Goal: Task Accomplishment & Management: Use online tool/utility

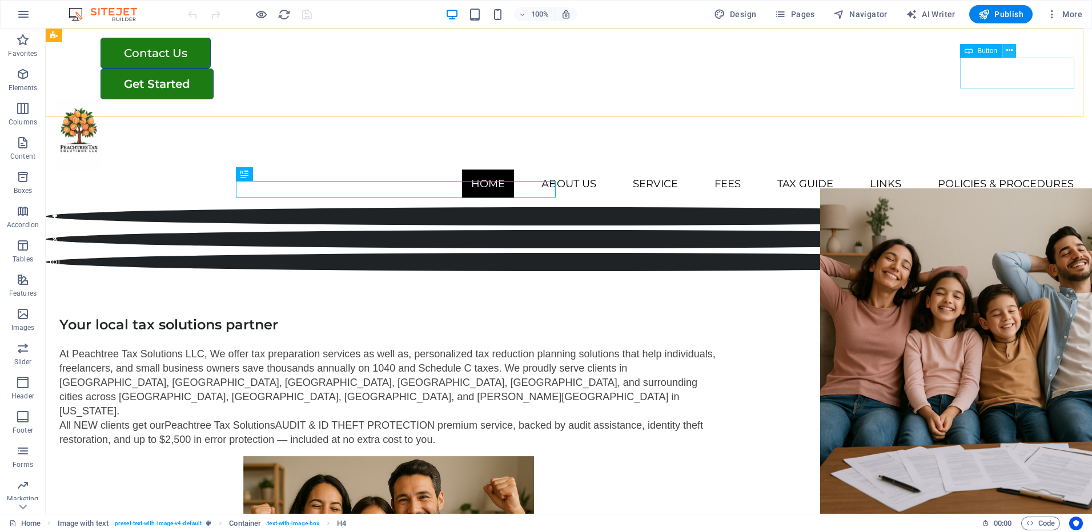
click at [1009, 50] on icon at bounding box center [1009, 51] width 6 height 12
click at [1006, 49] on icon at bounding box center [1009, 51] width 6 height 12
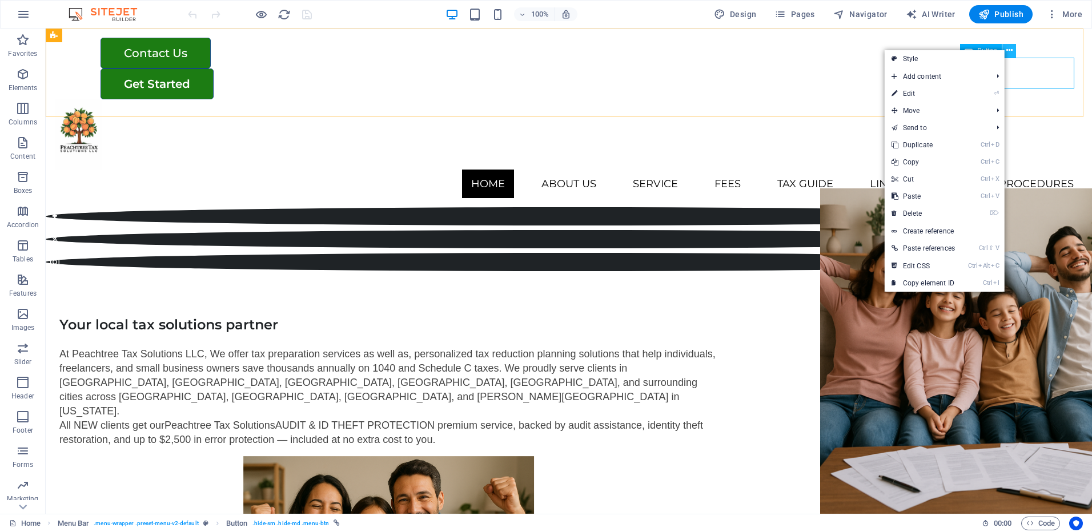
click at [1006, 49] on icon at bounding box center [1009, 51] width 6 height 12
click at [946, 232] on link "Create reference" at bounding box center [945, 231] width 120 height 17
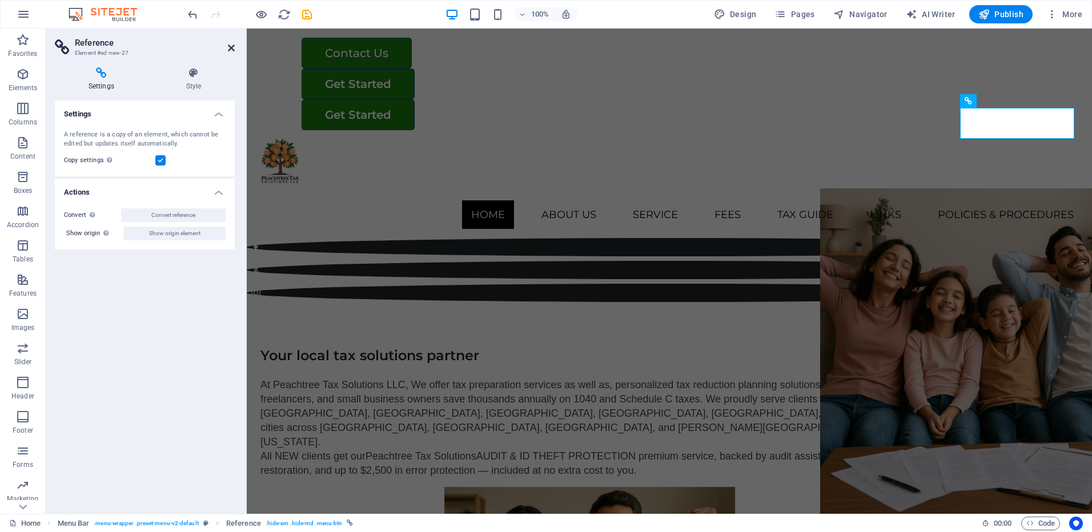
click at [231, 52] on icon at bounding box center [231, 47] width 7 height 9
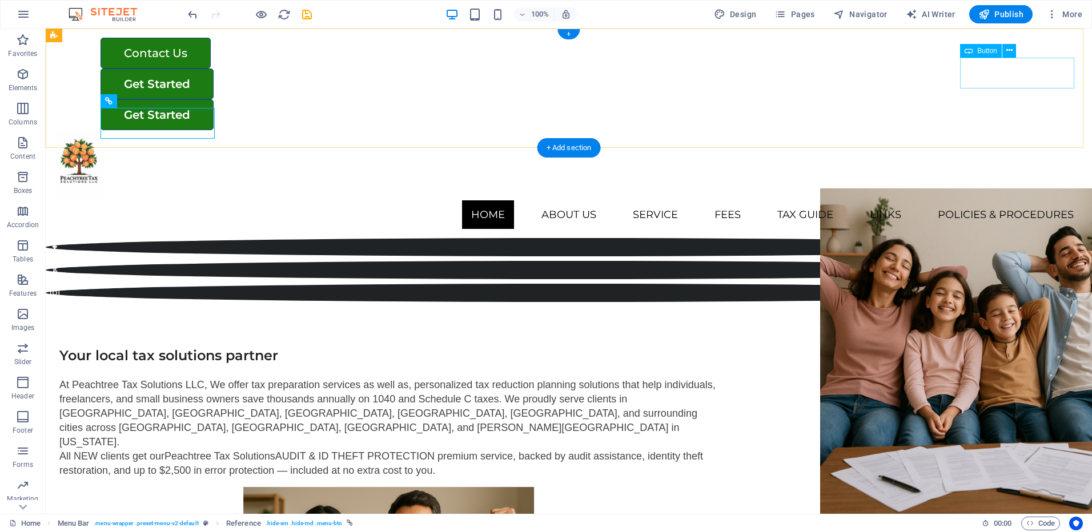
click at [979, 72] on div "Get Started" at bounding box center [592, 84] width 982 height 31
click at [980, 50] on span "Button" at bounding box center [987, 50] width 20 height 7
click at [1011, 53] on icon at bounding box center [1009, 51] width 6 height 12
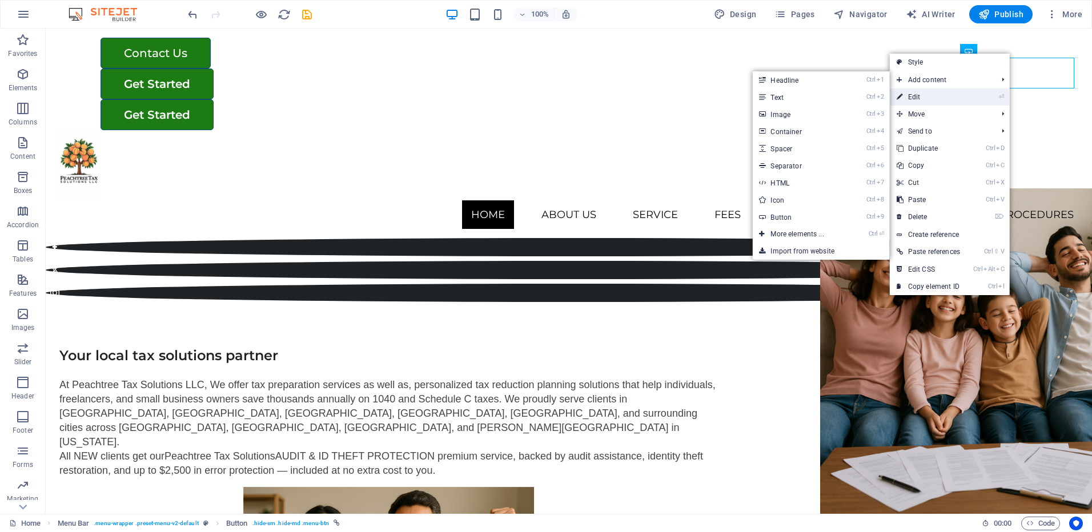
click at [934, 93] on link "⏎ Edit" at bounding box center [928, 97] width 77 height 17
select select "external"
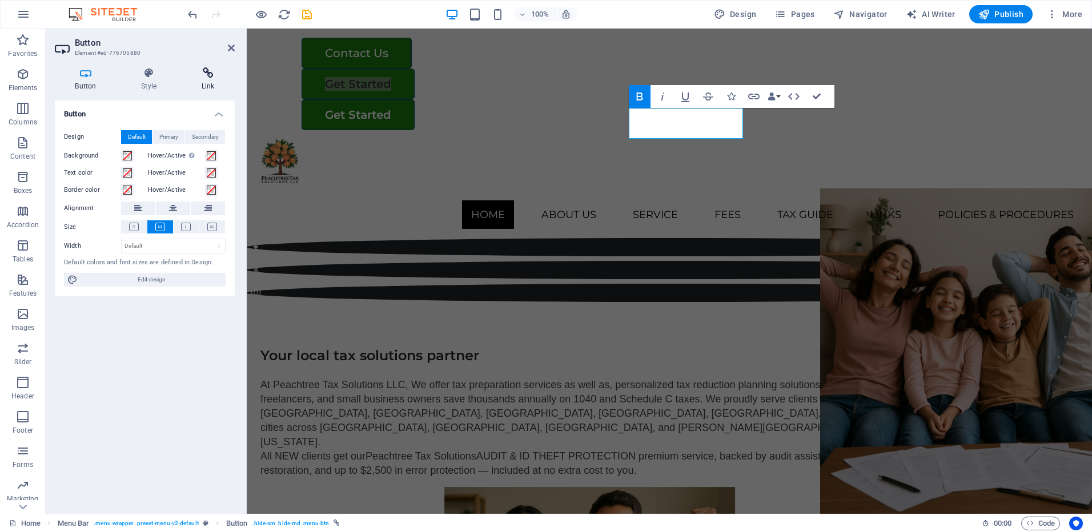
click at [198, 78] on icon at bounding box center [208, 72] width 54 height 11
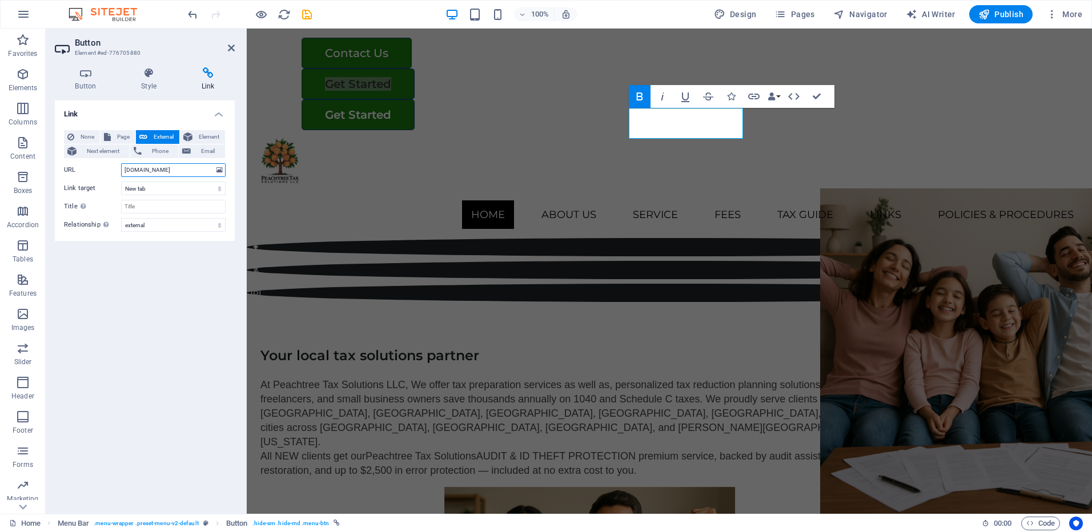
click at [176, 171] on input "portal.peachtreetaxsolutions.com" at bounding box center [173, 170] width 105 height 14
paste input "[URL][DOMAIN_NAME]"
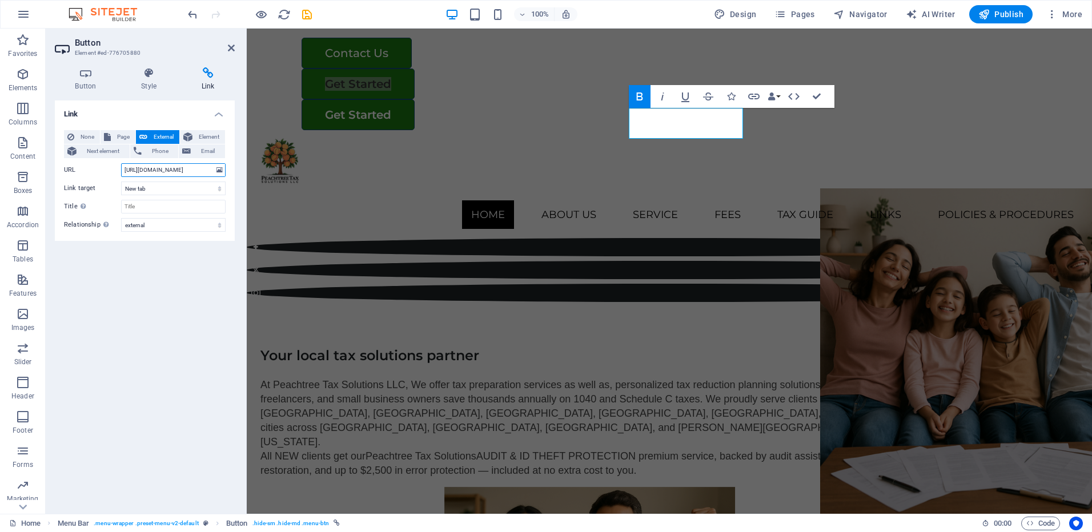
type input "[URL][DOMAIN_NAME]"
click at [160, 266] on div "Link None Page External Element Next element Phone Email Page Home Legal Notice…" at bounding box center [145, 303] width 180 height 404
click at [308, 17] on icon "save" at bounding box center [306, 14] width 13 height 13
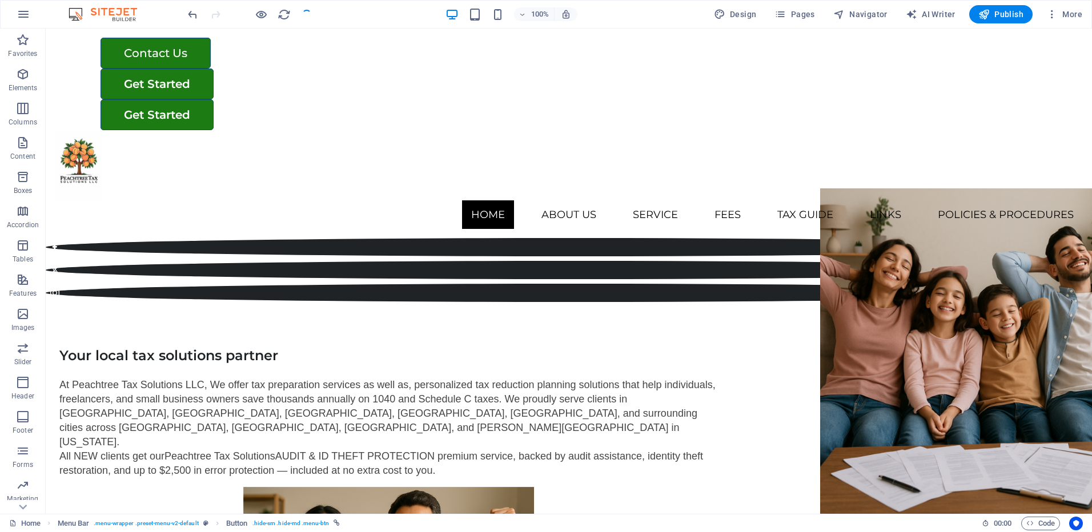
checkbox input "false"
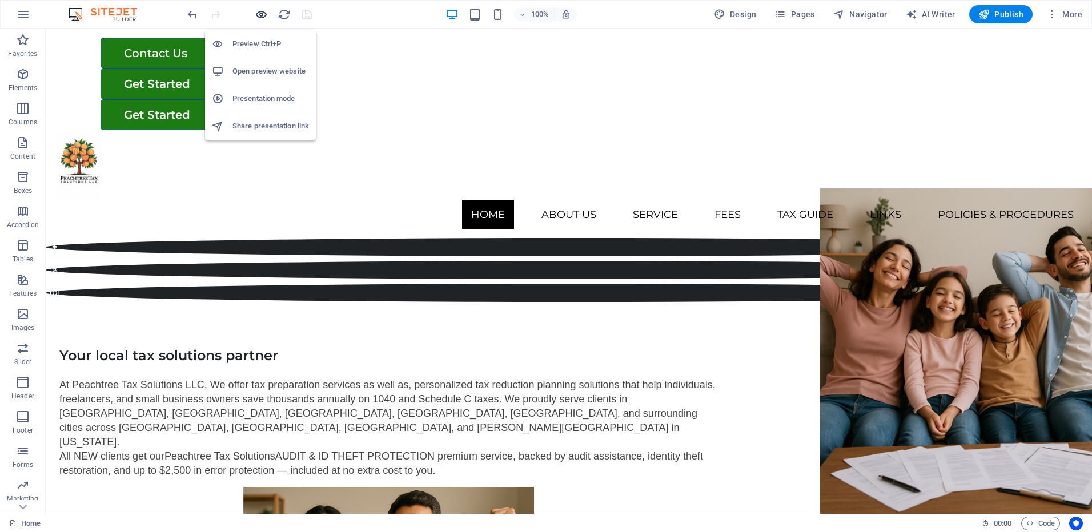
click at [264, 15] on icon "button" at bounding box center [261, 14] width 13 height 13
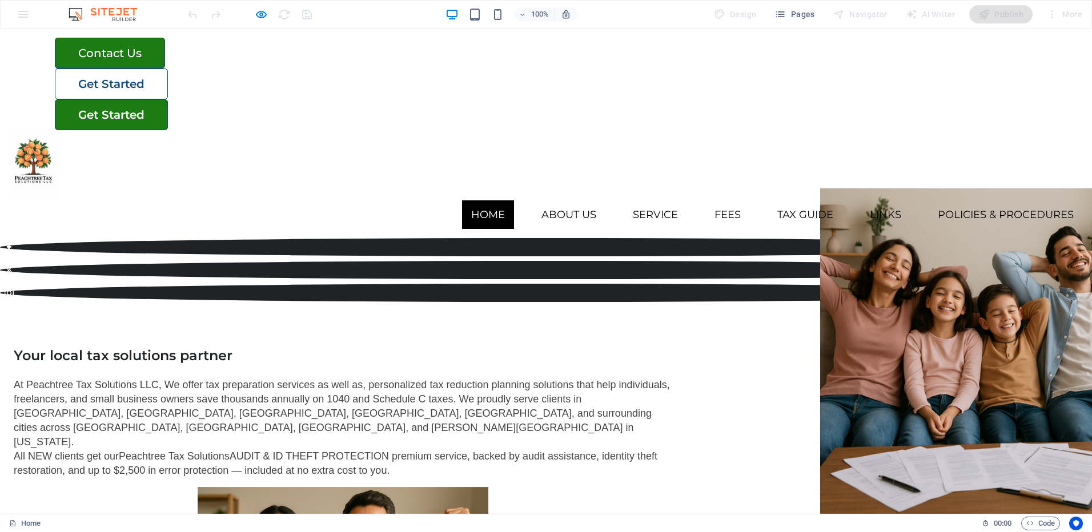
click at [144, 77] on strong "Get Started" at bounding box center [111, 84] width 66 height 14
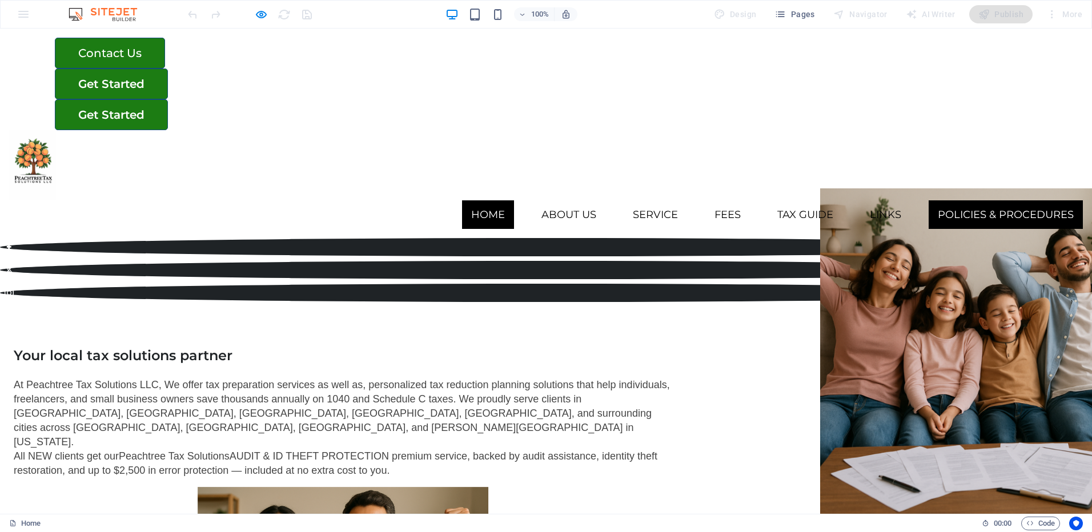
click at [929, 200] on link "Policies & Procedures" at bounding box center [1006, 214] width 154 height 29
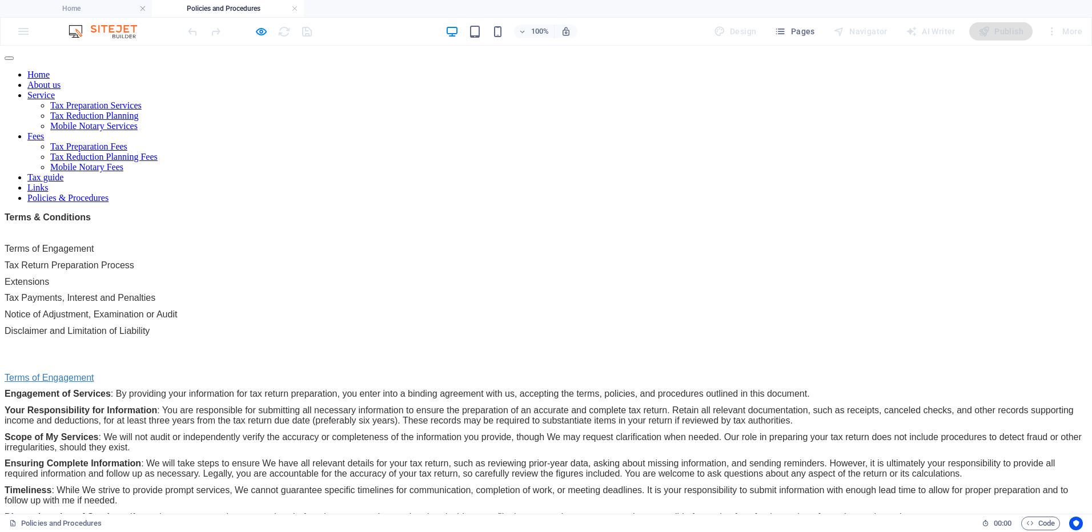
scroll to position [114, 0]
drag, startPoint x: 207, startPoint y: 101, endPoint x: 411, endPoint y: 322, distance: 300.3
drag, startPoint x: 218, startPoint y: 99, endPoint x: 245, endPoint y: 108, distance: 28.9
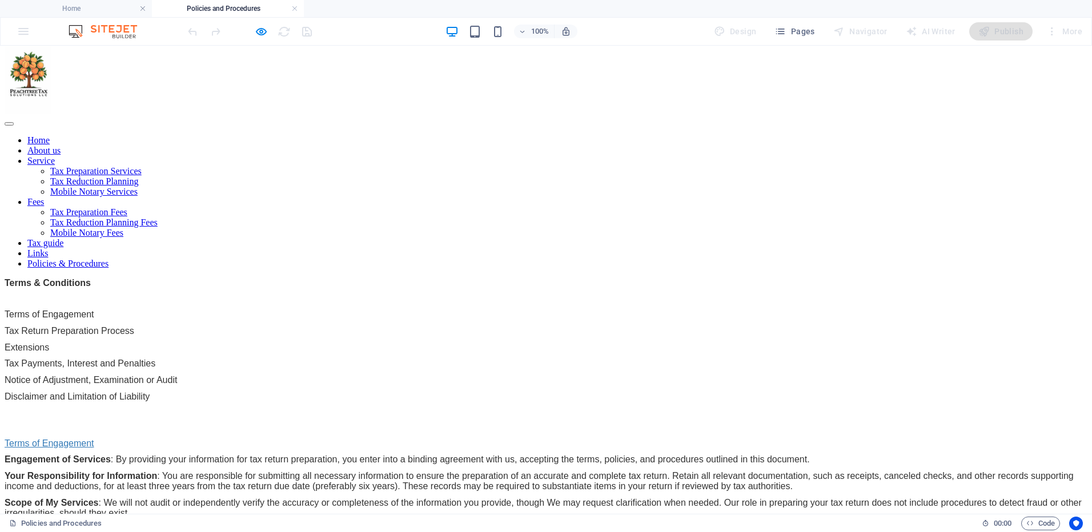
scroll to position [0, 0]
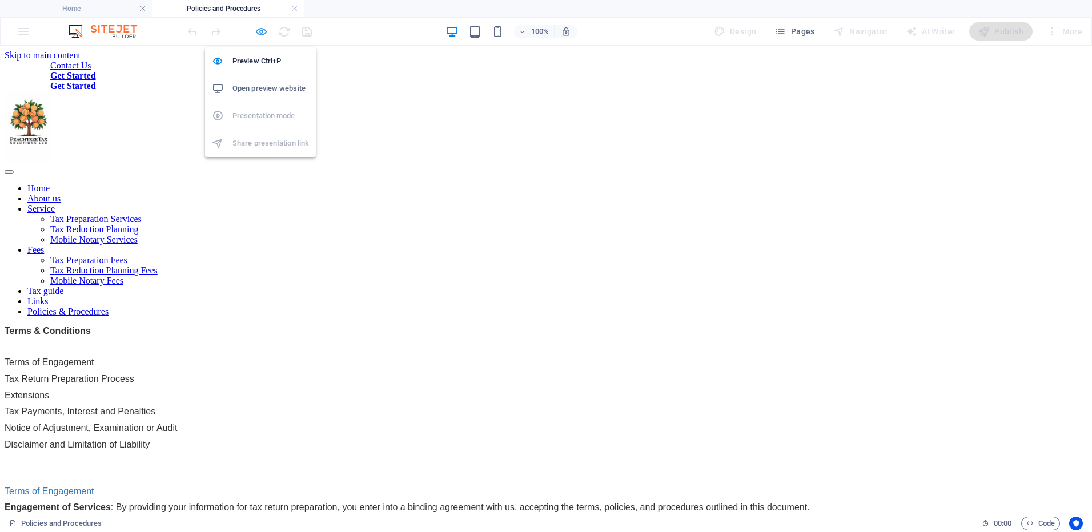
click at [262, 31] on icon "button" at bounding box center [261, 31] width 13 height 13
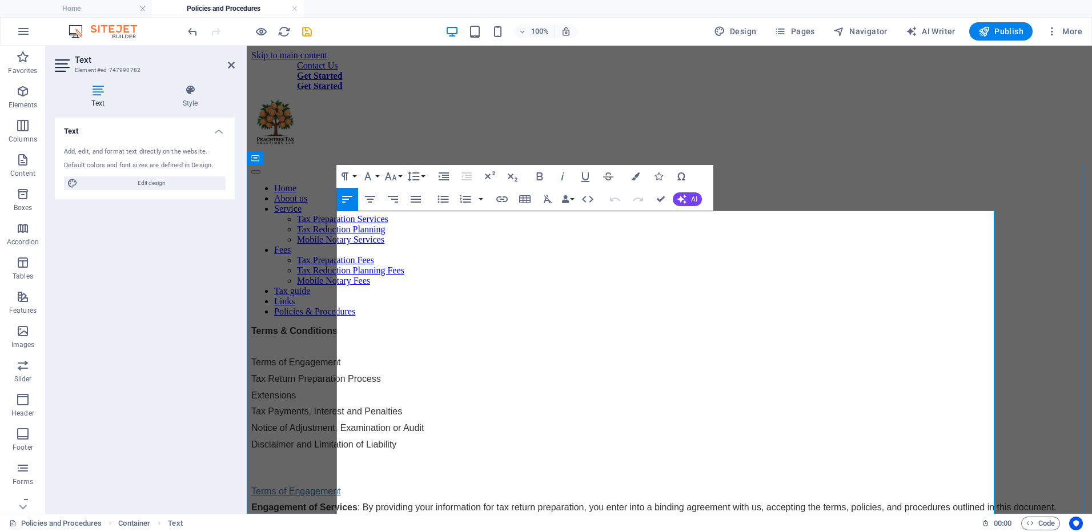
click at [428, 358] on p "Terms of Engagement" at bounding box center [669, 363] width 836 height 10
click at [502, 203] on icon "button" at bounding box center [502, 199] width 14 height 14
click at [702, 374] on p "Tax Return Preparation Process" at bounding box center [669, 379] width 836 height 10
drag, startPoint x: 430, startPoint y: 244, endPoint x: 337, endPoint y: 246, distance: 93.1
click at [337, 358] on p "Terms of Engagement" at bounding box center [669, 363] width 836 height 10
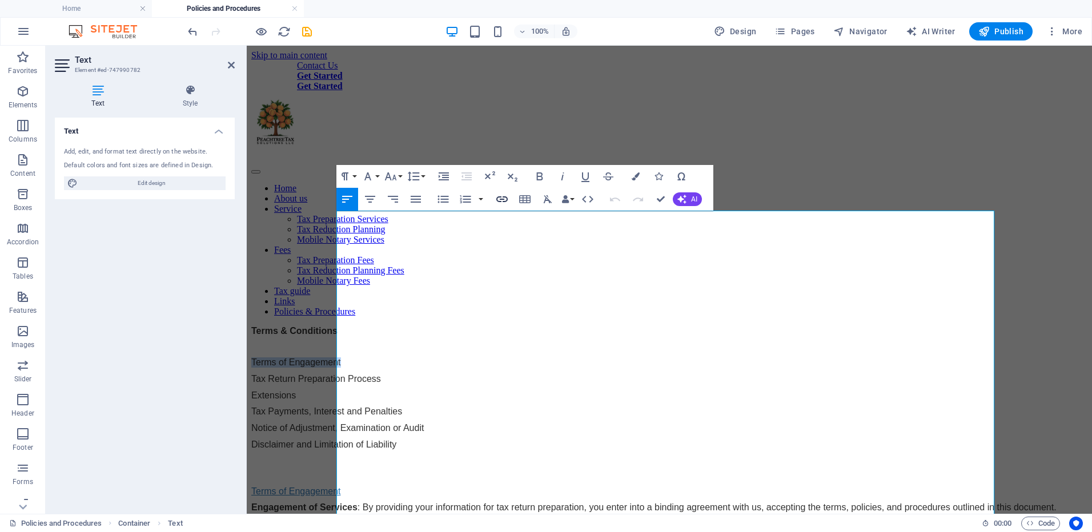
type input "Terms of Engagement"
click at [505, 200] on icon "button" at bounding box center [502, 199] width 14 height 14
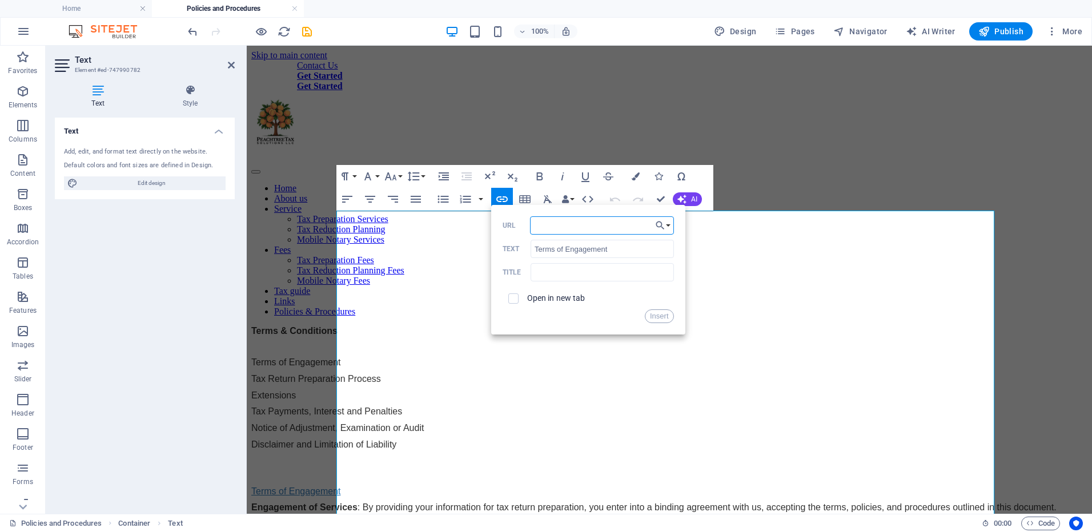
paste input "#terms-of-engagement"
type input "#terms-of-engagement"
click at [662, 316] on button "Insert" at bounding box center [659, 317] width 29 height 14
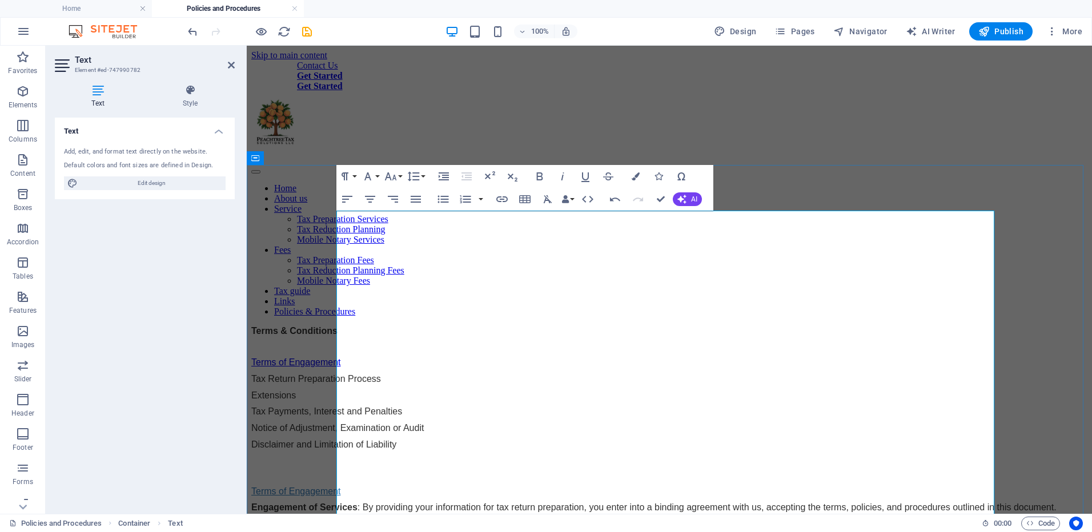
click at [341, 358] on link "Terms of Engagement" at bounding box center [296, 363] width 90 height 10
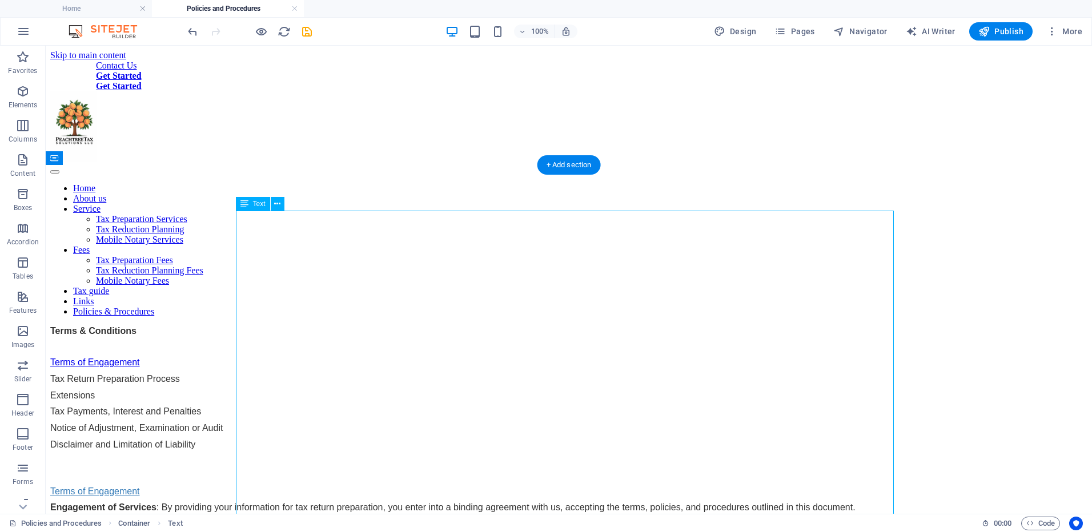
drag, startPoint x: 367, startPoint y: 263, endPoint x: 258, endPoint y: 268, distance: 109.2
drag, startPoint x: 271, startPoint y: 264, endPoint x: 71, endPoint y: 264, distance: 200.5
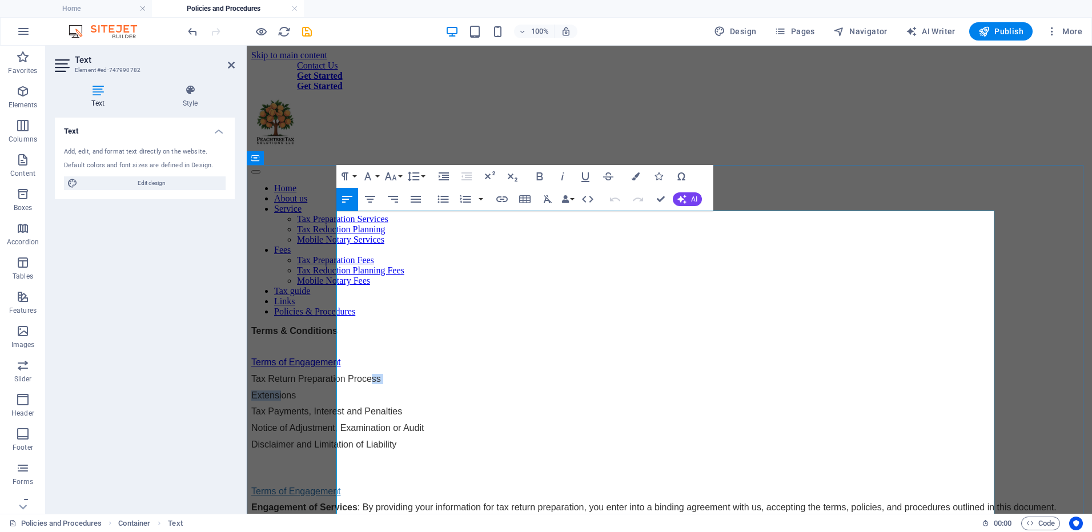
drag, startPoint x: 423, startPoint y: 267, endPoint x: 368, endPoint y: 271, distance: 55.6
click at [467, 374] on p "Tax Return Preparation Process" at bounding box center [669, 379] width 836 height 10
drag, startPoint x: 457, startPoint y: 265, endPoint x: 342, endPoint y: 265, distance: 115.4
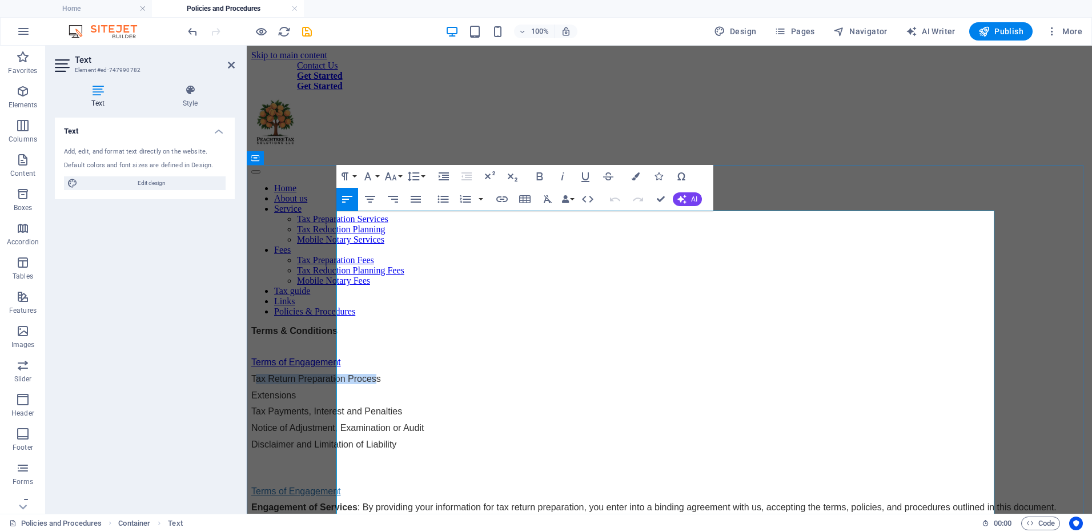
click at [342, 374] on p "Tax Return Preparation Process" at bounding box center [669, 379] width 836 height 10
click at [476, 374] on p "Tax Return Preparation Process" at bounding box center [669, 379] width 836 height 10
drag, startPoint x: 451, startPoint y: 266, endPoint x: 338, endPoint y: 264, distance: 113.7
click at [338, 374] on p "Tax Return Preparation Process" at bounding box center [669, 379] width 836 height 10
click at [495, 200] on icon "button" at bounding box center [502, 199] width 14 height 14
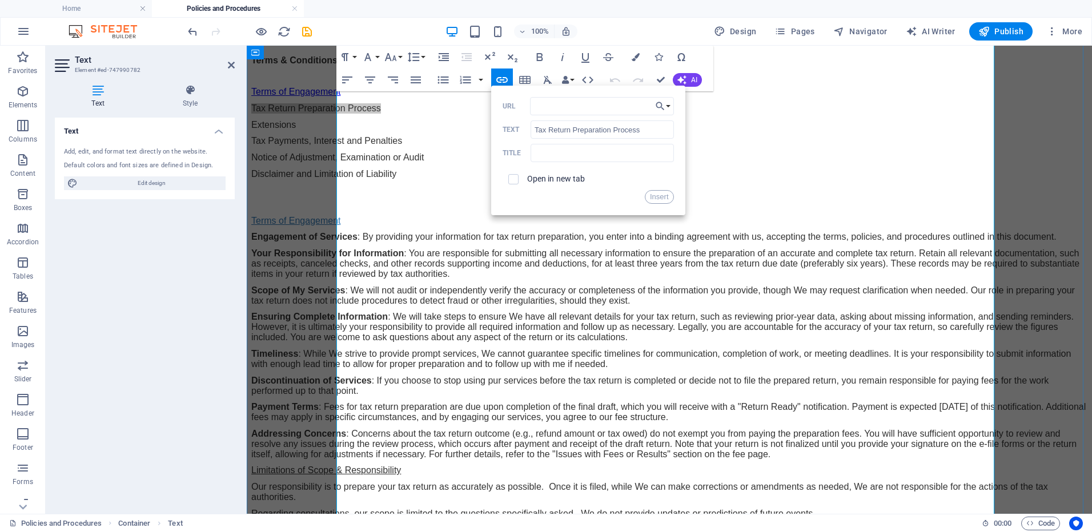
scroll to position [343, 0]
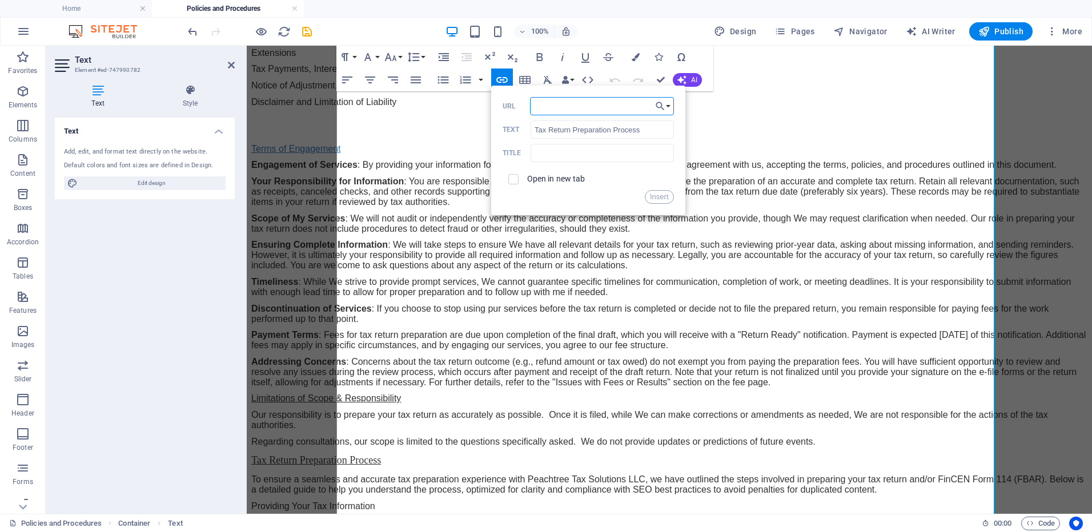
click at [549, 112] on input "URL" at bounding box center [602, 106] width 144 height 18
paste input "#tax-return-process"
type input "#tax-return-process"
click at [656, 195] on button "Insert" at bounding box center [659, 197] width 29 height 14
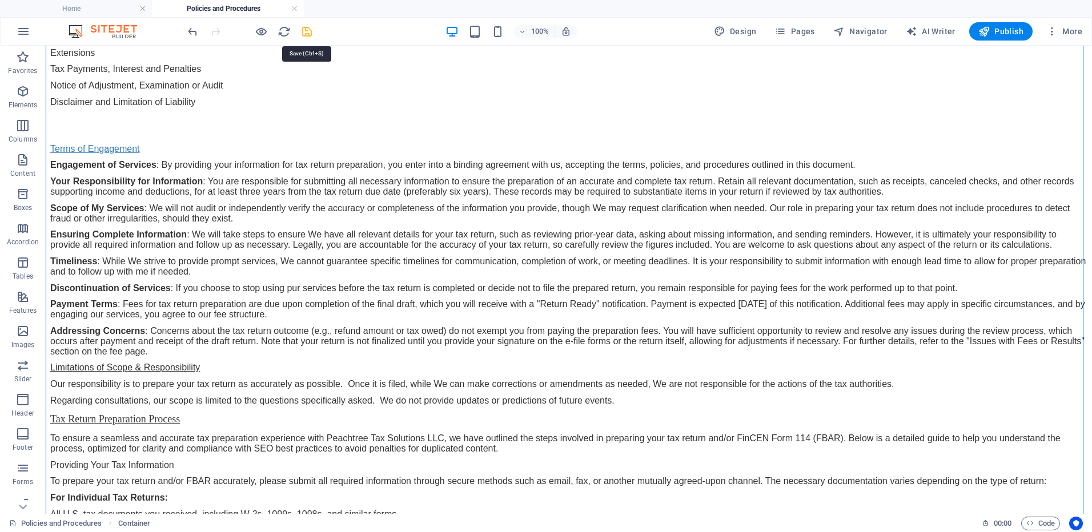
click at [308, 34] on icon "save" at bounding box center [306, 31] width 13 height 13
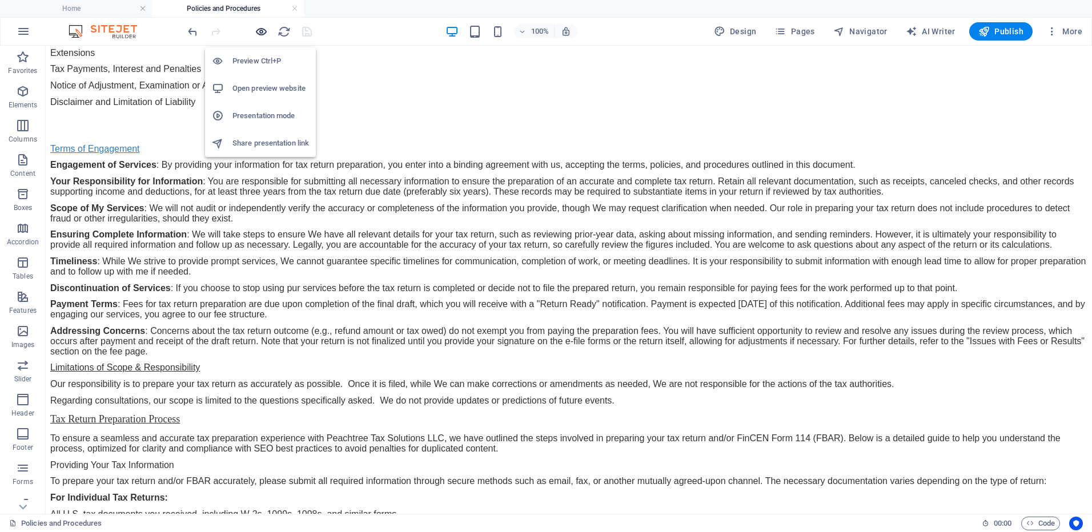
click at [264, 33] on icon "button" at bounding box center [261, 31] width 13 height 13
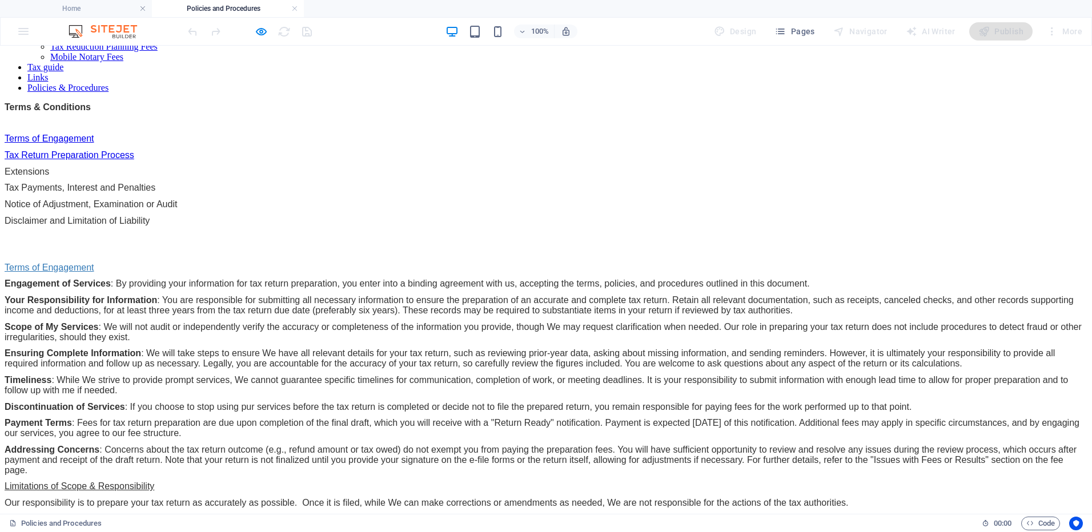
scroll to position [0, 0]
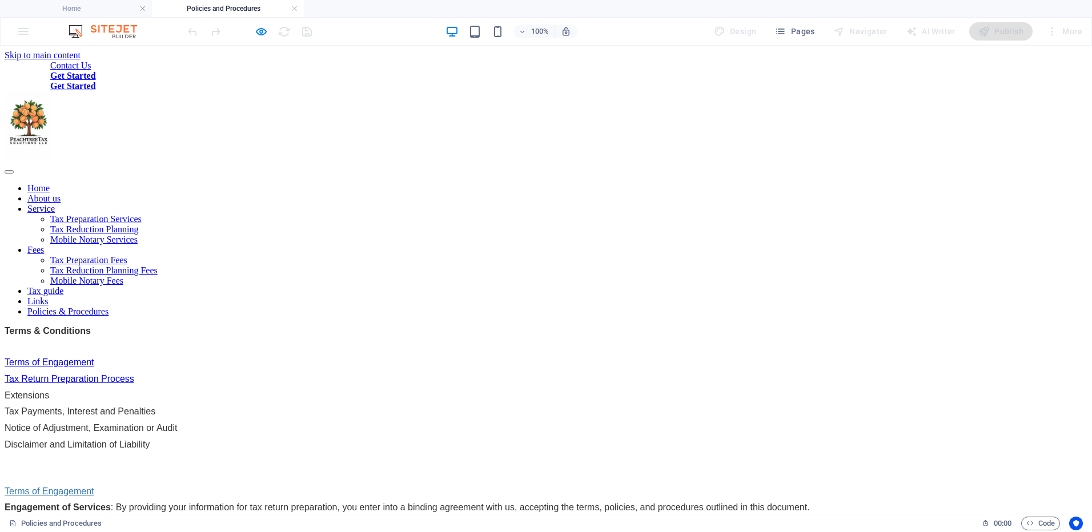
click at [134, 374] on link "Tax Return Preparation Process" at bounding box center [70, 379] width 130 height 10
click at [94, 358] on link "Terms of Engagement" at bounding box center [50, 363] width 90 height 10
click at [134, 374] on link "Tax Return Preparation Process" at bounding box center [70, 379] width 130 height 10
click at [243, 391] on p "Extensions" at bounding box center [546, 396] width 1083 height 10
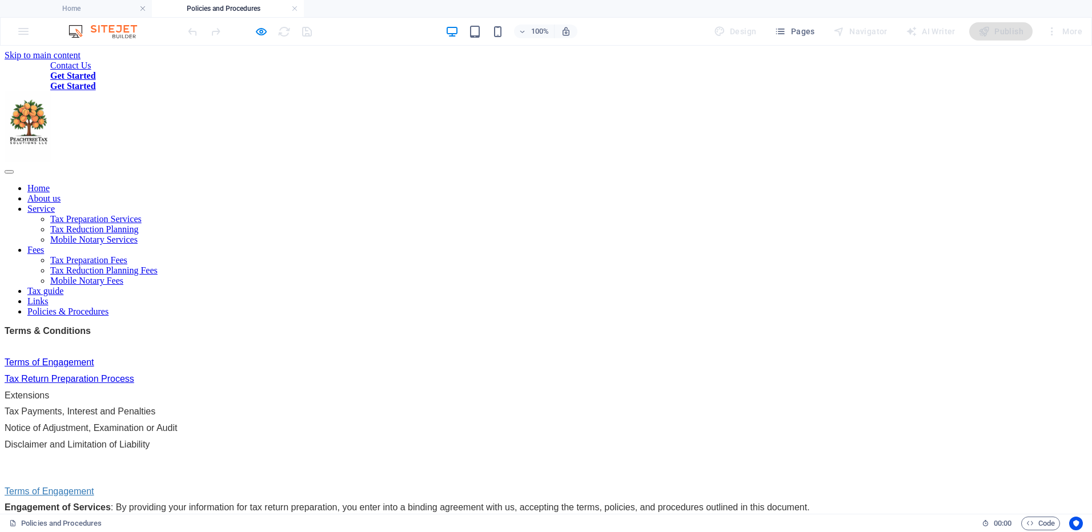
click at [255, 440] on p "Disclaimer and Limitation of Liability" at bounding box center [546, 445] width 1083 height 10
drag, startPoint x: 259, startPoint y: 335, endPoint x: 250, endPoint y: 254, distance: 81.6
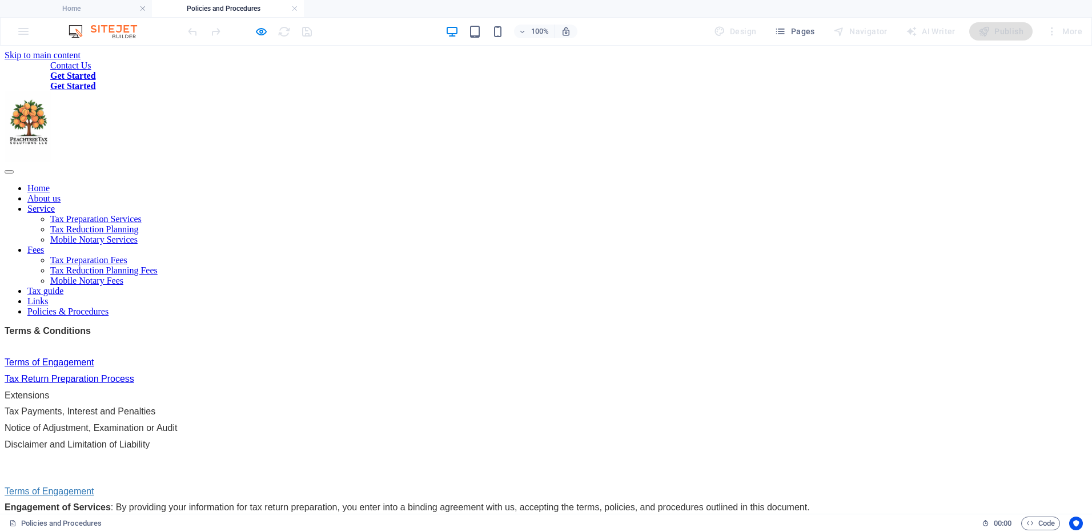
click at [94, 358] on link "Terms of Engagement" at bounding box center [50, 363] width 90 height 10
click at [134, 374] on link "Tax Return Preparation Process" at bounding box center [70, 379] width 130 height 10
click at [253, 35] on div at bounding box center [250, 31] width 128 height 18
click at [258, 33] on icon "button" at bounding box center [261, 31] width 13 height 13
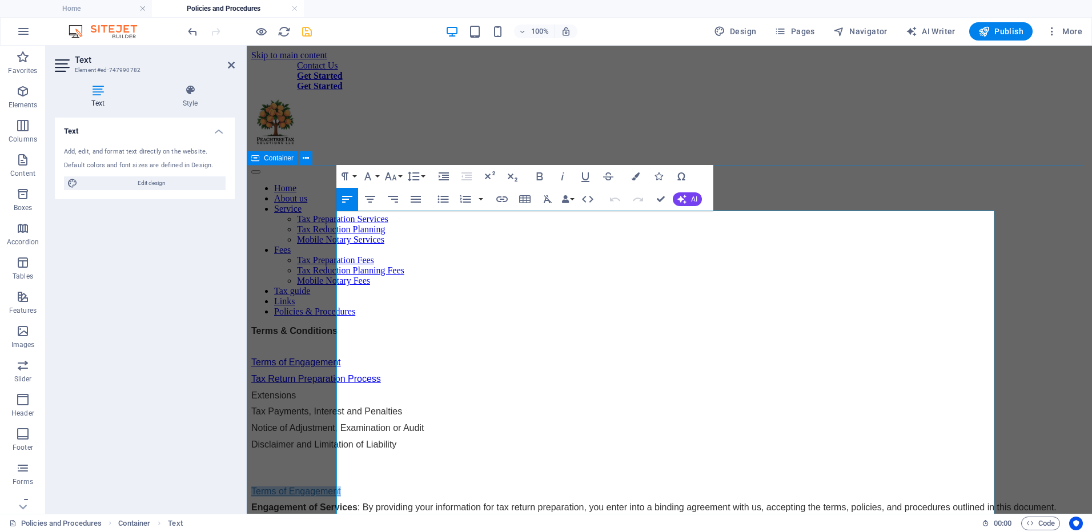
drag, startPoint x: 428, startPoint y: 377, endPoint x: 335, endPoint y: 373, distance: 93.7
click at [508, 199] on icon "button" at bounding box center [502, 199] width 14 height 14
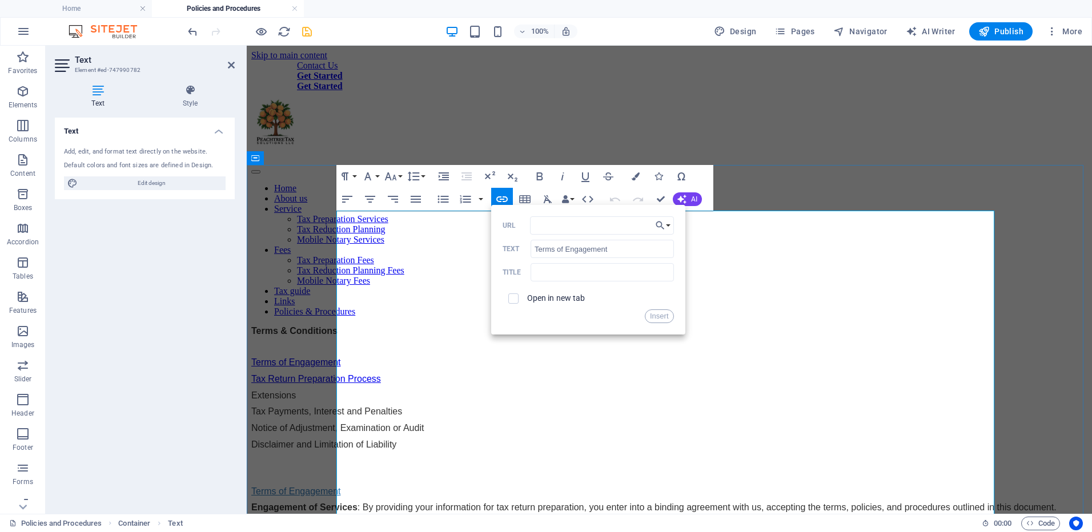
click at [705, 374] on p "Tax Return Preparation Process" at bounding box center [669, 379] width 836 height 10
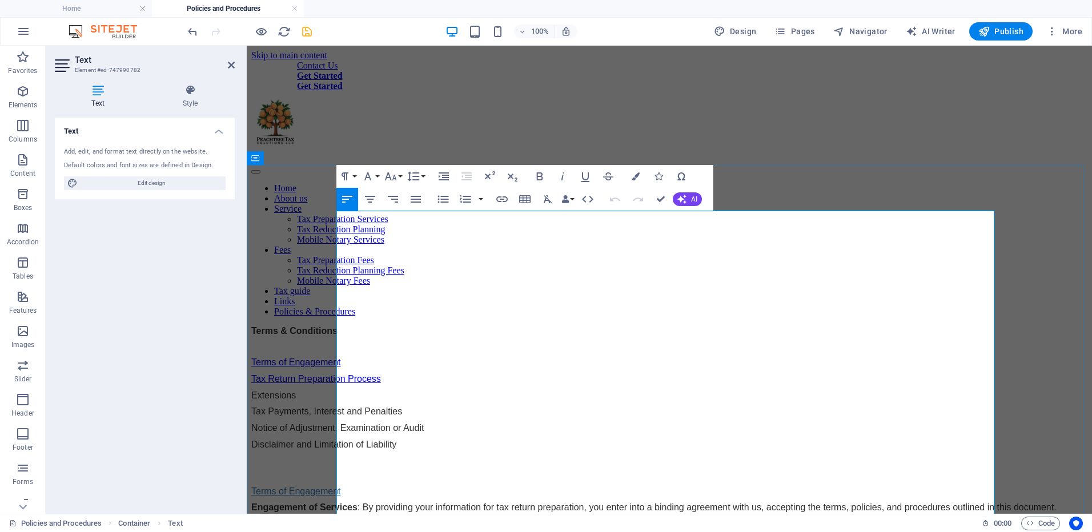
click at [408, 503] on p "Engagement of Services : By providing your information for tax return preparati…" at bounding box center [669, 508] width 836 height 10
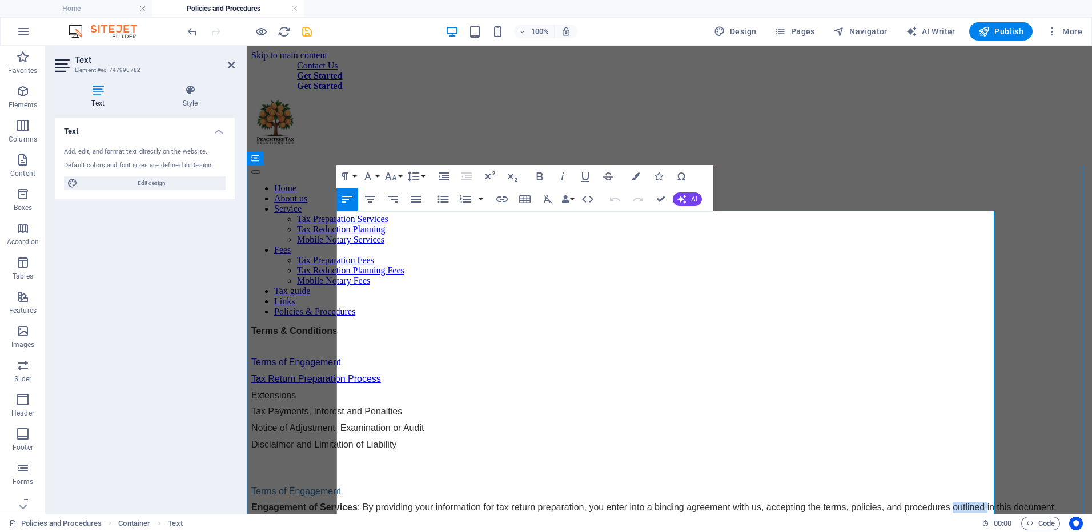
click at [408, 503] on p "Engagement of Services : By providing your information for tax return preparati…" at bounding box center [669, 508] width 836 height 10
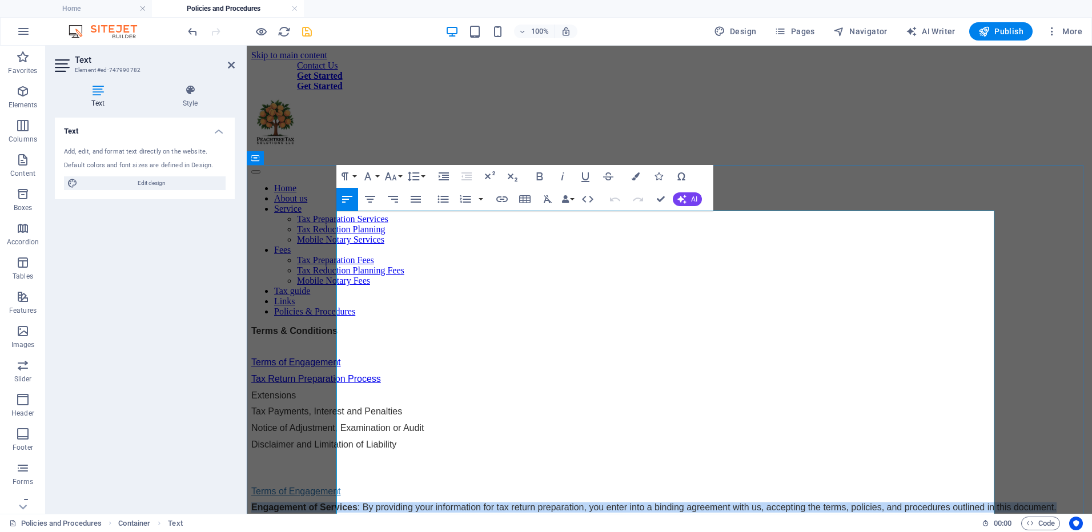
click at [408, 503] on p "Engagement of Services : By providing your information for tax return preparati…" at bounding box center [669, 508] width 836 height 10
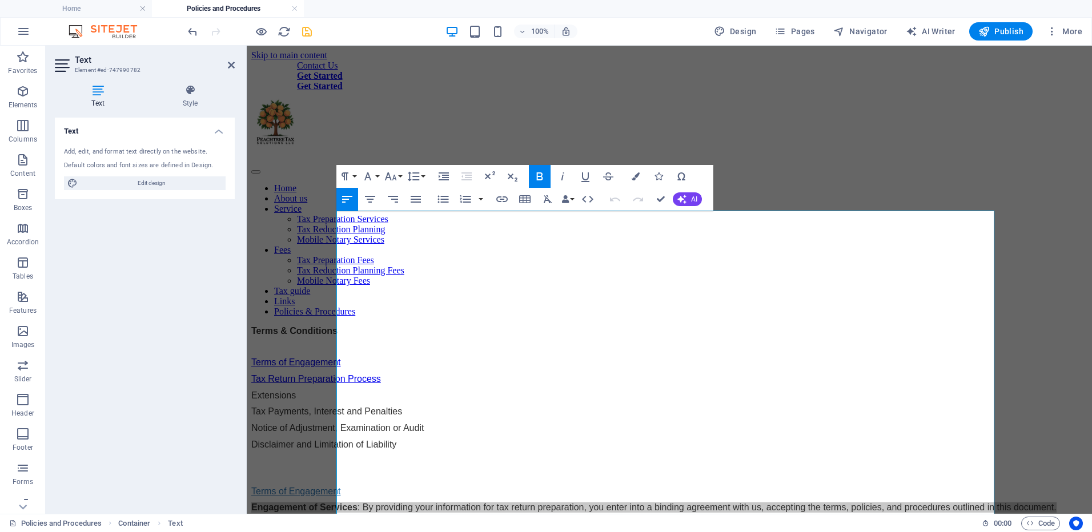
click at [228, 56] on h2 "Text" at bounding box center [155, 60] width 160 height 10
click at [231, 63] on icon at bounding box center [231, 65] width 7 height 9
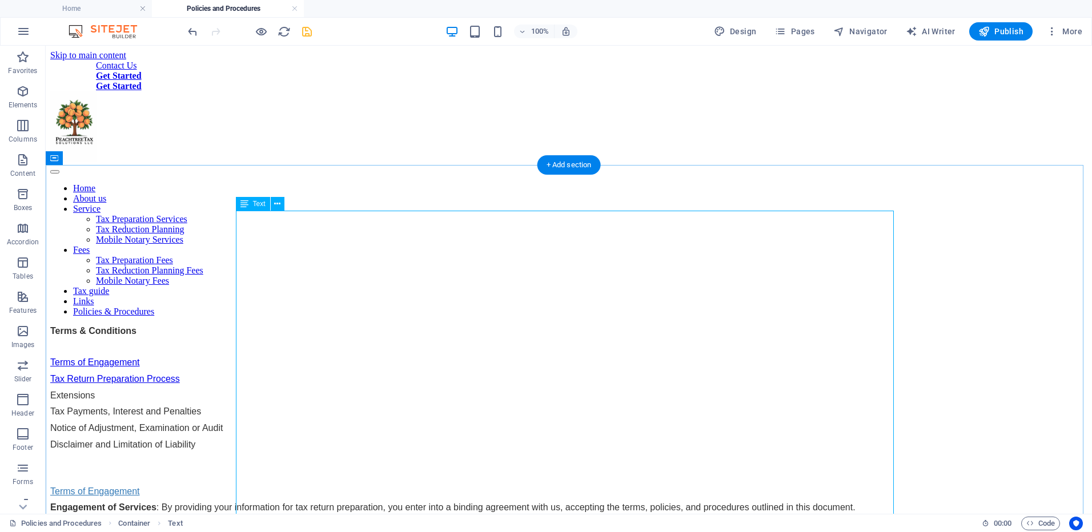
drag, startPoint x: 274, startPoint y: 375, endPoint x: 74, endPoint y: 375, distance: 200.5
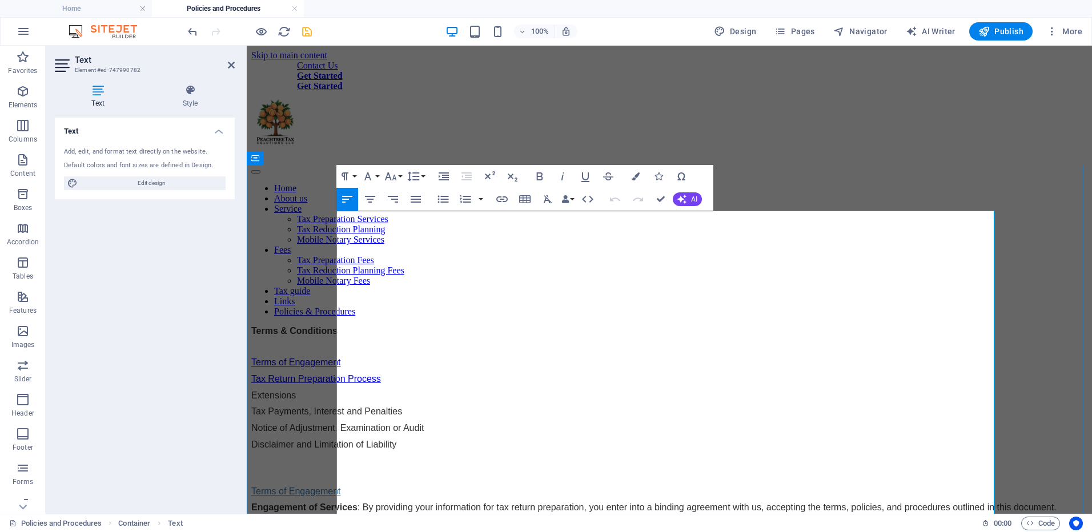
click at [380, 519] on strong "Your Responsibility for Information" at bounding box center [327, 524] width 152 height 10
click at [381, 519] on strong "Your Responsibility for Information" at bounding box center [327, 524] width 152 height 10
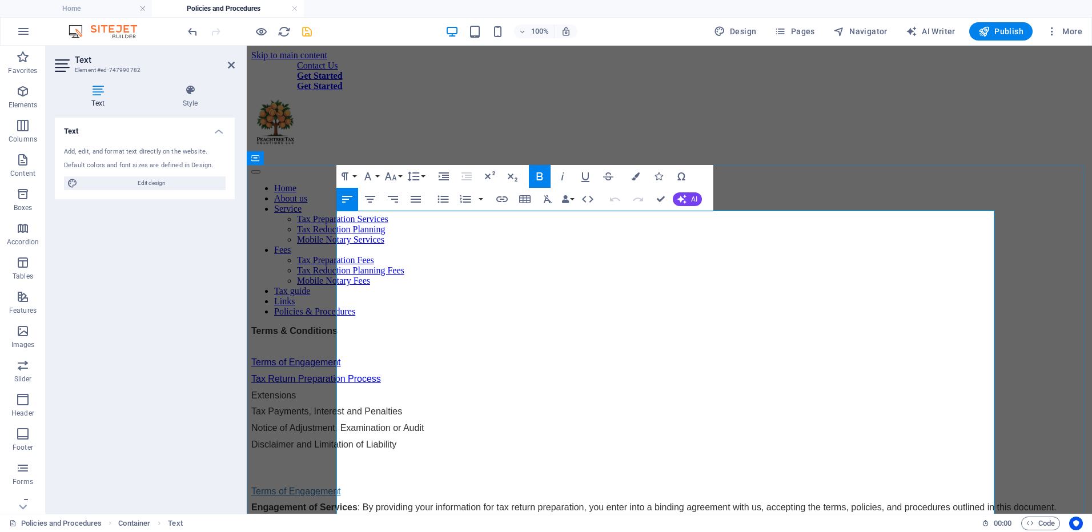
click at [375, 503] on p "Engagement of Services : By providing your information for tax return preparati…" at bounding box center [669, 508] width 836 height 10
click at [339, 487] on p "Terms of Engagement" at bounding box center [669, 492] width 836 height 10
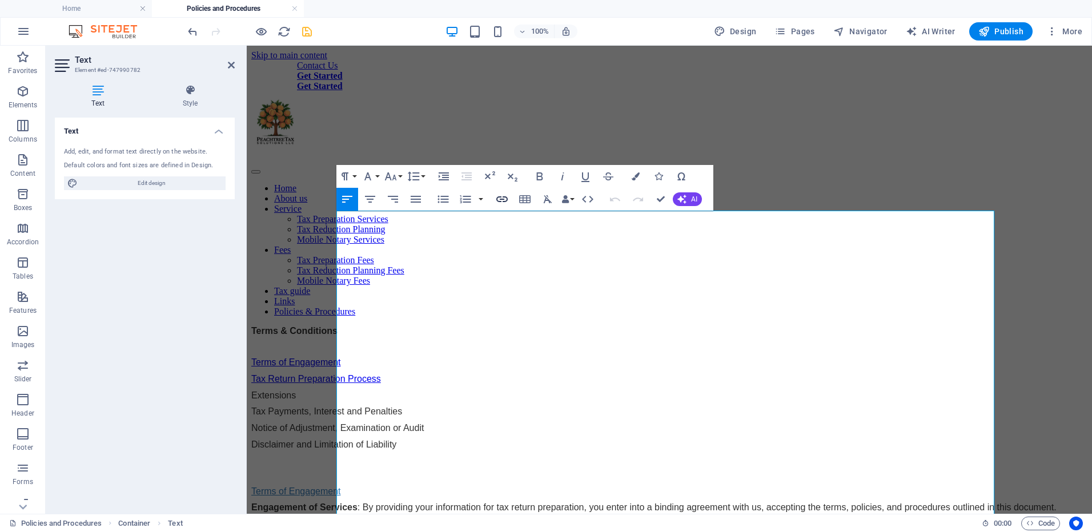
click at [503, 195] on icon "button" at bounding box center [502, 199] width 14 height 14
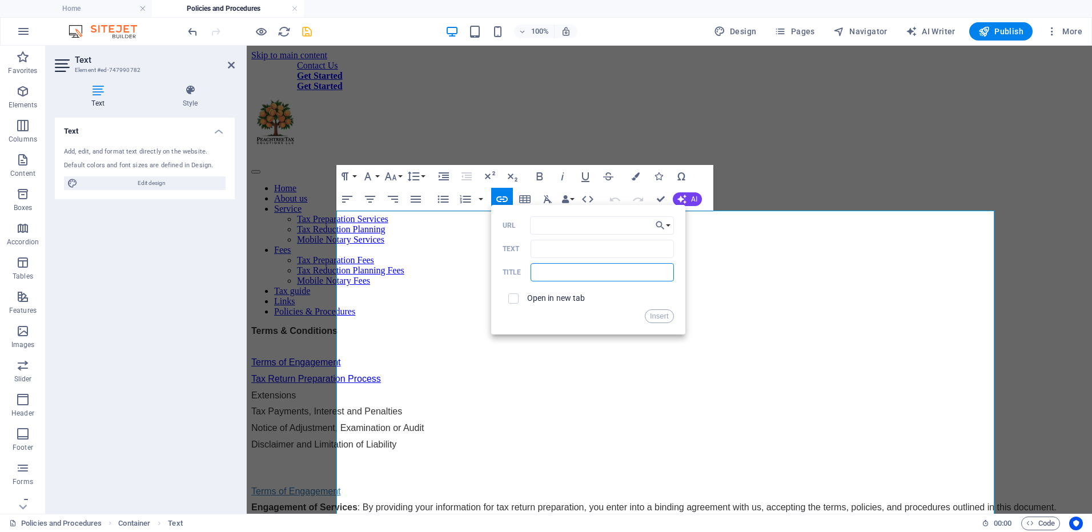
click at [574, 277] on input "text" at bounding box center [602, 272] width 143 height 18
drag, startPoint x: 577, startPoint y: 272, endPoint x: 553, endPoint y: 273, distance: 23.4
click at [553, 273] on input "terms of en" at bounding box center [602, 272] width 143 height 18
type input "terms"
click at [654, 315] on button "Insert" at bounding box center [659, 317] width 29 height 14
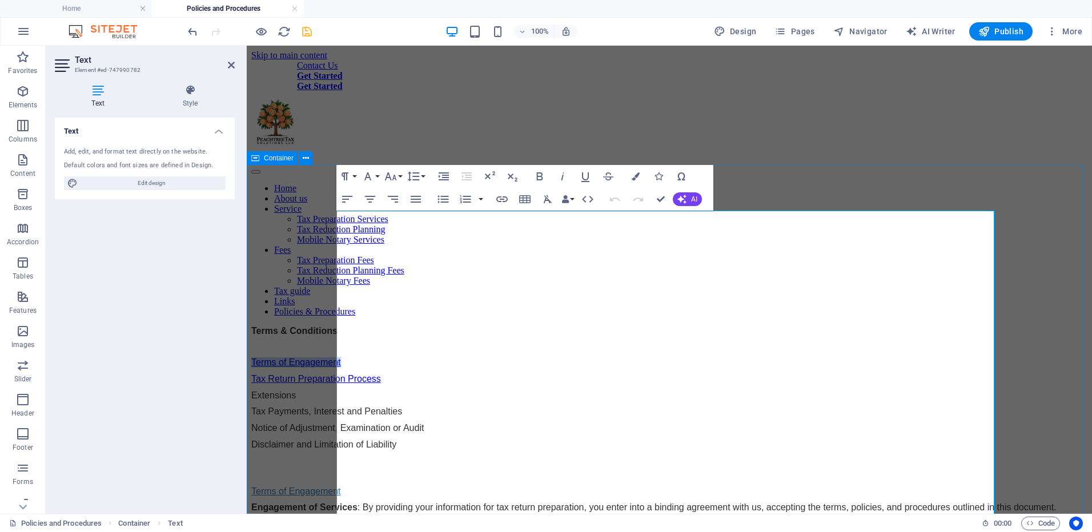
drag, startPoint x: 429, startPoint y: 248, endPoint x: 335, endPoint y: 248, distance: 94.2
type input "#terms-of-engagement"
type input "Terms of Engagement"
click at [508, 199] on icon "button" at bounding box center [502, 199] width 14 height 14
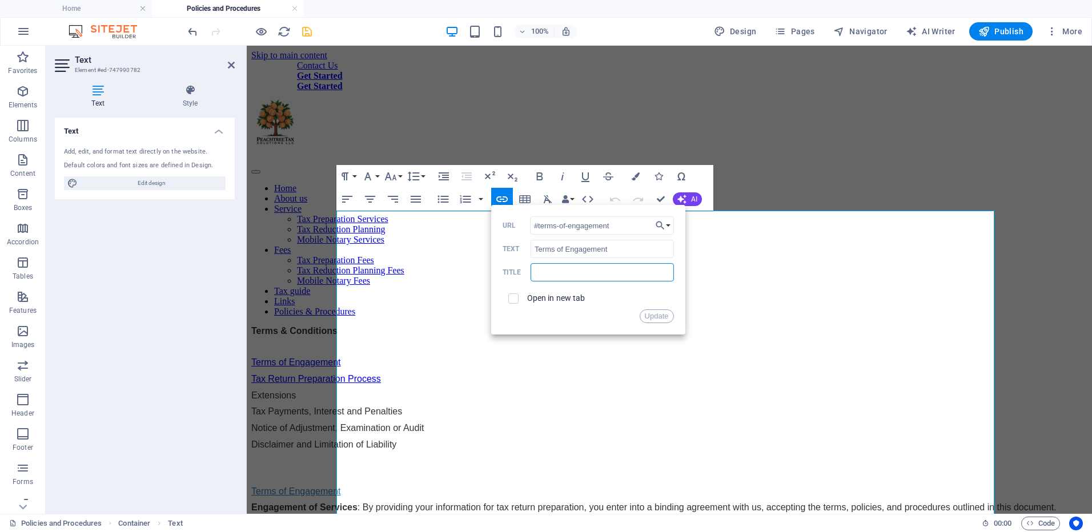
click at [595, 274] on input "text" at bounding box center [602, 272] width 143 height 18
drag, startPoint x: 612, startPoint y: 226, endPoint x: 557, endPoint y: 229, distance: 55.5
click at [557, 229] on input "#terms-of-engagement" at bounding box center [602, 225] width 144 height 18
click at [618, 318] on div "Update" at bounding box center [588, 317] width 171 height 14
click at [658, 315] on button "Update" at bounding box center [657, 317] width 34 height 14
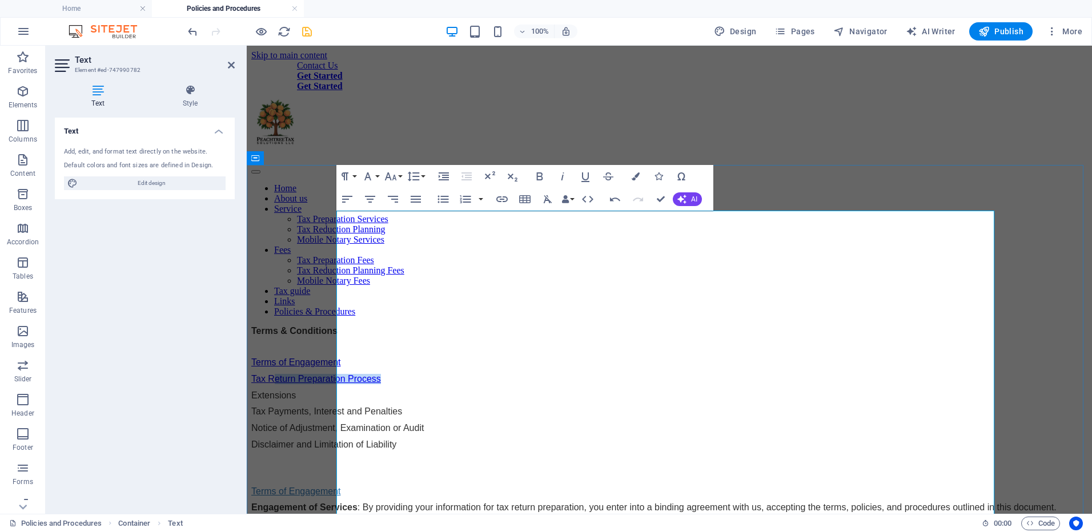
drag, startPoint x: 471, startPoint y: 265, endPoint x: 360, endPoint y: 260, distance: 110.9
click at [360, 374] on p "Tax Return Preparation Process" at bounding box center [669, 379] width 836 height 10
click at [470, 374] on p "Tax Return Preparation Process" at bounding box center [669, 379] width 836 height 10
click at [337, 374] on link "Tax Return Preparation Process" at bounding box center [316, 379] width 130 height 10
type input "#tax-return-process"
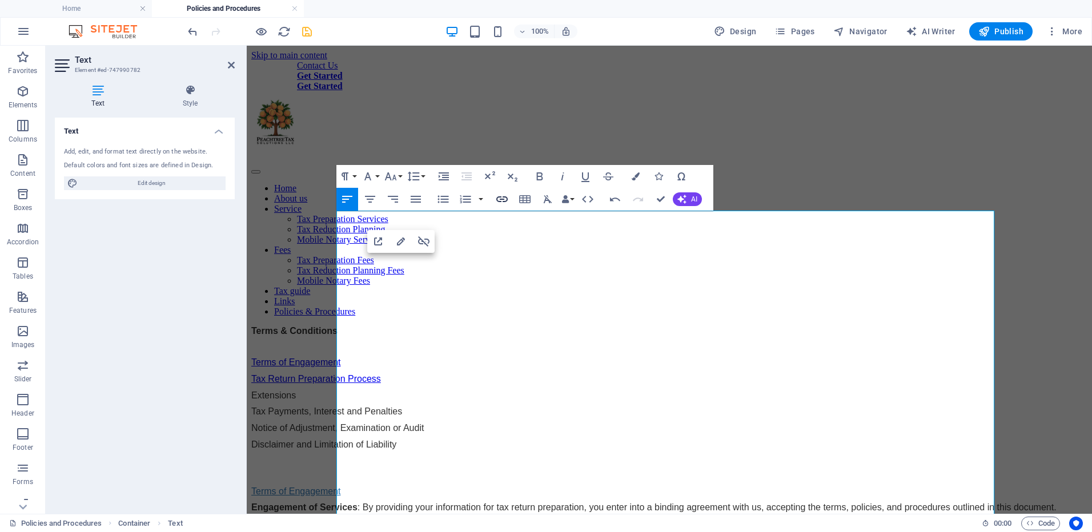
type input "Tax Return Preparation Process"
click at [502, 199] on icon "button" at bounding box center [501, 199] width 11 height 6
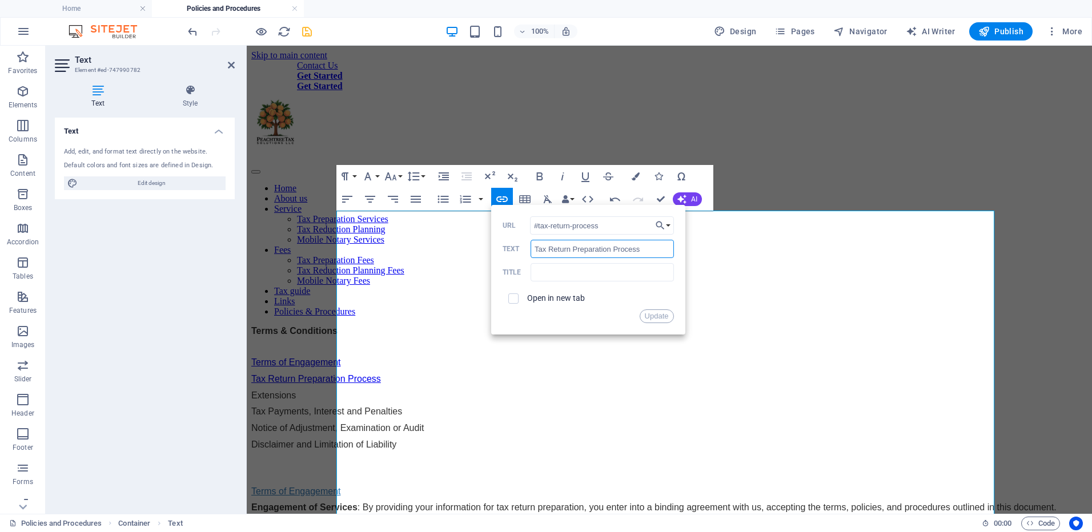
drag, startPoint x: 574, startPoint y: 247, endPoint x: 656, endPoint y: 250, distance: 81.7
click at [656, 250] on input "Tax Return Preparation Process" at bounding box center [602, 249] width 143 height 18
drag, startPoint x: 616, startPoint y: 229, endPoint x: 569, endPoint y: 228, distance: 47.4
click at [569, 228] on input "#tax-return-process" at bounding box center [602, 225] width 144 height 18
type input "#tax-return"
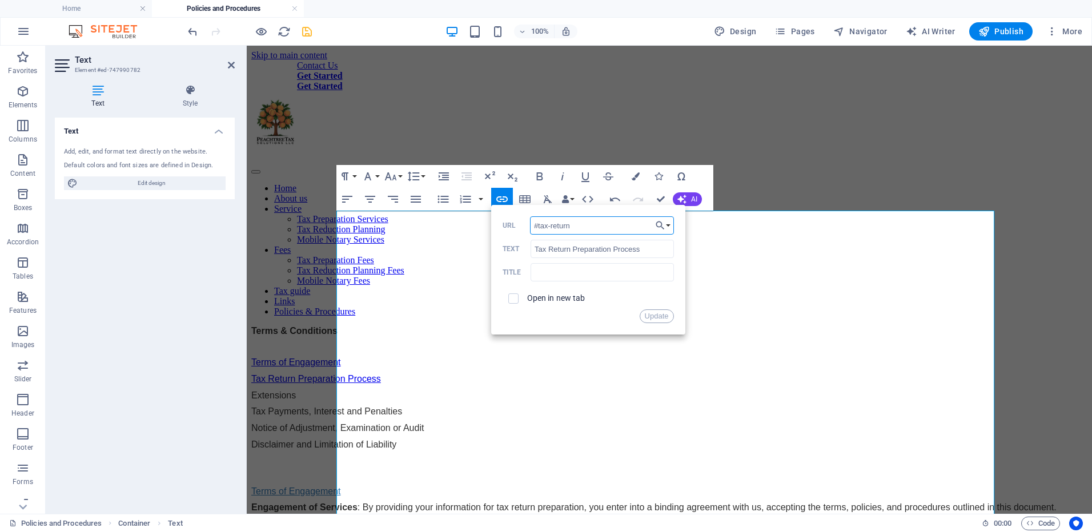
drag, startPoint x: 570, startPoint y: 224, endPoint x: 538, endPoint y: 226, distance: 32.0
click at [538, 226] on input "#tax-return" at bounding box center [602, 225] width 144 height 18
click at [654, 319] on button "Update" at bounding box center [657, 317] width 34 height 14
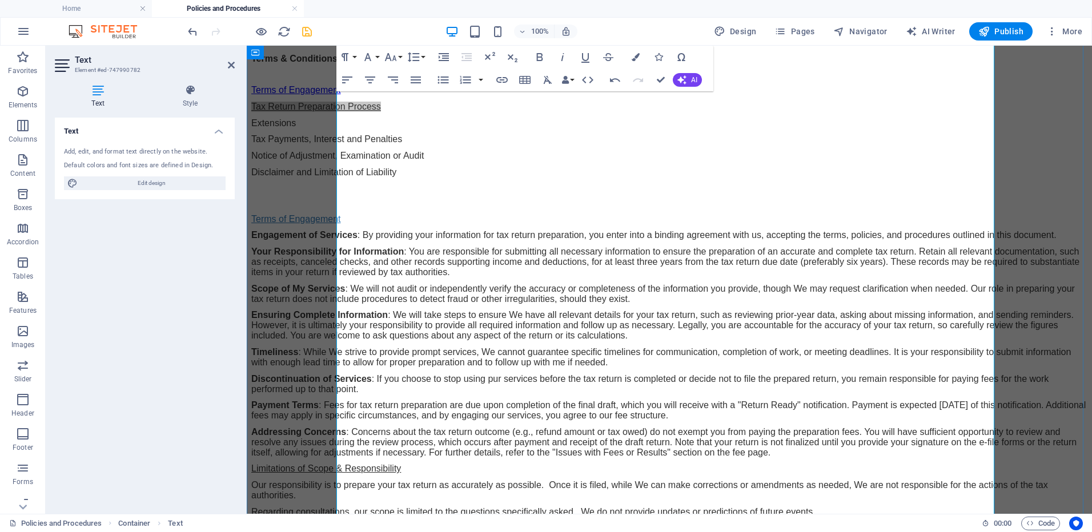
scroll to position [343, 0]
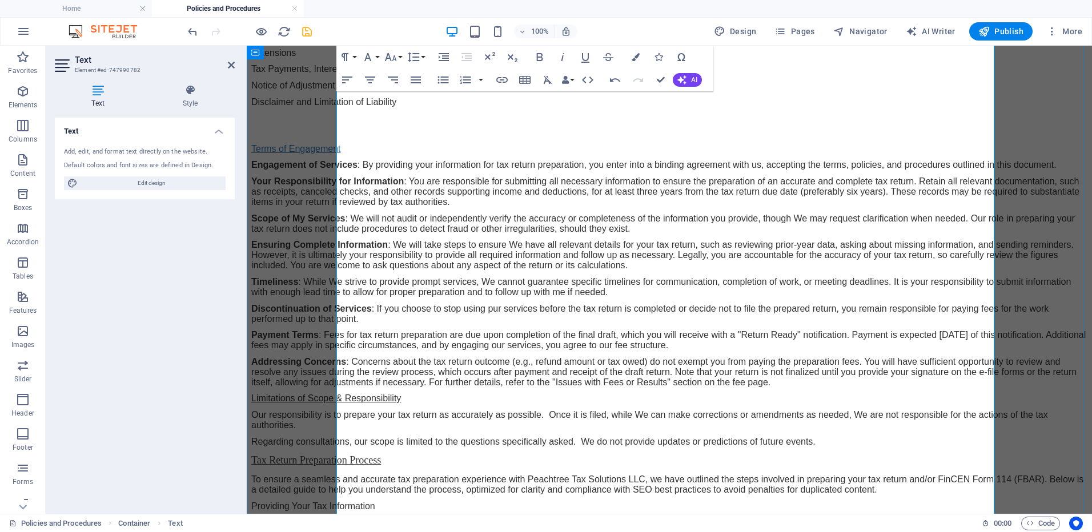
click at [338, 453] on p "Tax Return Preparation Process" at bounding box center [669, 460] width 836 height 15
click at [343, 453] on p "Tax Return Preparation Process" at bounding box center [669, 460] width 836 height 15
click at [338, 453] on p "Tax Return Preparation Process" at bounding box center [669, 460] width 836 height 15
click at [504, 78] on icon "button" at bounding box center [502, 80] width 14 height 14
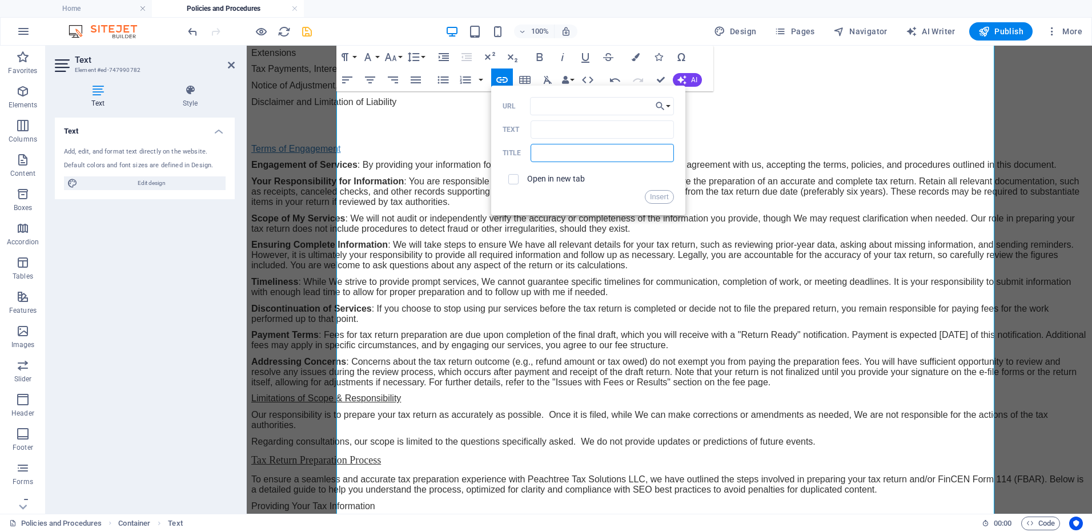
click at [546, 155] on input "text" at bounding box center [602, 153] width 143 height 18
paste input "tax-return"
type input "tax-return"
click at [666, 108] on button "Choose Link" at bounding box center [663, 106] width 22 height 18
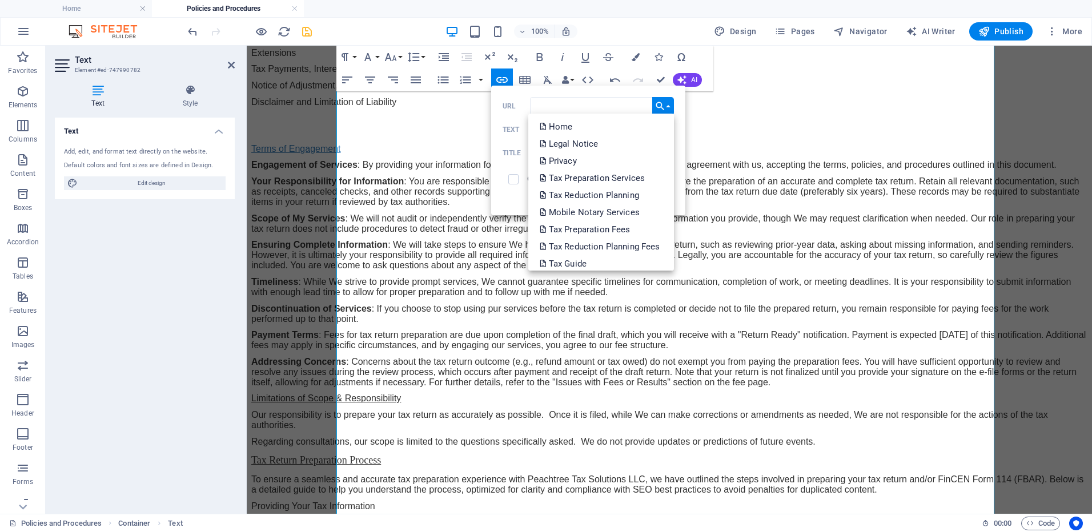
click at [521, 95] on div "Back Choose Link Home Legal Notice Privacy Tax Preparation Services Tax Reducti…" at bounding box center [588, 151] width 194 height 130
click at [516, 103] on label "URL" at bounding box center [516, 106] width 27 height 8
click at [530, 103] on input "URL" at bounding box center [602, 106] width 144 height 18
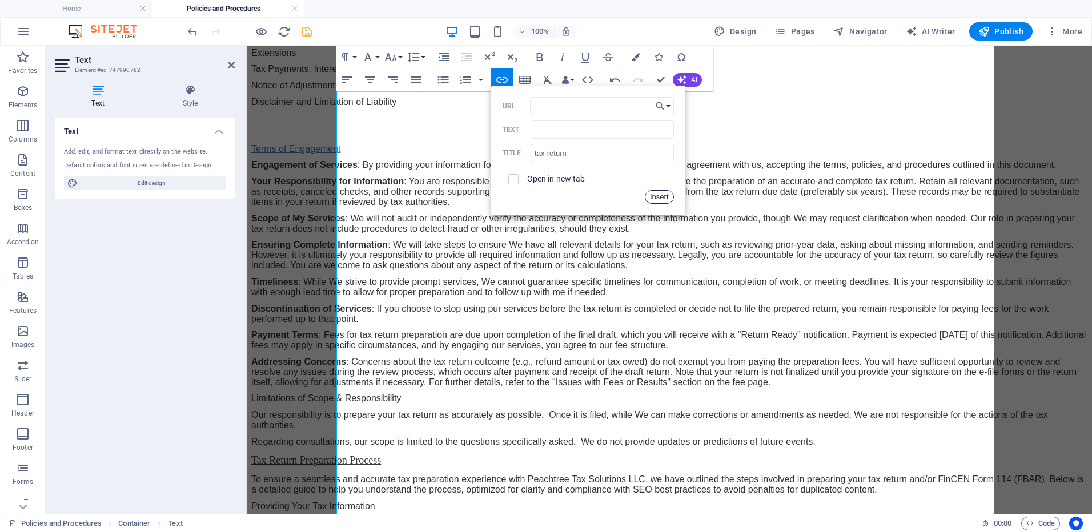
click at [663, 194] on button "Insert" at bounding box center [659, 197] width 29 height 14
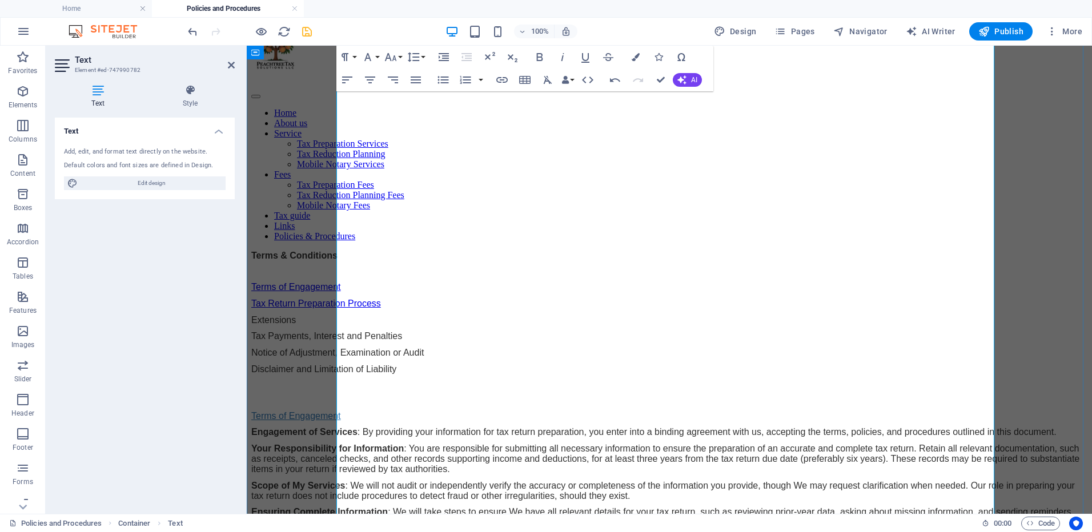
scroll to position [0, 0]
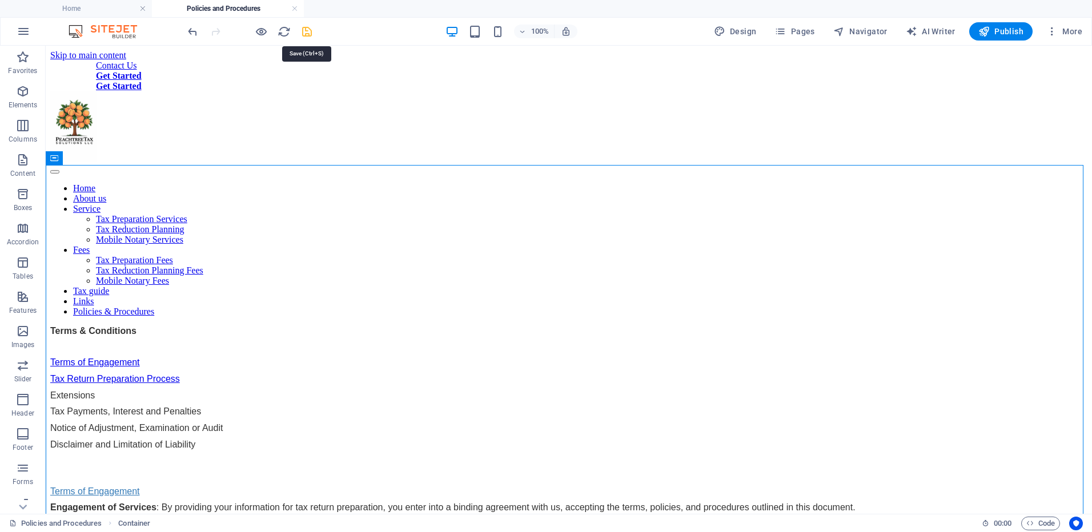
click at [307, 34] on icon "save" at bounding box center [306, 31] width 13 height 13
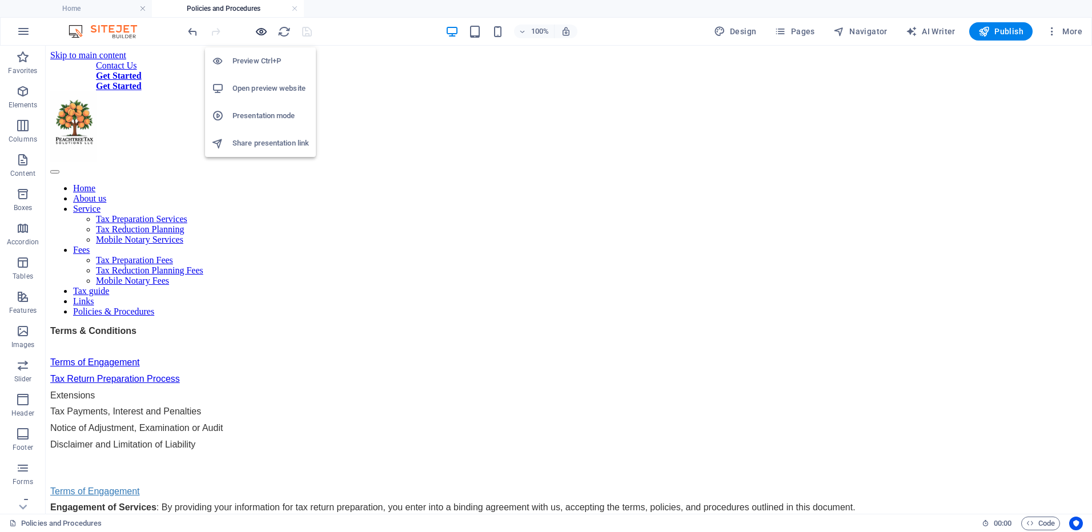
click at [262, 32] on icon "button" at bounding box center [261, 31] width 13 height 13
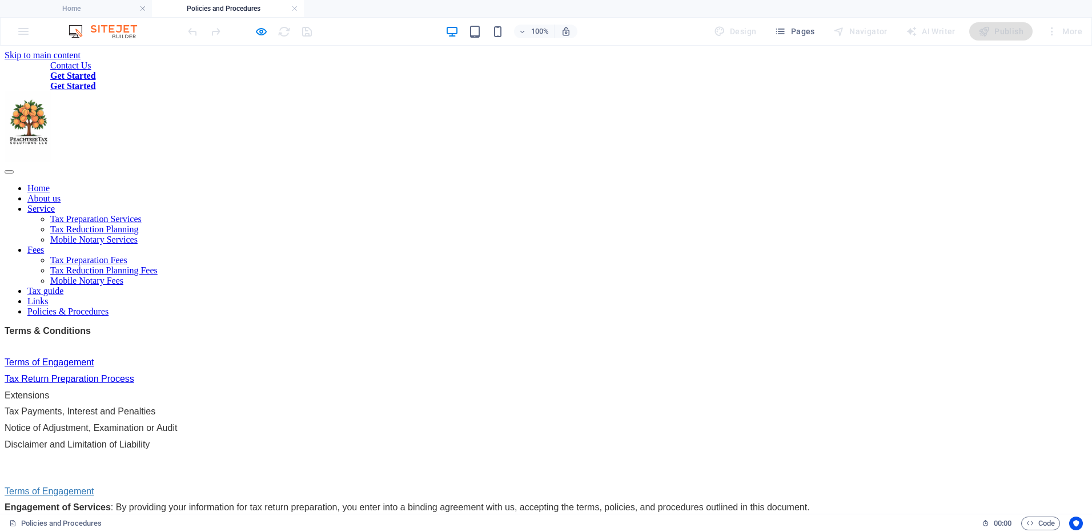
click at [134, 374] on link "Tax Return Preparation Process" at bounding box center [70, 379] width 130 height 10
click at [94, 358] on link "Terms of Engagement" at bounding box center [50, 363] width 90 height 10
click at [134, 374] on link "Tax Return Preparation Process" at bounding box center [70, 379] width 130 height 10
click at [258, 32] on icon "button" at bounding box center [261, 31] width 13 height 13
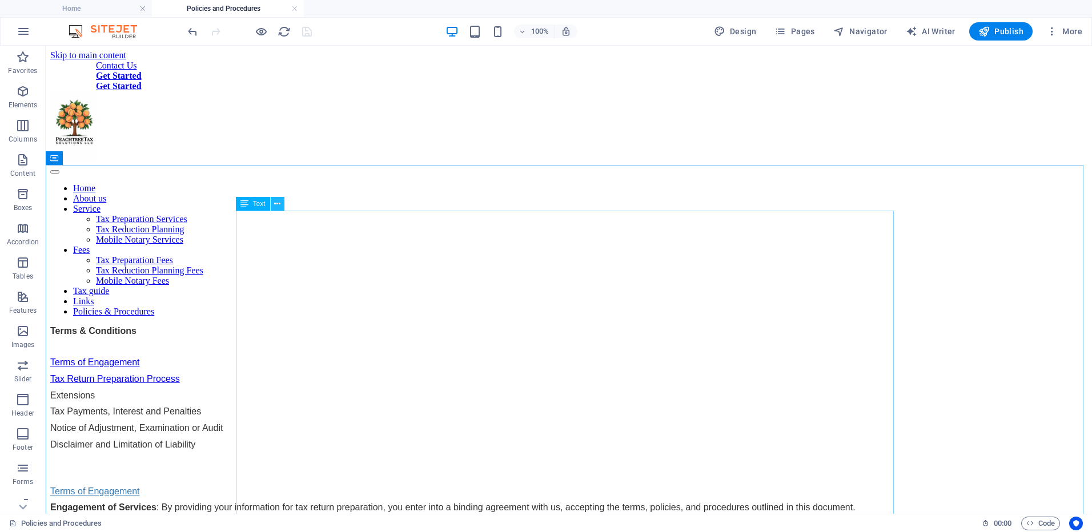
click at [282, 207] on button at bounding box center [278, 204] width 14 height 14
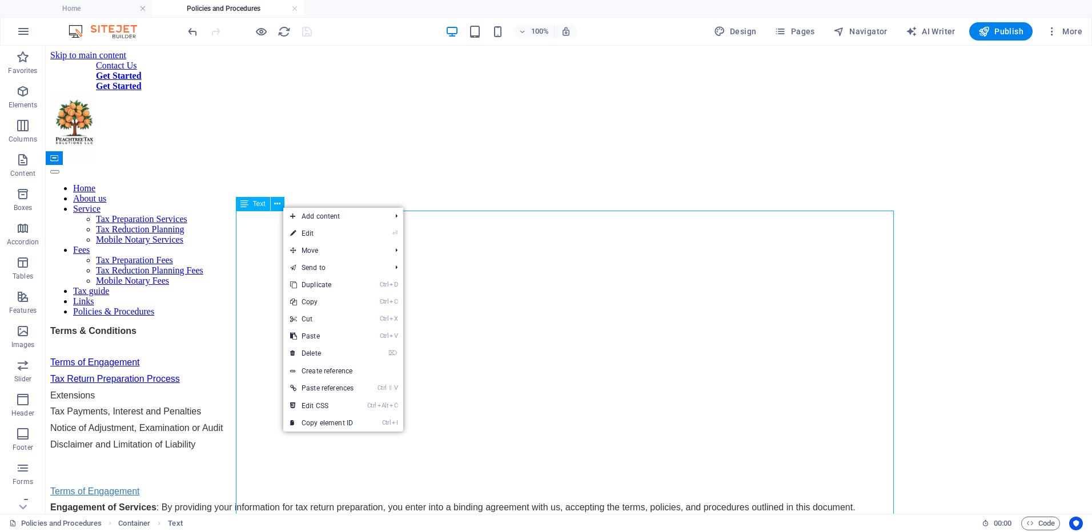
click at [247, 206] on icon at bounding box center [244, 204] width 8 height 14
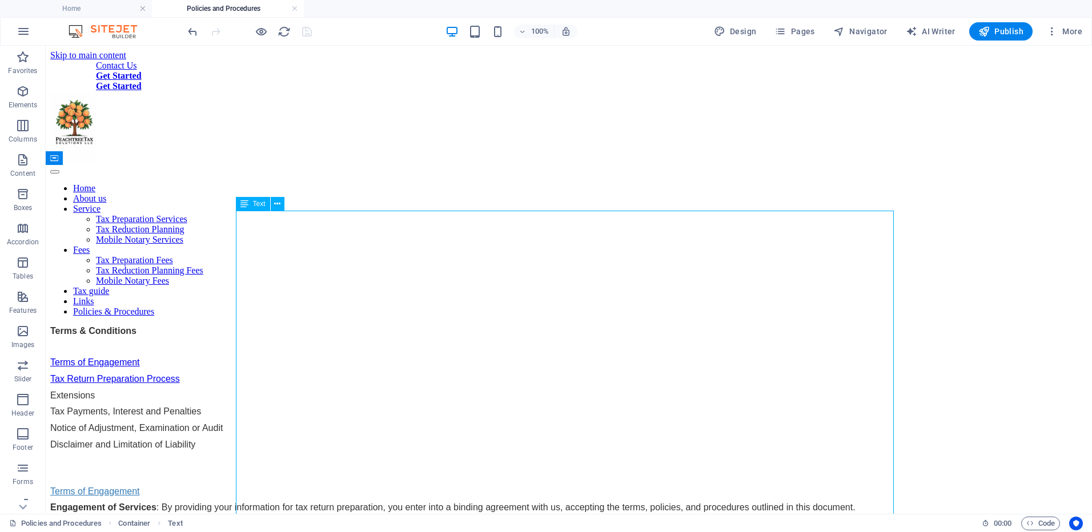
click at [247, 206] on icon at bounding box center [244, 204] width 8 height 14
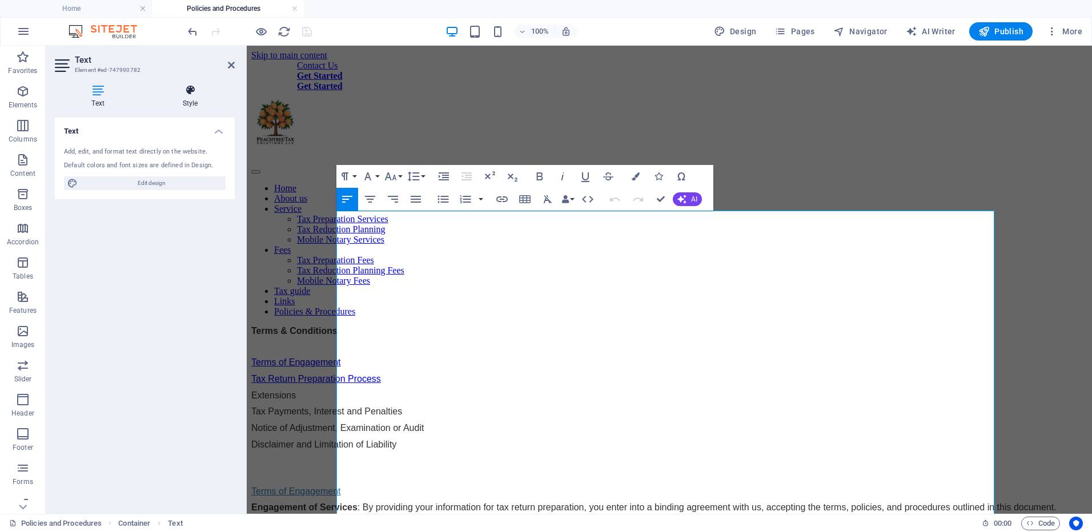
click at [199, 95] on h4 "Style" at bounding box center [190, 97] width 89 height 24
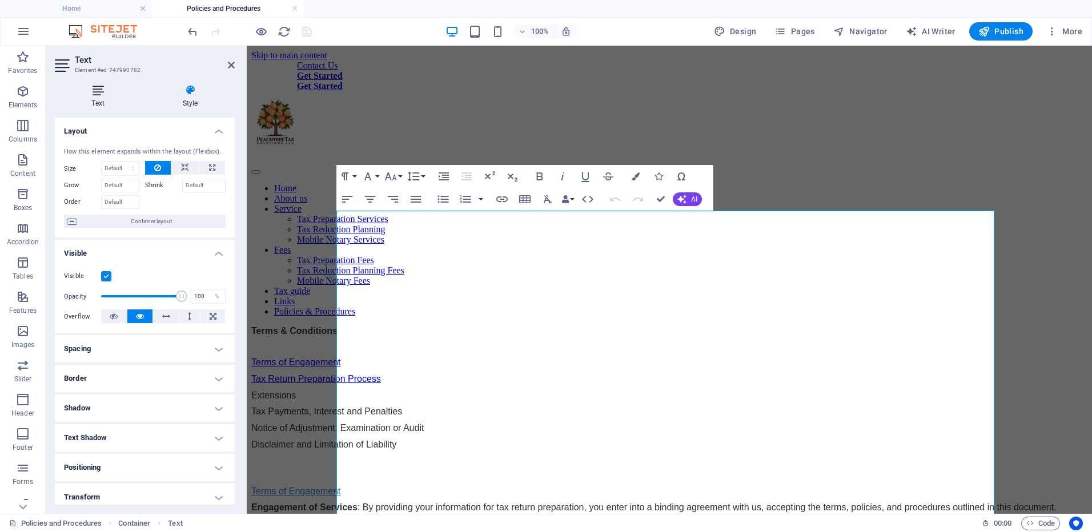
click at [99, 95] on icon at bounding box center [98, 90] width 86 height 11
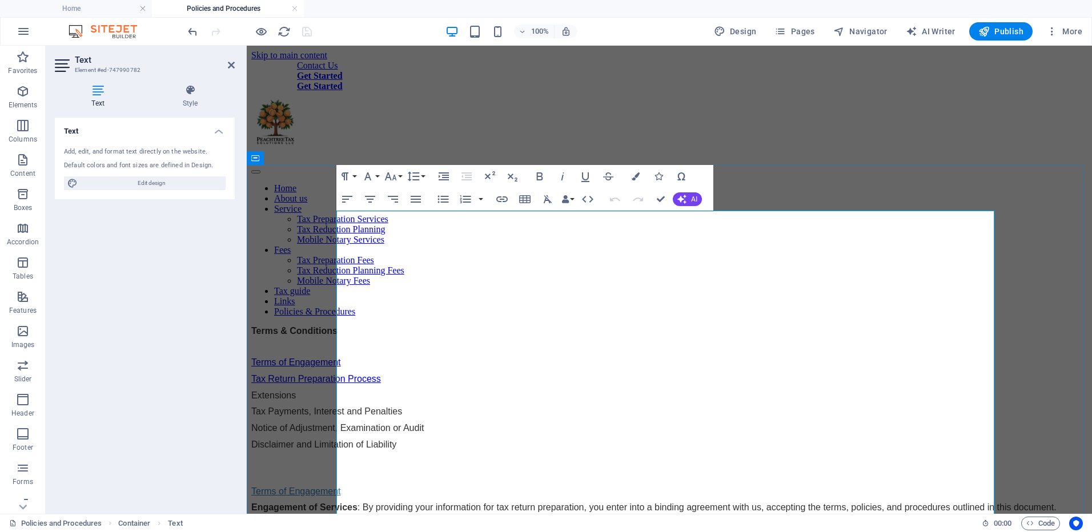
click at [339, 487] on p "Terms of Engagement" at bounding box center [669, 492] width 836 height 10
drag, startPoint x: 340, startPoint y: 373, endPoint x: 442, endPoint y: 385, distance: 102.9
click at [340, 358] on link "Terms of Engagement" at bounding box center [296, 363] width 90 height 10
click at [405, 223] on icon "button" at bounding box center [403, 225] width 11 height 10
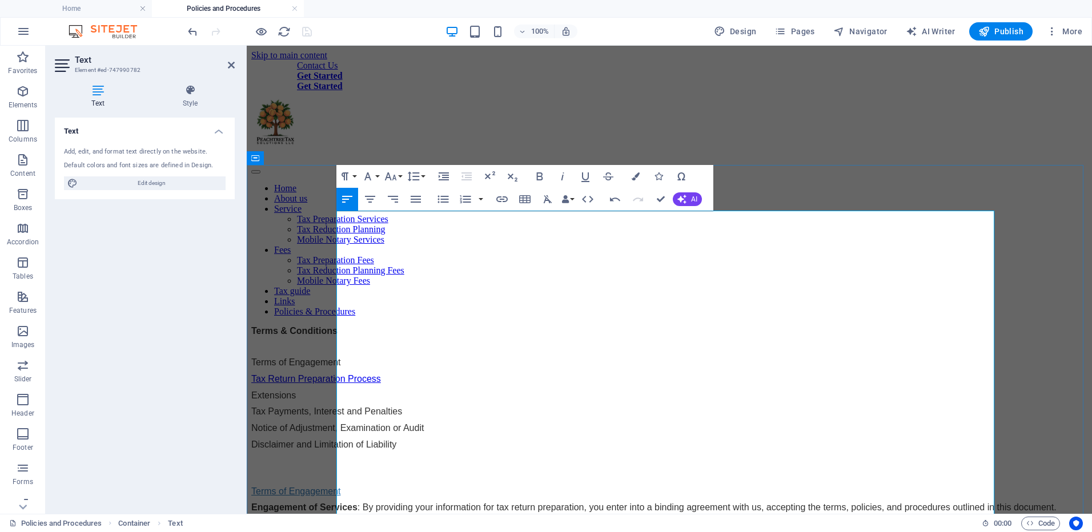
click at [367, 374] on link "Tax Return Preparation Process" at bounding box center [316, 379] width 130 height 10
click at [425, 246] on icon "button" at bounding box center [424, 242] width 14 height 14
click at [387, 487] on p "Terms of Engagement" at bounding box center [669, 492] width 836 height 10
click at [174, 178] on span "Edit design" at bounding box center [151, 183] width 141 height 14
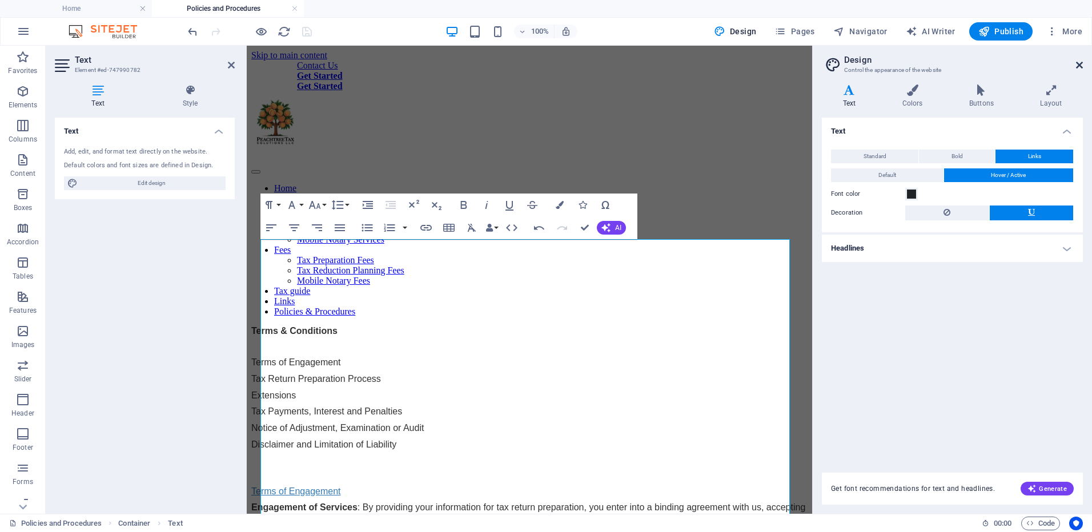
click at [1078, 66] on icon at bounding box center [1079, 65] width 7 height 9
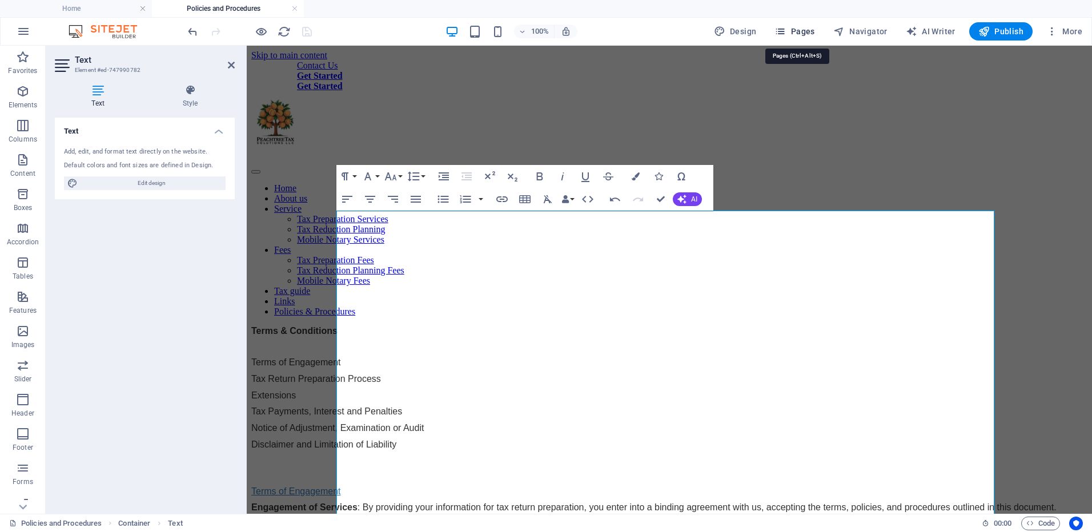
click at [796, 29] on span "Pages" at bounding box center [794, 31] width 40 height 11
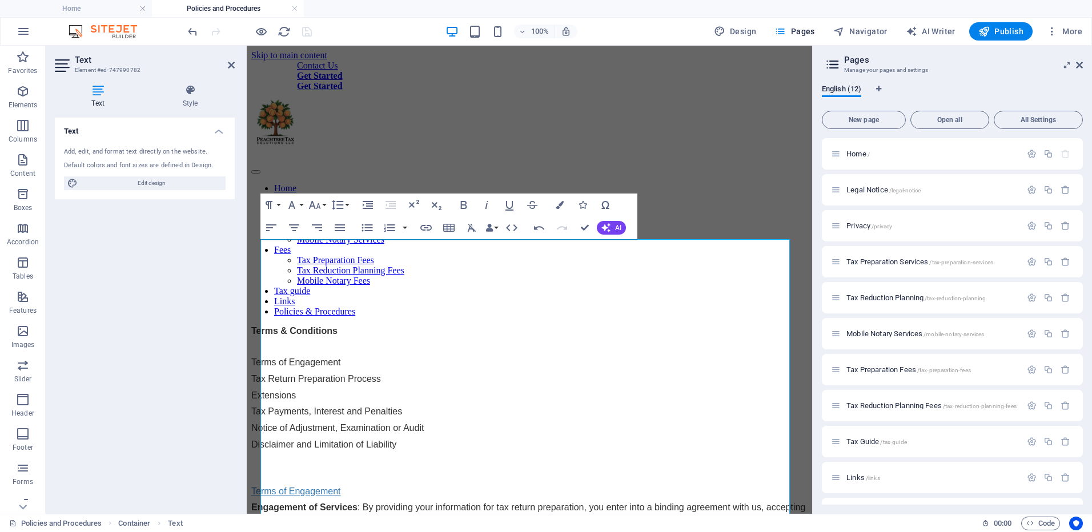
click at [1083, 64] on aside "Pages Manage your pages and settings English (12) New page Open all All Setting…" at bounding box center [952, 280] width 280 height 468
click at [1077, 64] on icon at bounding box center [1079, 65] width 7 height 9
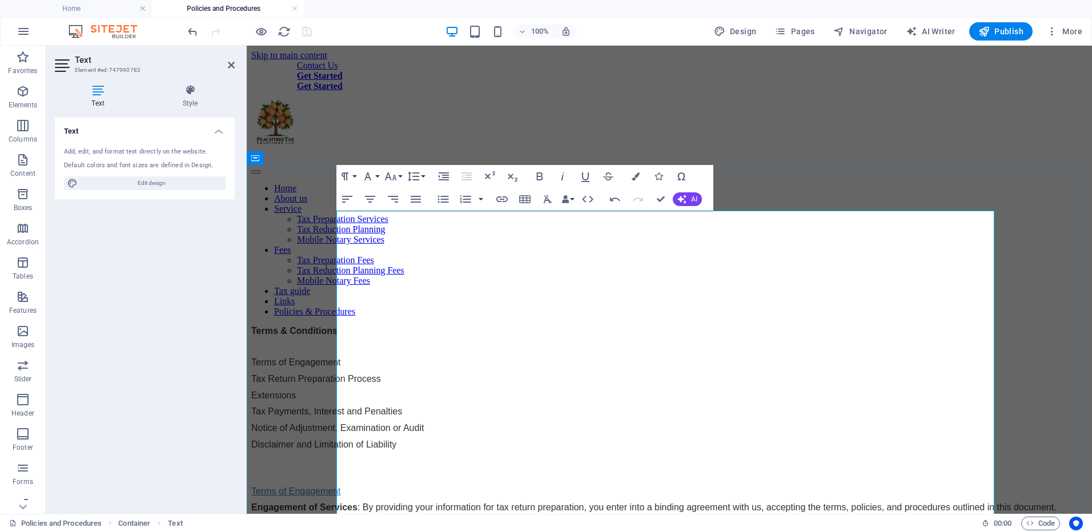
click at [338, 487] on p "Terms of Engagement" at bounding box center [669, 492] width 836 height 10
click at [339, 487] on p "Terms of Engagement" at bounding box center [669, 492] width 836 height 10
click at [338, 487] on p "Terms of Engagement" at bounding box center [669, 492] width 836 height 10
click at [341, 487] on p "Terms of Engagement" at bounding box center [669, 492] width 836 height 10
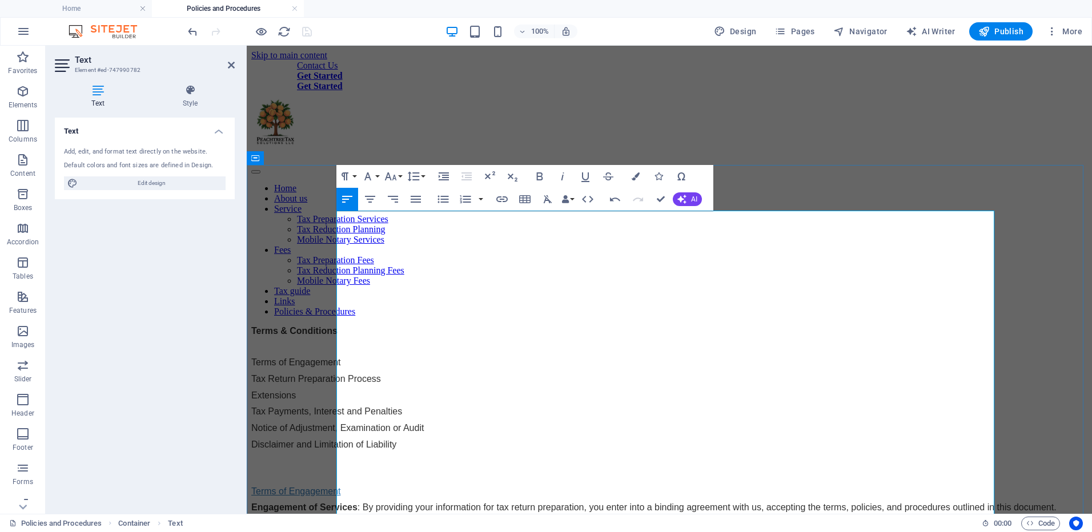
click at [338, 487] on p "Terms of Engagement" at bounding box center [669, 492] width 836 height 10
click at [365, 487] on p "Terms of Engagement" at bounding box center [669, 492] width 836 height 10
click at [500, 203] on icon "button" at bounding box center [502, 199] width 14 height 14
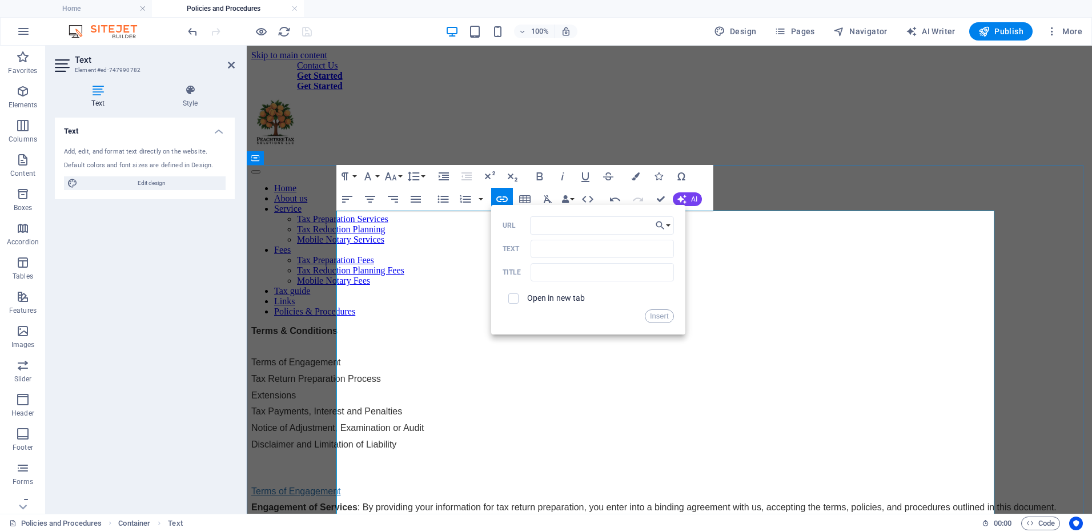
click at [445, 374] on p "Tax Return Preparation Process" at bounding box center [669, 379] width 836 height 10
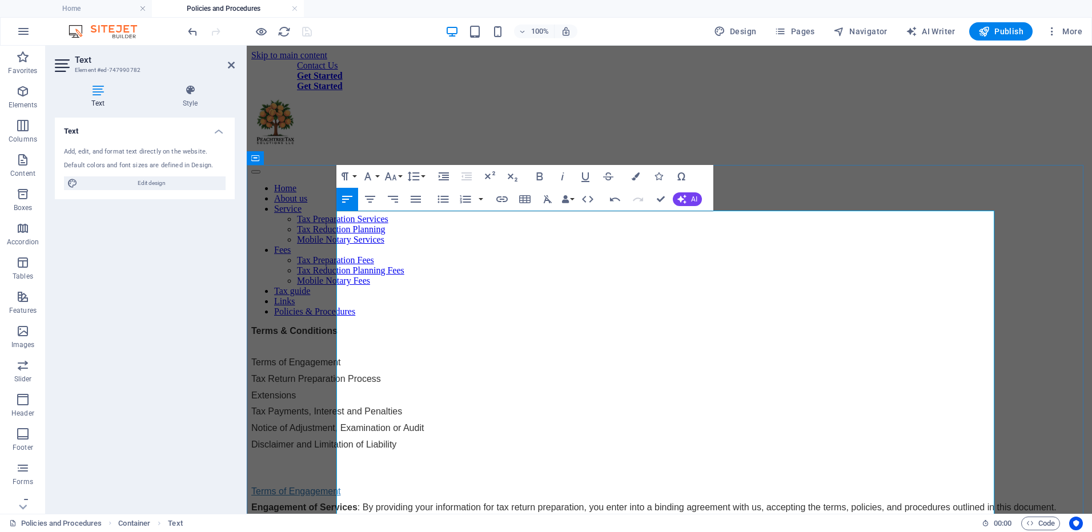
click at [339, 358] on p "Terms of Engagement" at bounding box center [669, 363] width 836 height 10
drag, startPoint x: 429, startPoint y: 244, endPoint x: 335, endPoint y: 250, distance: 94.4
type input "Terms of Engagement"
click at [506, 198] on icon "button" at bounding box center [501, 199] width 11 height 6
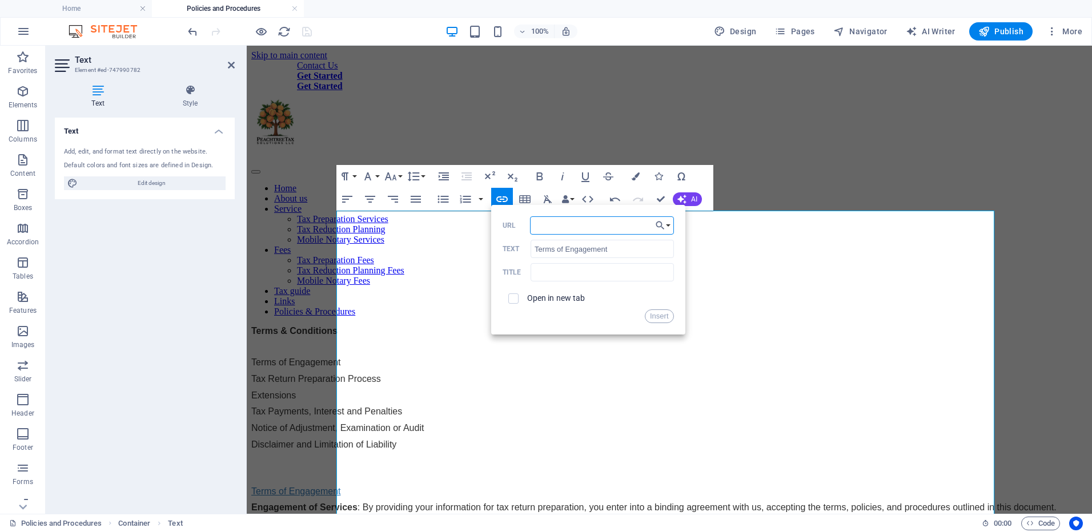
paste input "#terms"
type input "#terms"
click at [656, 314] on button "Insert" at bounding box center [659, 317] width 29 height 14
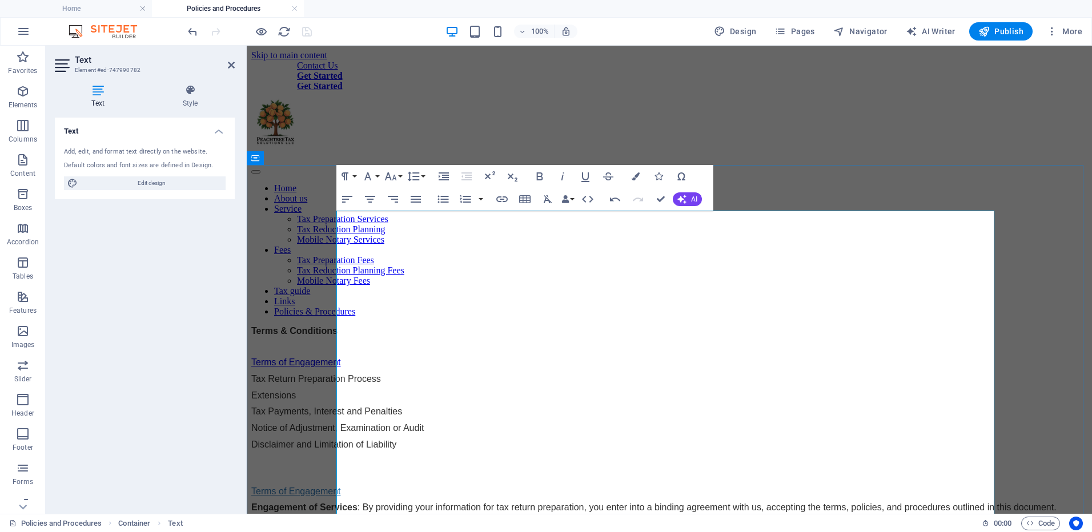
click at [339, 487] on p "Terms of Engagement" at bounding box center [669, 492] width 836 height 10
click at [336, 487] on p "Terms of Engagement" at bounding box center [669, 492] width 836 height 10
click at [339, 487] on p "Terms of Engagement" at bounding box center [669, 492] width 836 height 10
click at [336, 487] on p "Terms of Engagement" at bounding box center [669, 492] width 836 height 10
click at [496, 200] on icon "button" at bounding box center [502, 199] width 14 height 14
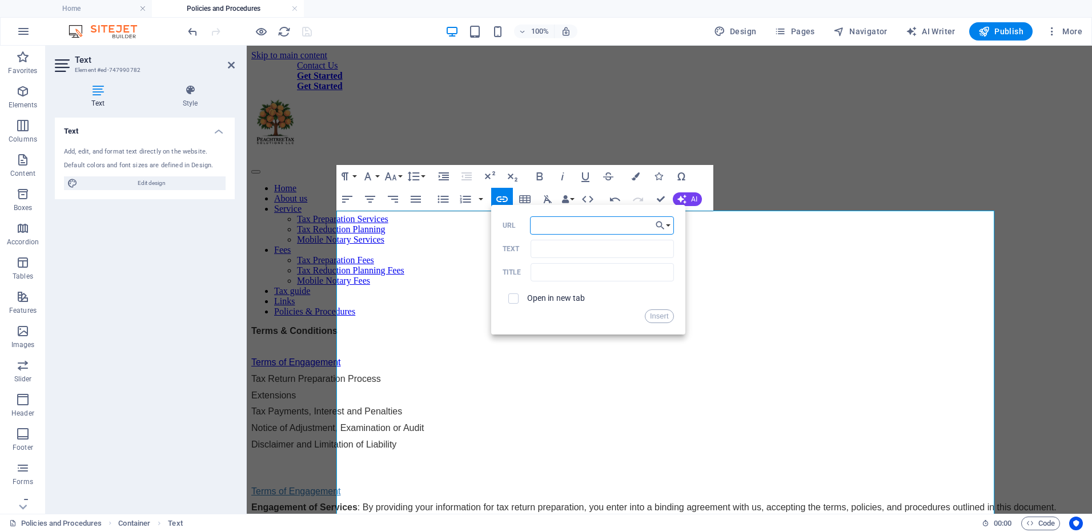
paste input "#terms"
type input "#terms"
click at [656, 314] on button "Insert" at bounding box center [659, 317] width 29 height 14
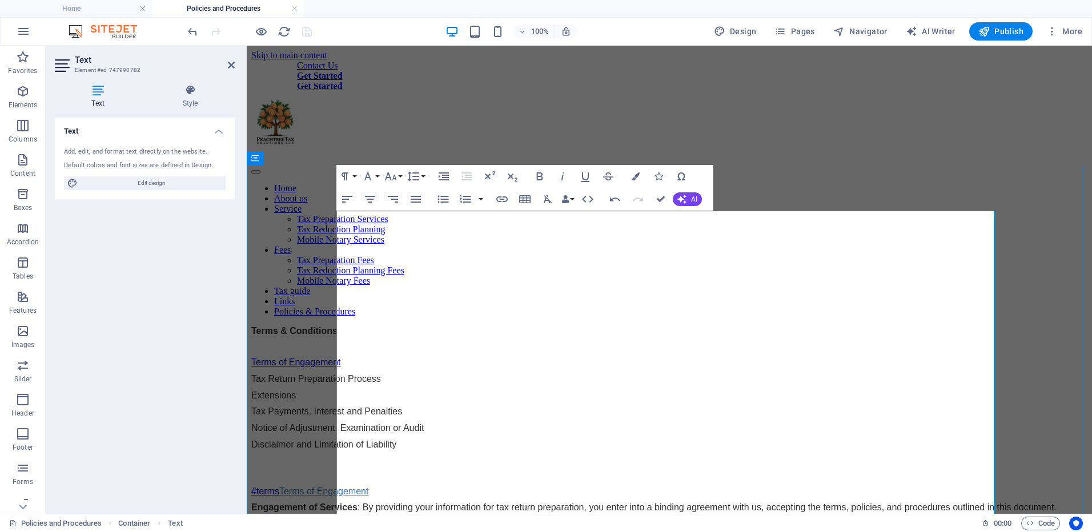
click at [381, 487] on p "#terms ​Terms of Engagement" at bounding box center [669, 492] width 836 height 10
drag, startPoint x: 435, startPoint y: 245, endPoint x: 338, endPoint y: 245, distance: 96.5
click at [338, 358] on p "Terms of Engagement" at bounding box center [669, 363] width 836 height 10
type input "Terms of Engagement"
click at [381, 224] on icon "button" at bounding box center [381, 225] width 8 height 8
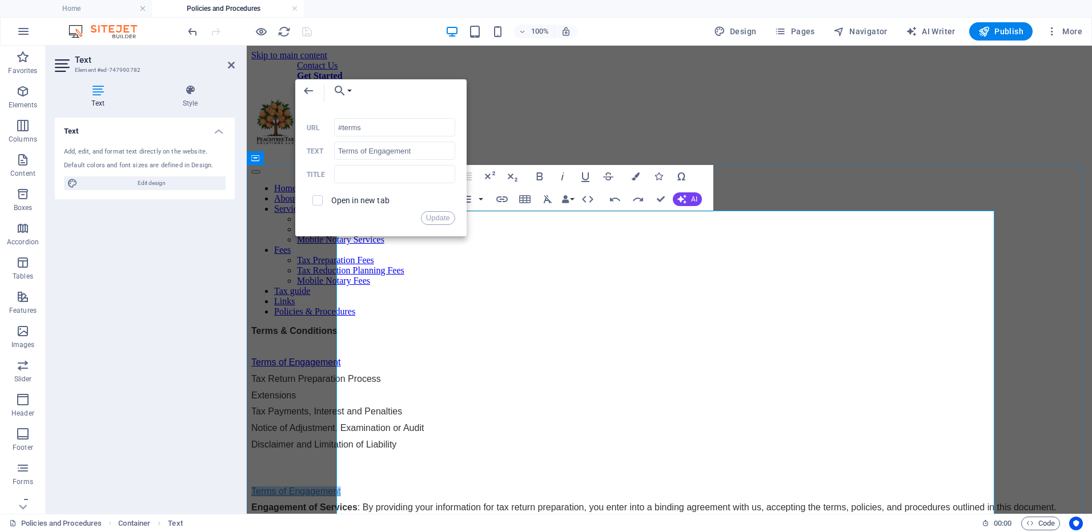
drag, startPoint x: 433, startPoint y: 380, endPoint x: 338, endPoint y: 375, distance: 95.5
click at [338, 487] on p "Terms of Engagement" at bounding box center [669, 492] width 836 height 10
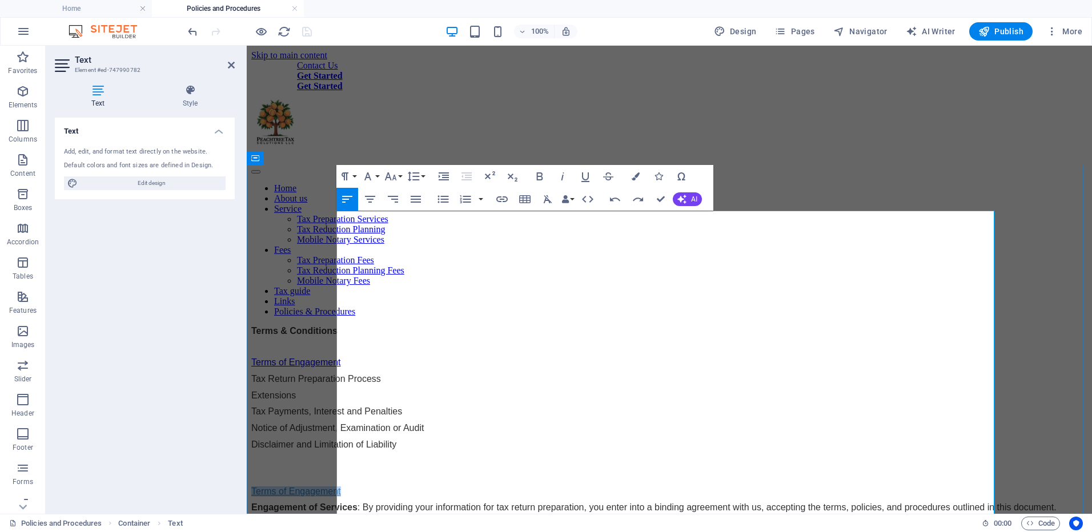
copy p "Terms of Engagement"
click at [341, 358] on link "Terms of Engagement" at bounding box center [296, 363] width 90 height 10
click at [376, 230] on icon "button" at bounding box center [381, 225] width 14 height 14
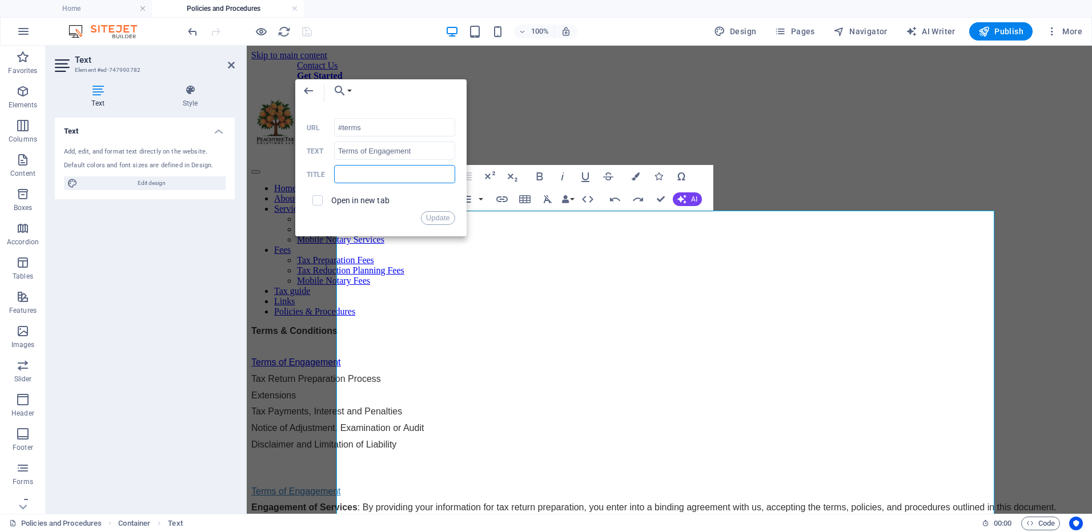
click at [368, 180] on input "text" at bounding box center [394, 174] width 121 height 18
paste input "Terms of Engagement"
type input "Terms of Engagement"
click at [429, 216] on button "Update" at bounding box center [438, 218] width 34 height 14
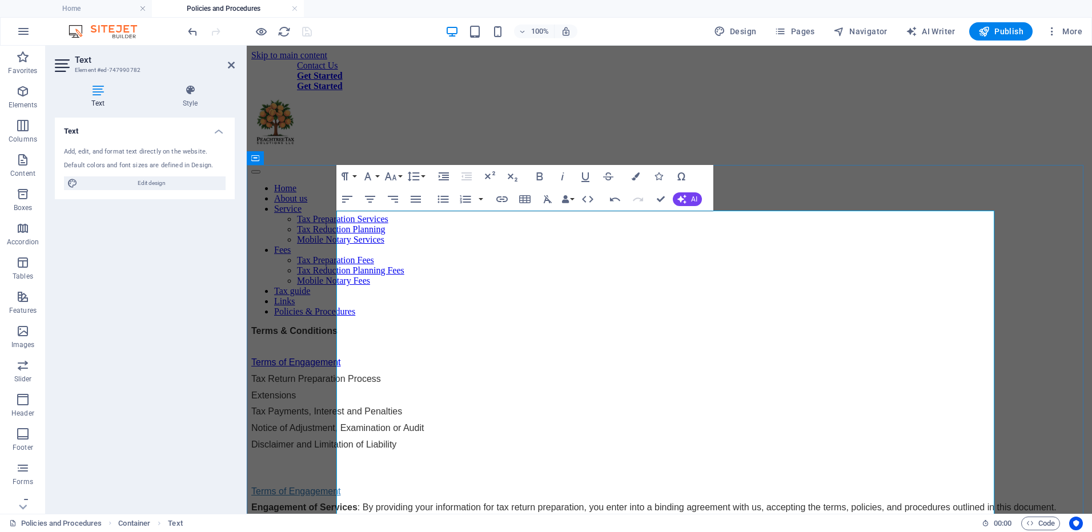
click at [456, 440] on p "Disclaimer and Limitation of Liability" at bounding box center [669, 445] width 836 height 10
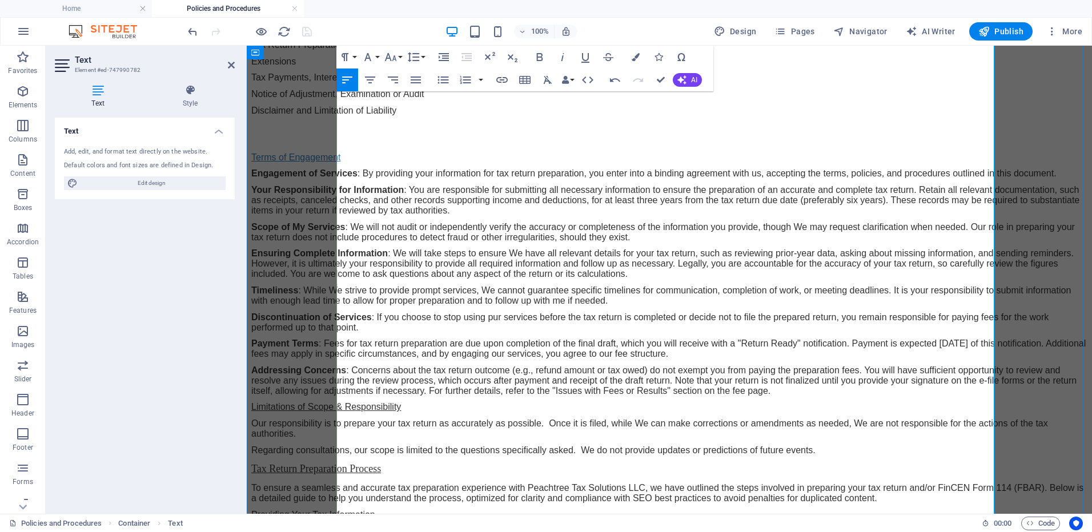
scroll to position [343, 0]
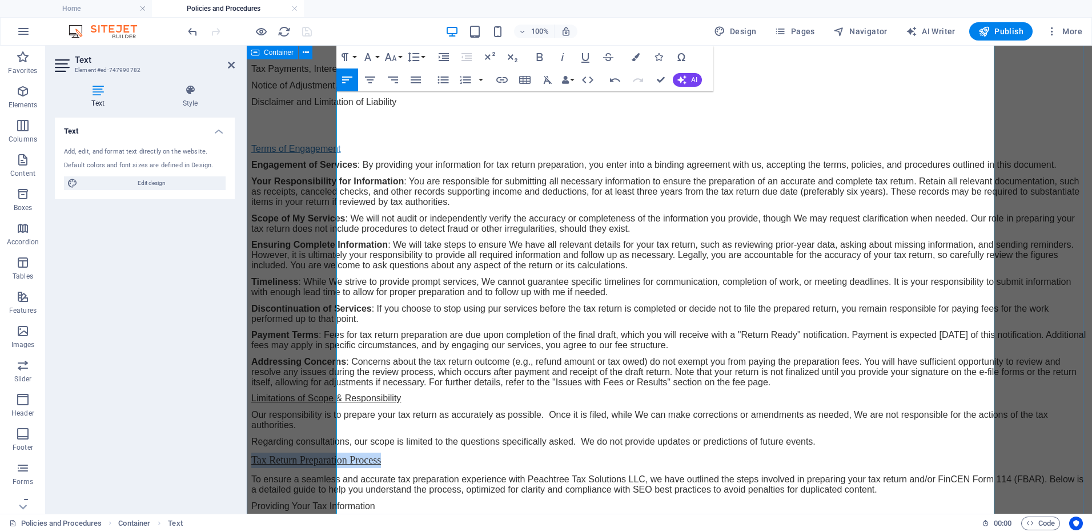
drag, startPoint x: 484, startPoint y: 376, endPoint x: 335, endPoint y: 376, distance: 149.1
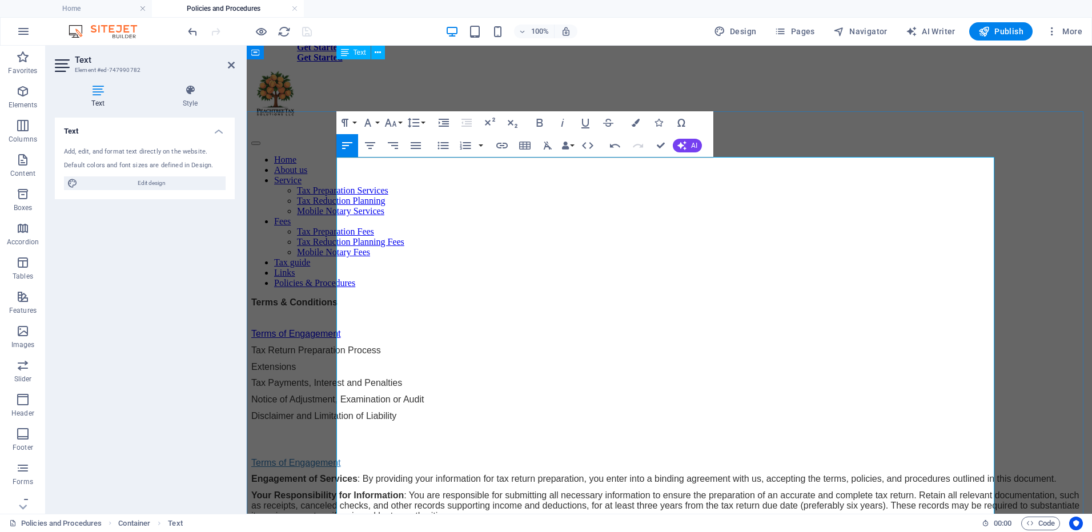
scroll to position [0, 0]
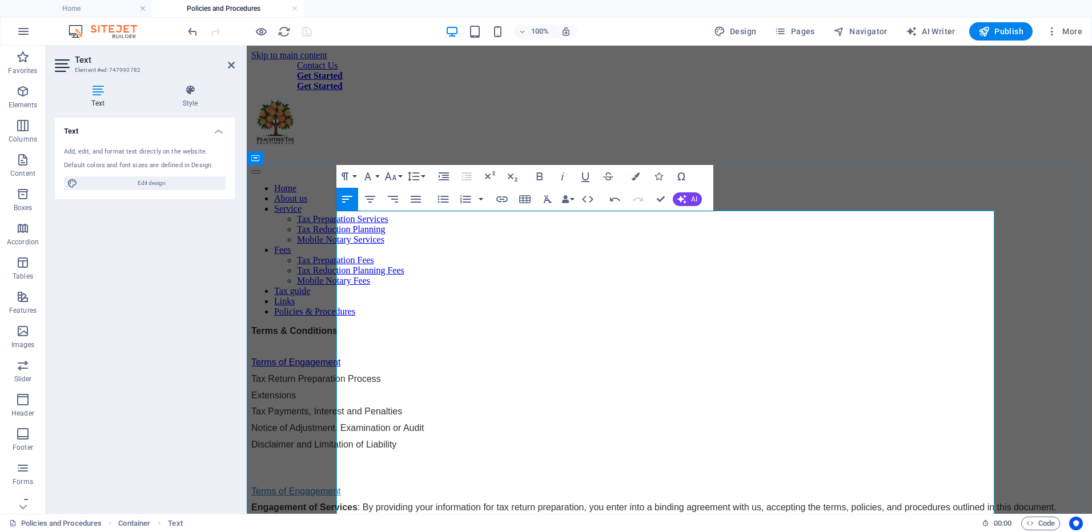
click at [383, 487] on p "Terms of Engagement" at bounding box center [669, 492] width 836 height 10
click at [341, 358] on link "Terms of Engagement" at bounding box center [296, 363] width 90 height 10
click at [383, 230] on icon "button" at bounding box center [381, 225] width 14 height 14
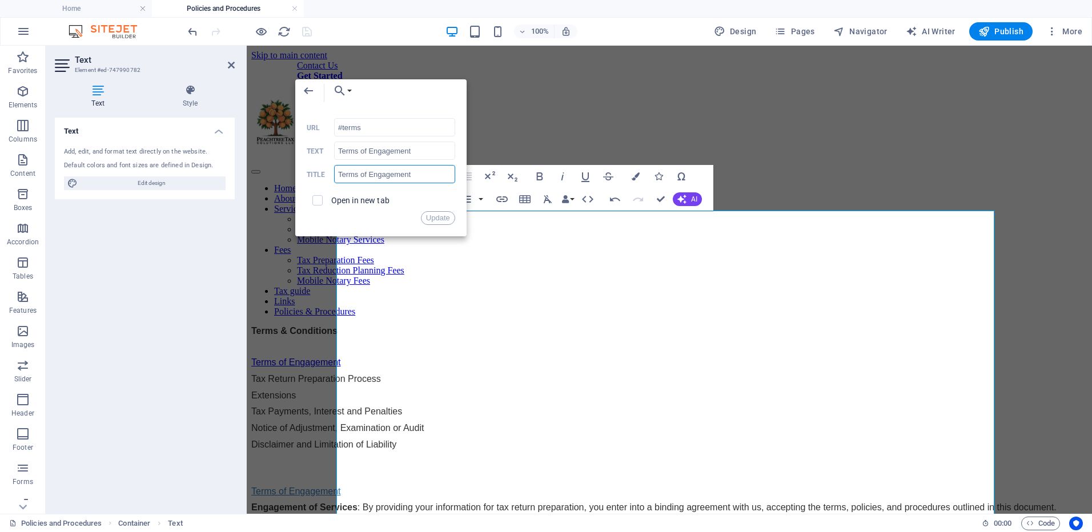
drag, startPoint x: 416, startPoint y: 176, endPoint x: 332, endPoint y: 176, distance: 84.0
click at [332, 176] on div "Terms of Engagement Title" at bounding box center [381, 174] width 148 height 19
drag, startPoint x: 413, startPoint y: 154, endPoint x: 307, endPoint y: 155, distance: 106.2
click at [307, 155] on div "Terms of Engagement Text" at bounding box center [381, 151] width 148 height 19
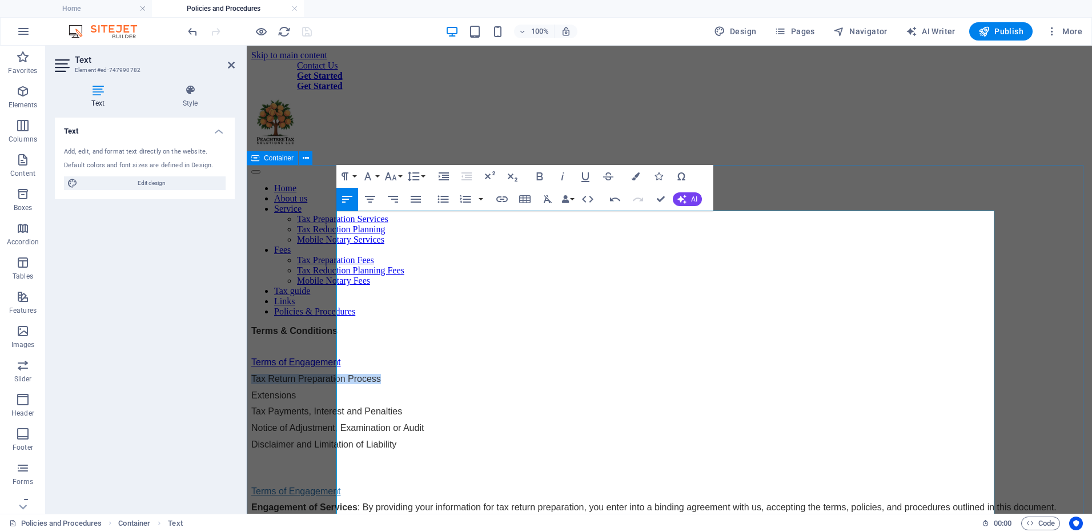
drag, startPoint x: 469, startPoint y: 263, endPoint x: 335, endPoint y: 266, distance: 134.3
type input "Tax Return Preparation Process"
click at [496, 202] on icon "button" at bounding box center [502, 199] width 14 height 14
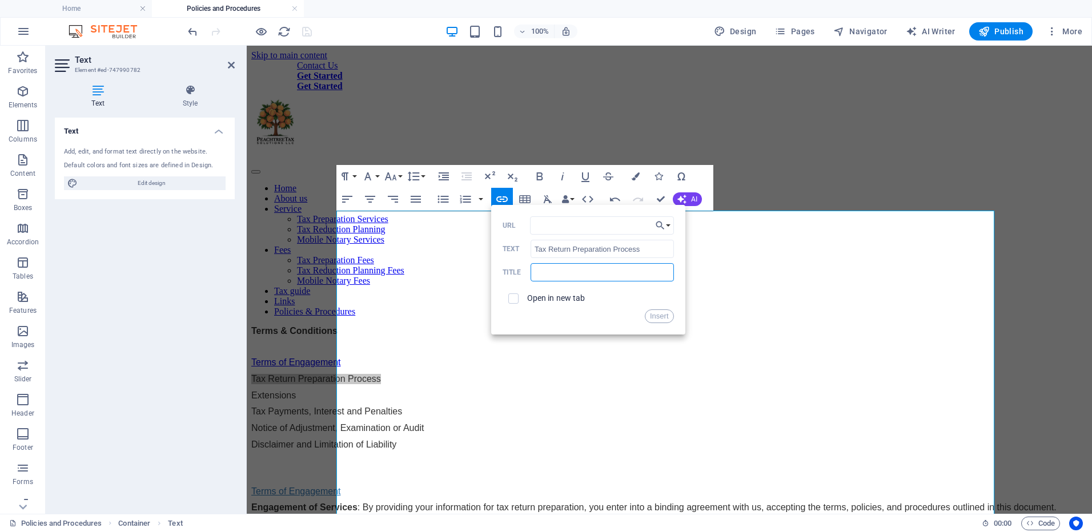
click at [561, 279] on input "text" at bounding box center [602, 272] width 143 height 18
paste input "Terms of Engagement"
drag, startPoint x: 603, startPoint y: 273, endPoint x: 511, endPoint y: 271, distance: 92.0
click at [511, 271] on div "Terms of Engagement Title" at bounding box center [588, 272] width 171 height 19
drag, startPoint x: 856, startPoint y: 322, endPoint x: 437, endPoint y: 272, distance: 421.6
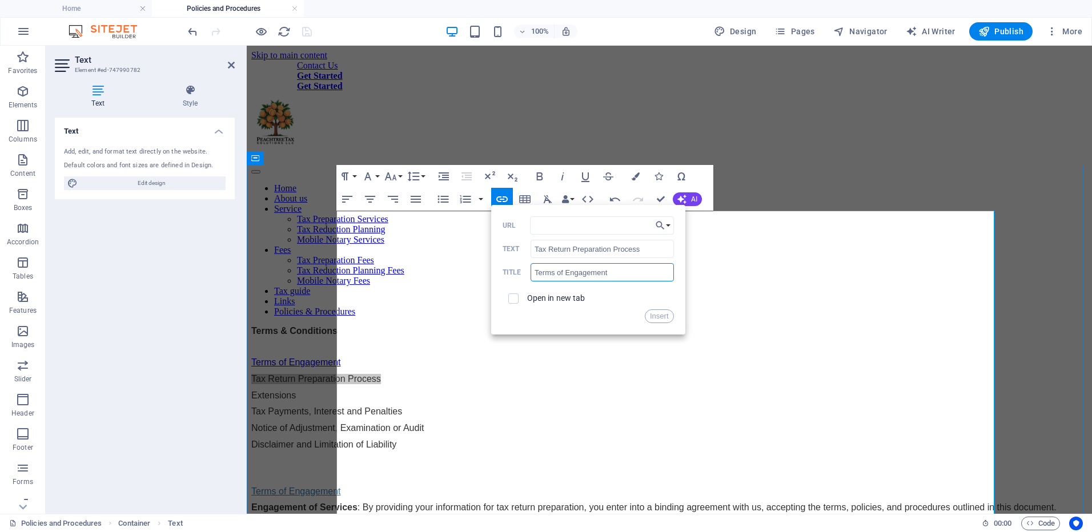
type input "Terms of Engagement"
drag, startPoint x: 641, startPoint y: 250, endPoint x: 527, endPoint y: 251, distance: 114.8
click at [527, 251] on div "Tax Return Preparation Process Text" at bounding box center [588, 249] width 171 height 19
click at [544, 279] on input "text" at bounding box center [602, 272] width 143 height 18
paste input "Tax Return Preparation Process"
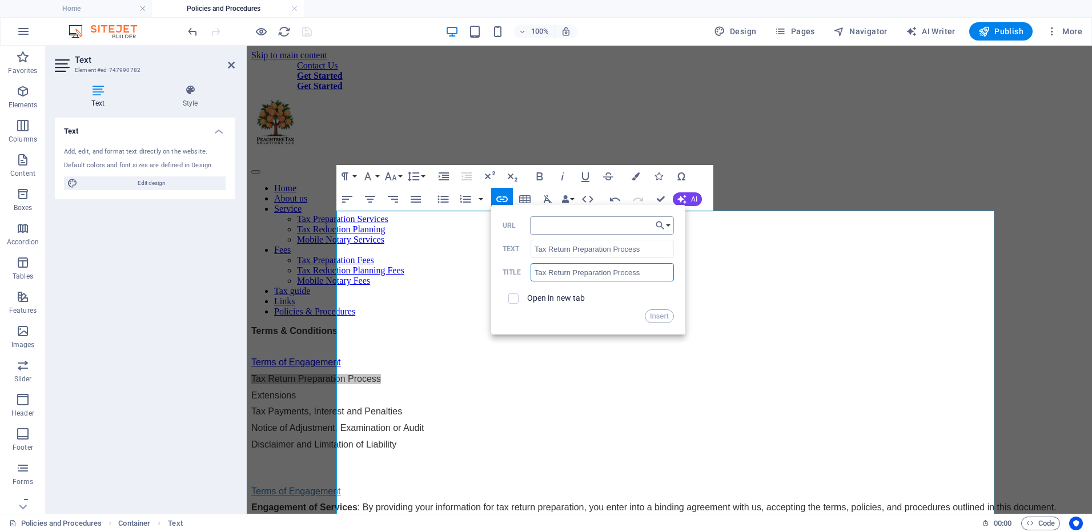
type input "Tax Return Preparation Process"
click at [537, 226] on input "URL" at bounding box center [602, 225] width 144 height 18
type input "#tax-return"
click at [650, 316] on button "Insert" at bounding box center [659, 317] width 29 height 14
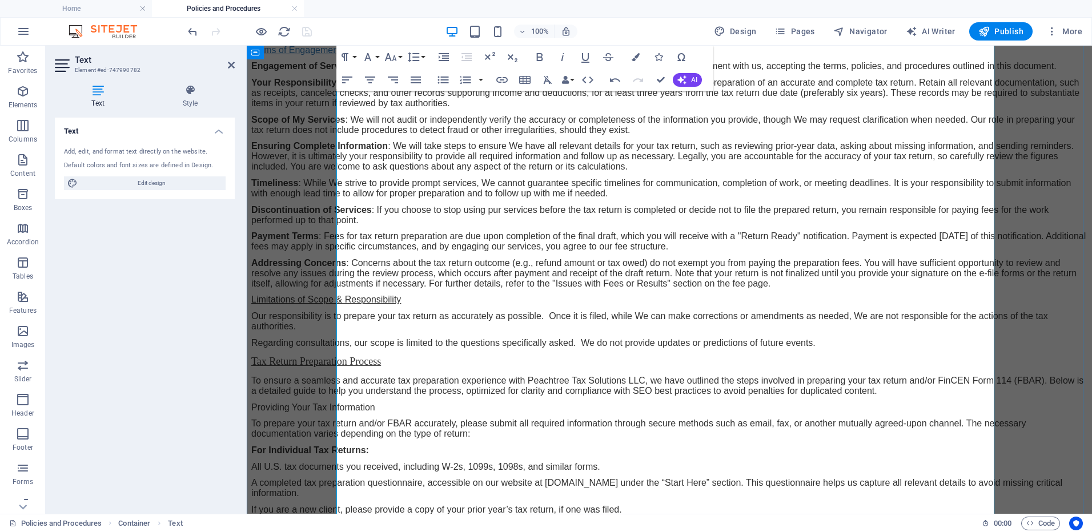
scroll to position [514, 0]
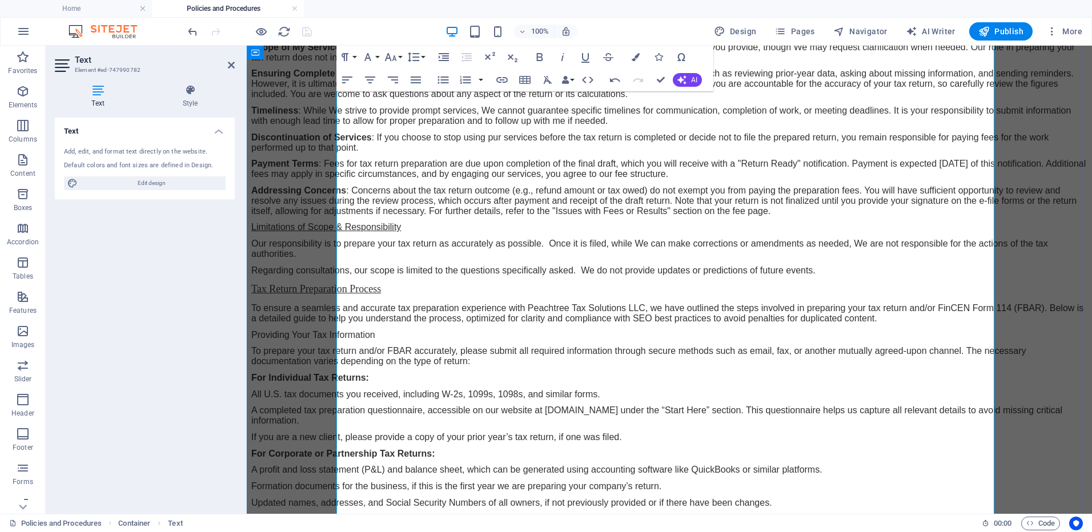
click at [386, 282] on p "Tax Return Preparation Process" at bounding box center [669, 289] width 836 height 15
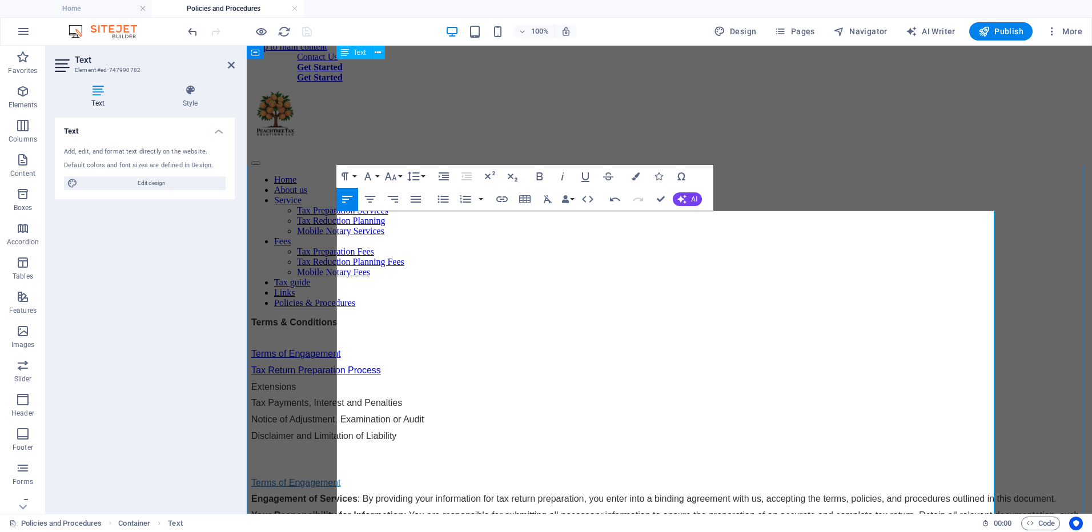
scroll to position [0, 0]
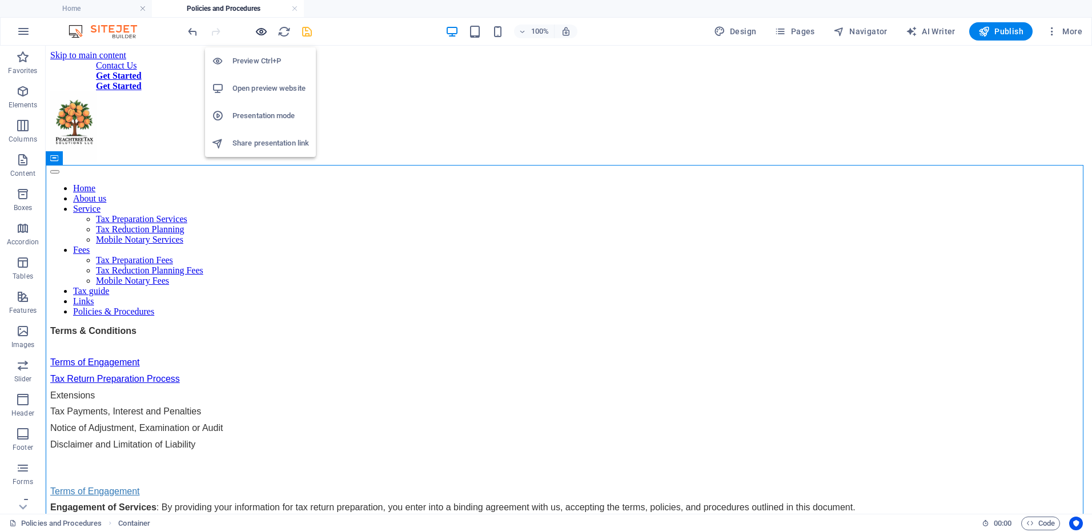
click at [262, 33] on icon "button" at bounding box center [261, 31] width 13 height 13
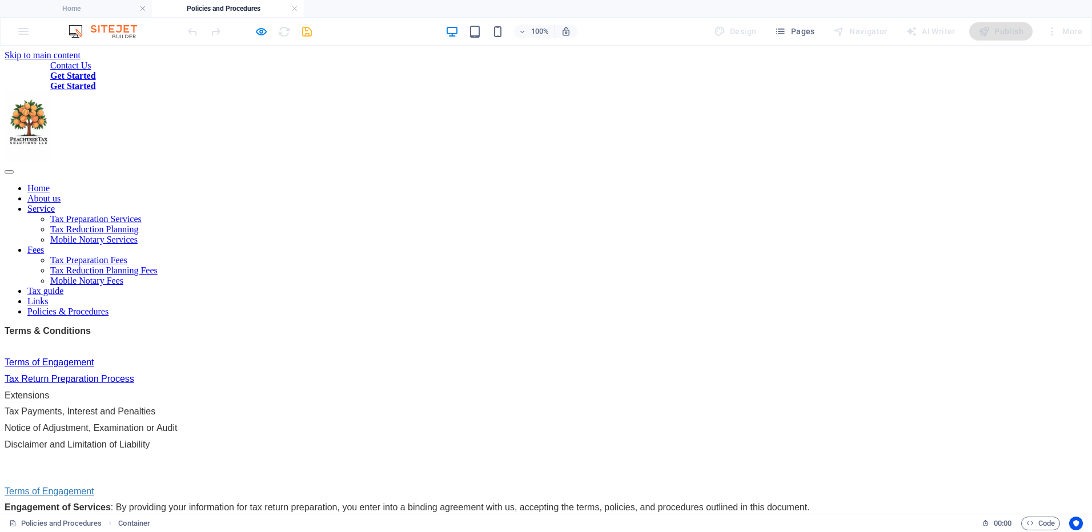
click at [134, 374] on link "Tax Return Preparation Process" at bounding box center [70, 379] width 130 height 10
click at [94, 358] on link "Terms of Engagement" at bounding box center [50, 363] width 90 height 10
click at [134, 374] on link "Tax Return Preparation Process" at bounding box center [70, 379] width 130 height 10
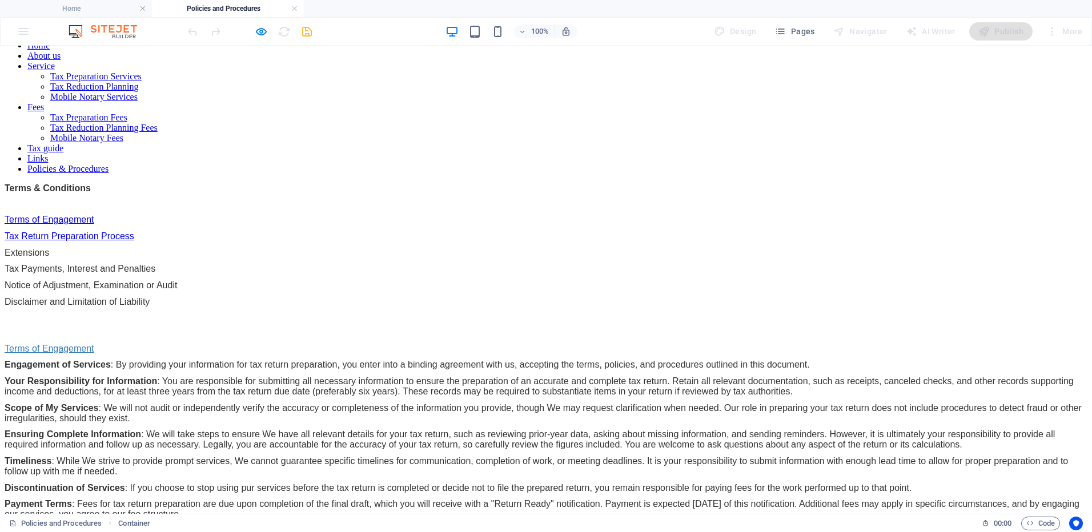
scroll to position [171, 0]
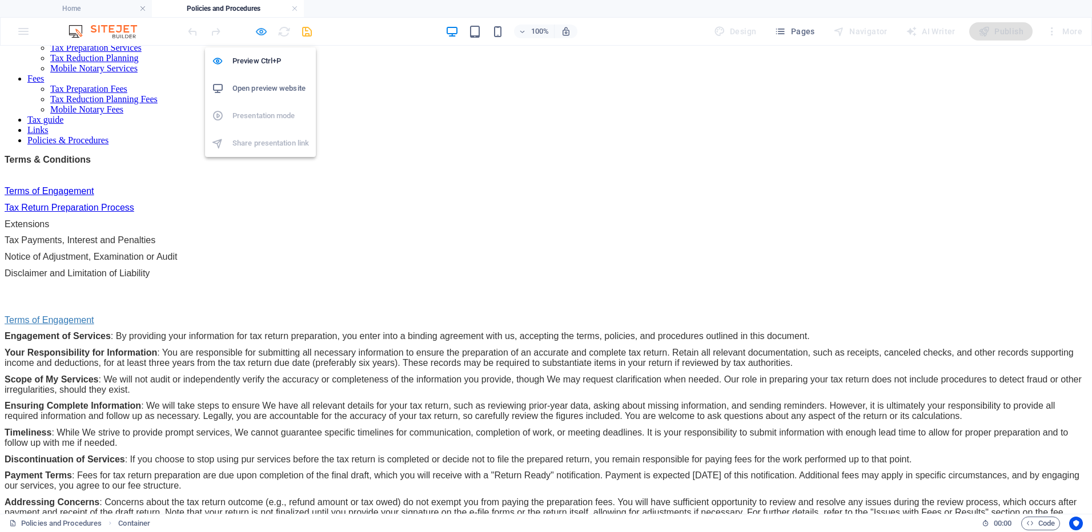
click at [263, 31] on icon "button" at bounding box center [261, 31] width 13 height 13
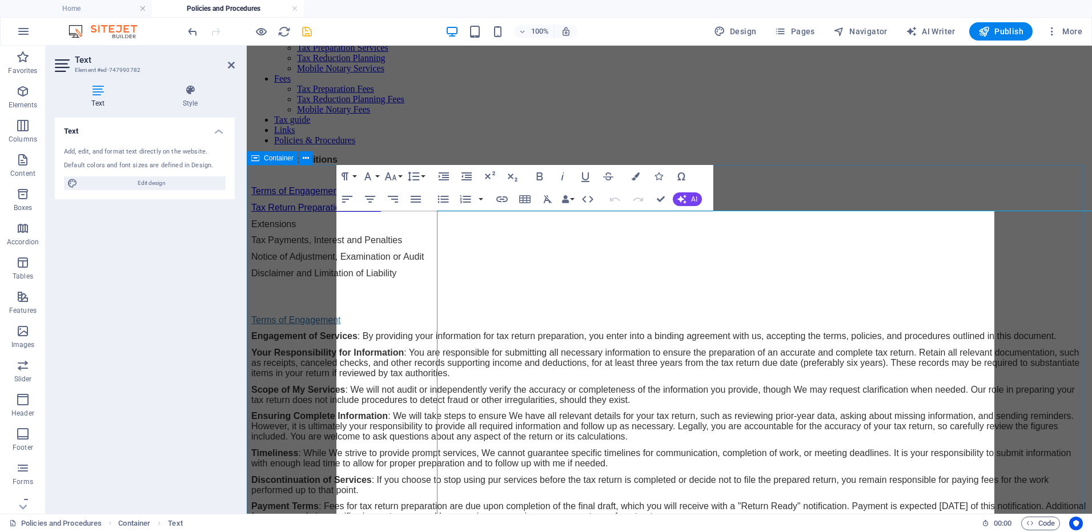
scroll to position [0, 0]
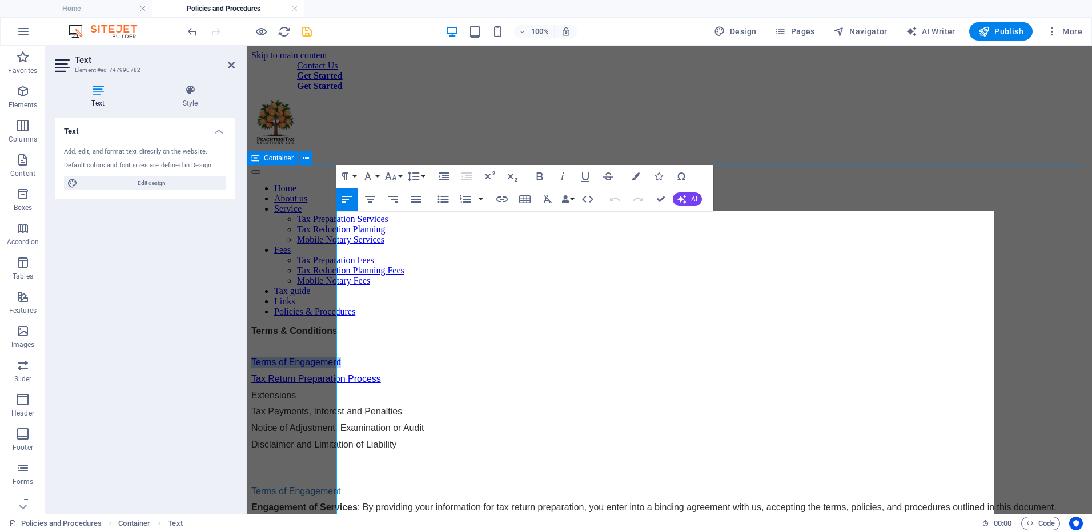
drag, startPoint x: 428, startPoint y: 251, endPoint x: 334, endPoint y: 251, distance: 94.8
click at [501, 195] on icon "button" at bounding box center [502, 199] width 14 height 14
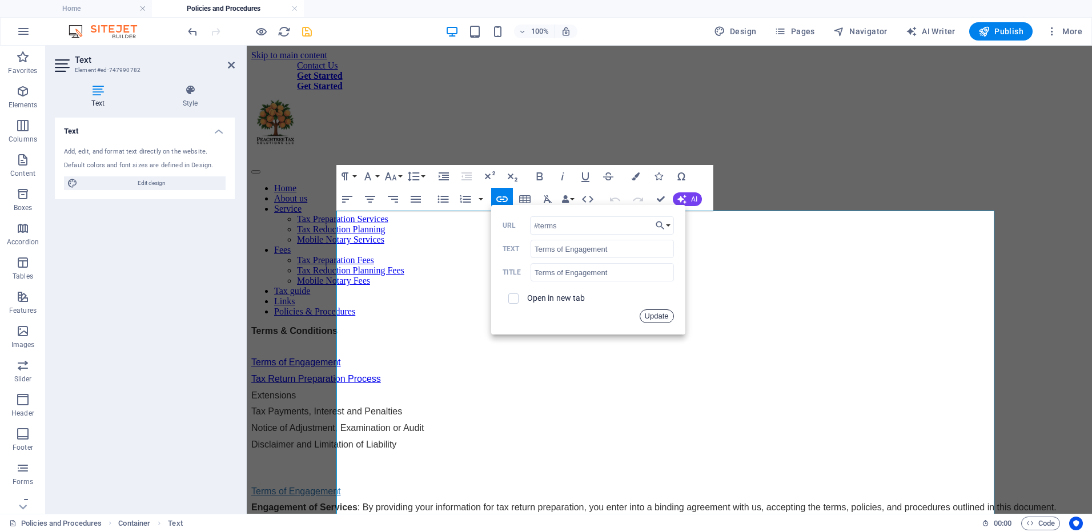
click at [654, 315] on button "Update" at bounding box center [657, 317] width 34 height 14
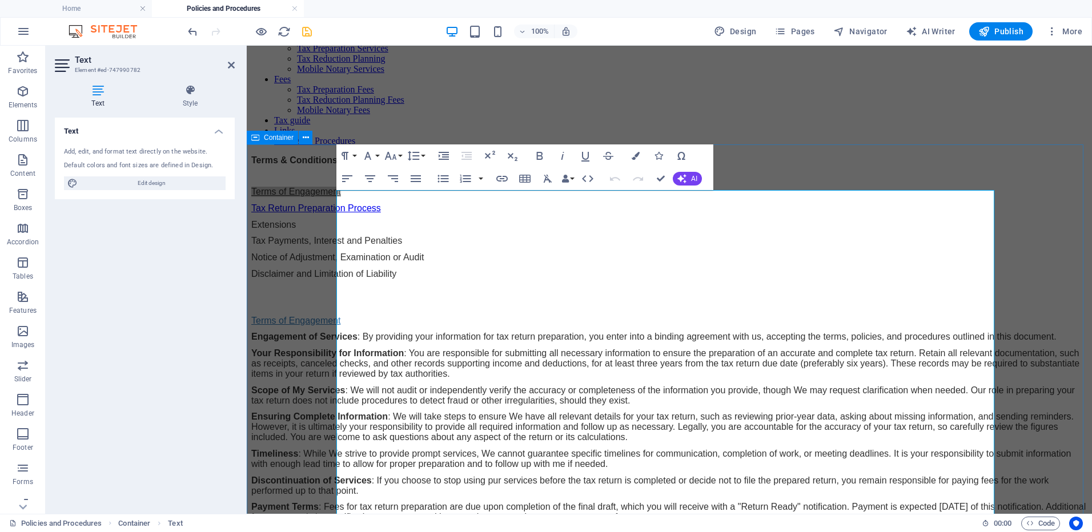
scroll to position [171, 0]
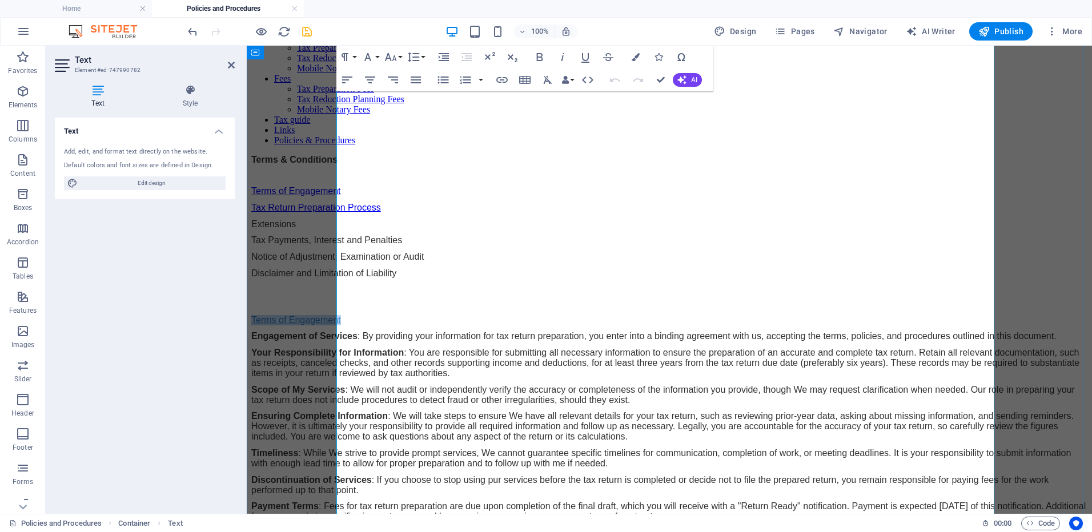
drag, startPoint x: 436, startPoint y: 209, endPoint x: 337, endPoint y: 210, distance: 98.8
click at [337, 315] on p "Terms of Engagement" at bounding box center [669, 320] width 836 height 10
click at [502, 79] on icon "button" at bounding box center [502, 80] width 14 height 14
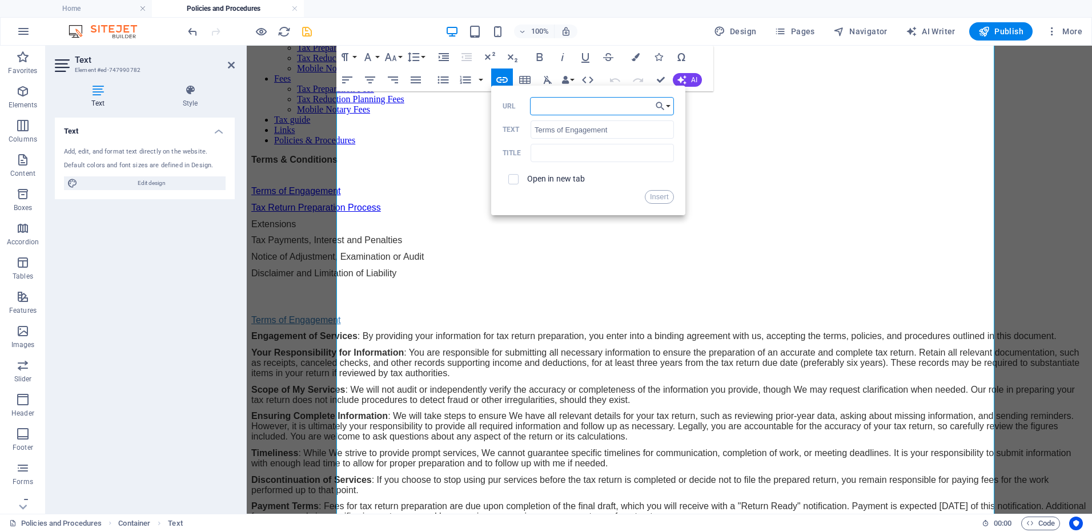
paste input "#terms"
type input "#terms"
click at [648, 191] on button "Insert" at bounding box center [659, 197] width 29 height 14
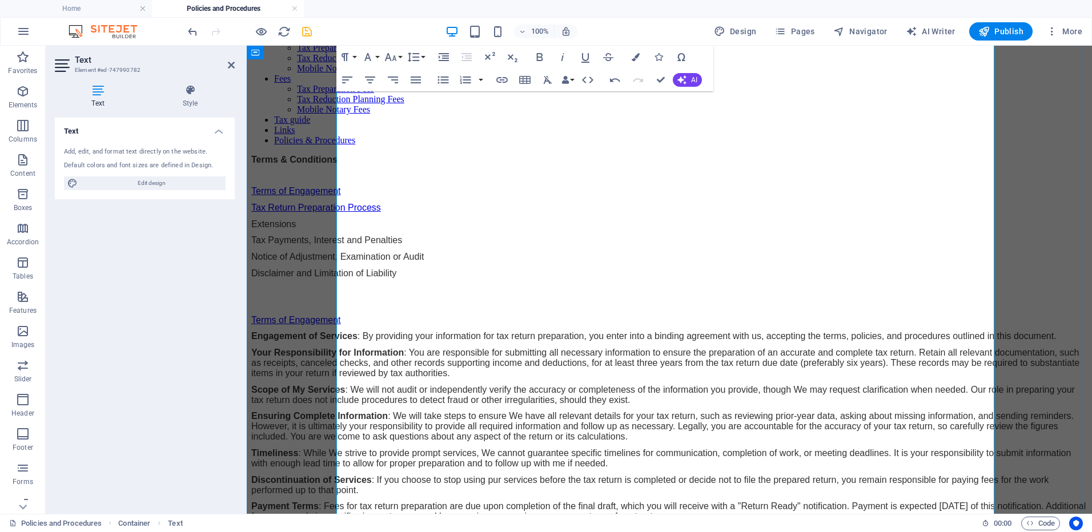
click at [490, 331] on p "Engagement of Services : By providing your information for tax return preparati…" at bounding box center [669, 336] width 836 height 10
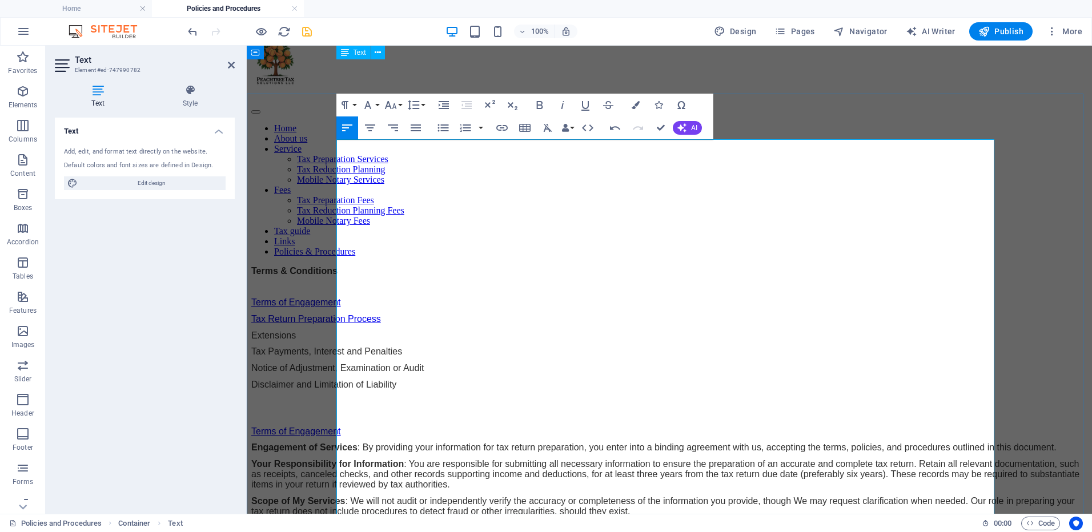
scroll to position [57, 0]
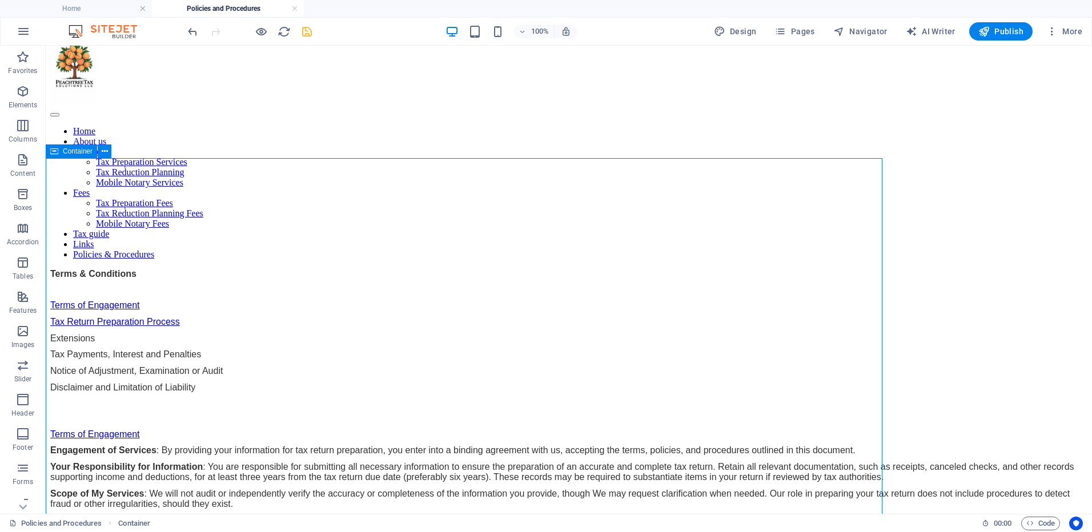
scroll to position [7, 0]
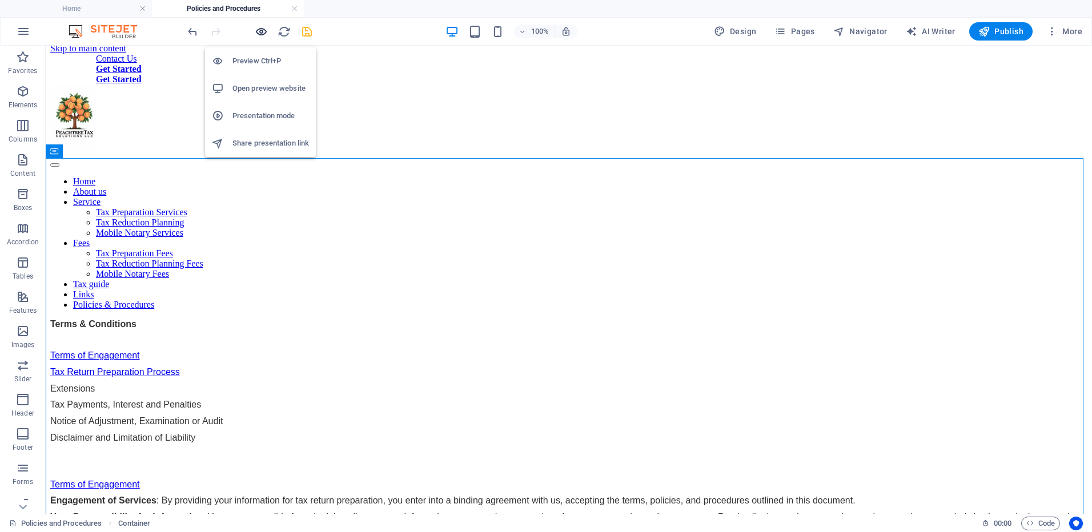
click at [257, 33] on icon "button" at bounding box center [261, 31] width 13 height 13
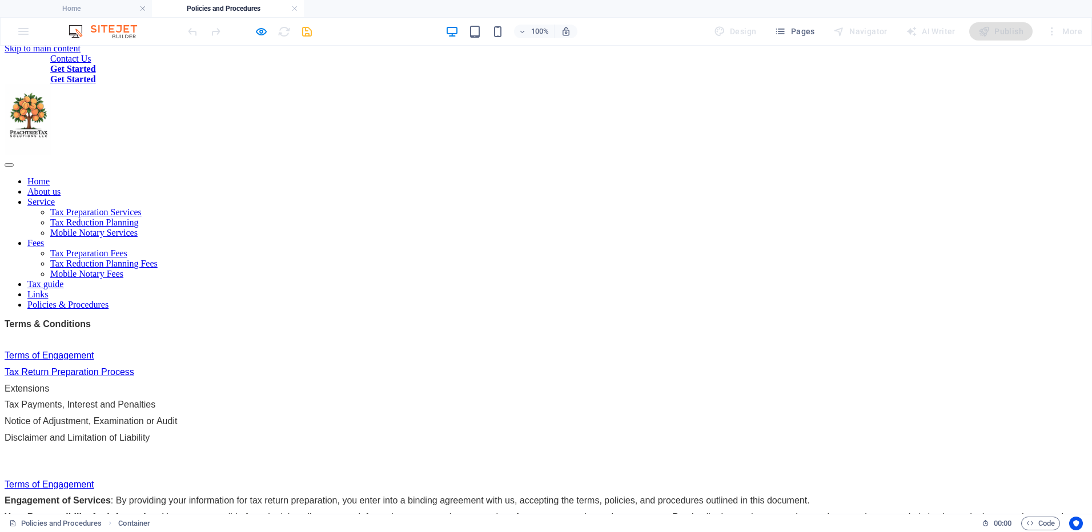
click at [94, 351] on link "Terms of Engagement" at bounding box center [50, 356] width 90 height 10
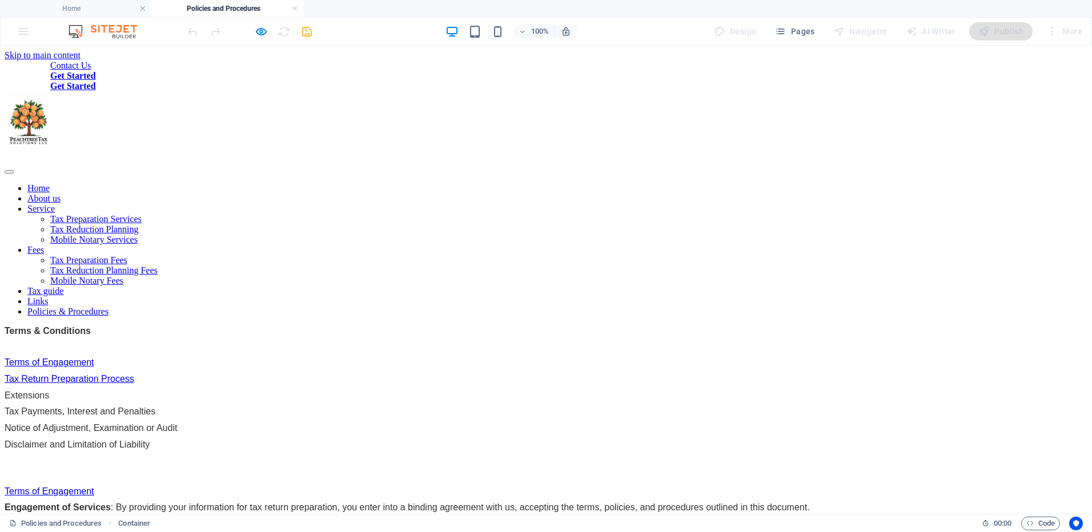
click at [94, 358] on link "Terms of Engagement" at bounding box center [50, 363] width 90 height 10
drag, startPoint x: 351, startPoint y: 261, endPoint x: 214, endPoint y: 266, distance: 136.6
click at [214, 374] on p "Tax Return Preparation Process" at bounding box center [546, 379] width 1083 height 10
click at [252, 34] on div at bounding box center [250, 31] width 128 height 18
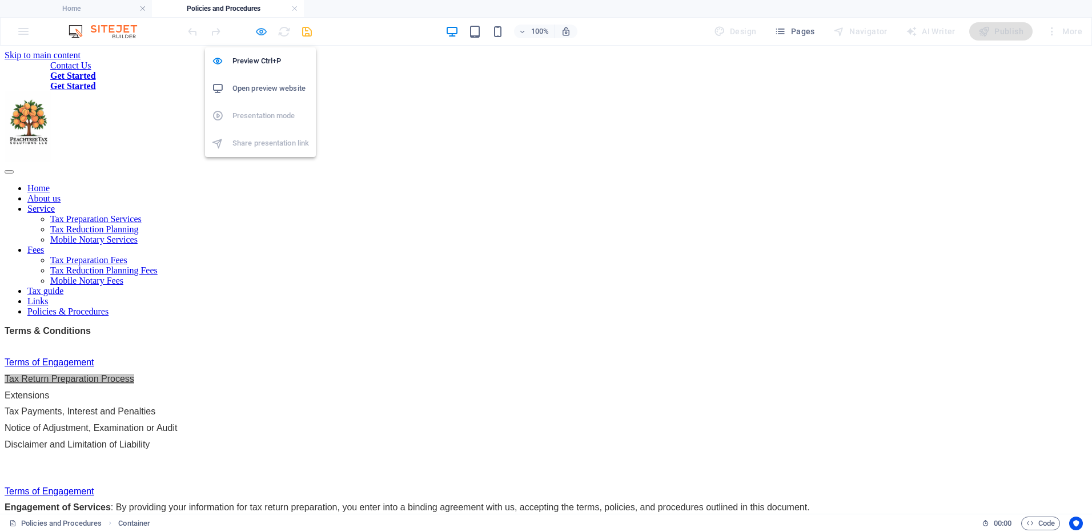
click at [256, 33] on icon "button" at bounding box center [261, 31] width 13 height 13
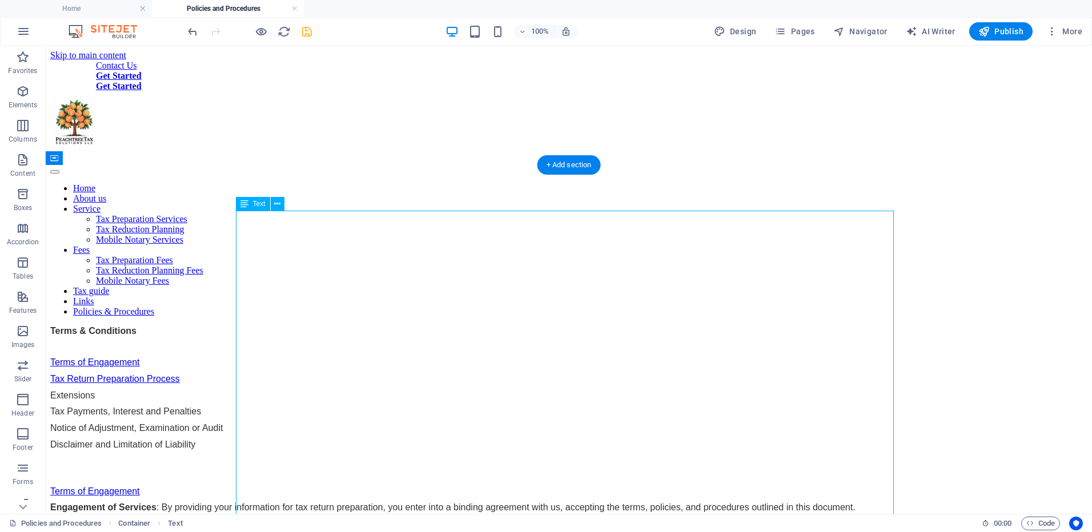
drag, startPoint x: 373, startPoint y: 262, endPoint x: 263, endPoint y: 262, distance: 110.2
drag, startPoint x: 364, startPoint y: 263, endPoint x: 293, endPoint y: 263, distance: 70.8
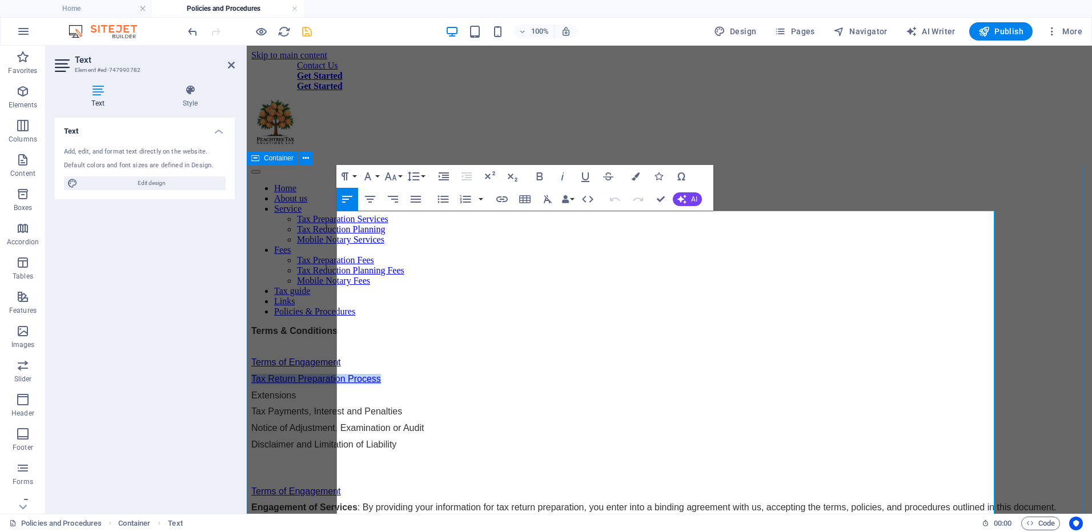
drag, startPoint x: 467, startPoint y: 262, endPoint x: 322, endPoint y: 263, distance: 145.1
click at [499, 199] on icon "button" at bounding box center [502, 199] width 14 height 14
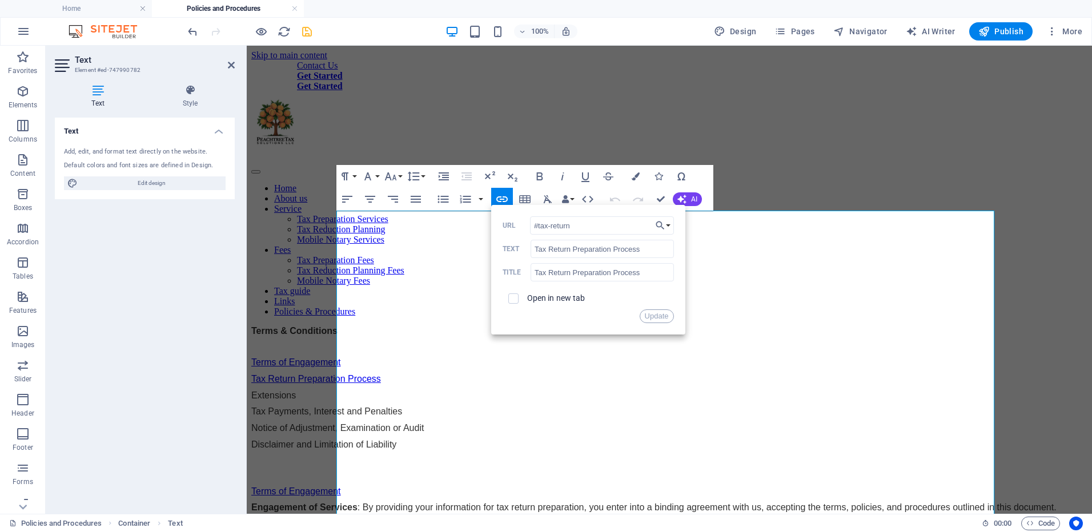
drag, startPoint x: 557, startPoint y: 230, endPoint x: 509, endPoint y: 229, distance: 48.0
click at [509, 229] on div "#tax-return URL" at bounding box center [588, 225] width 171 height 19
click at [652, 320] on button "Update" at bounding box center [657, 317] width 34 height 14
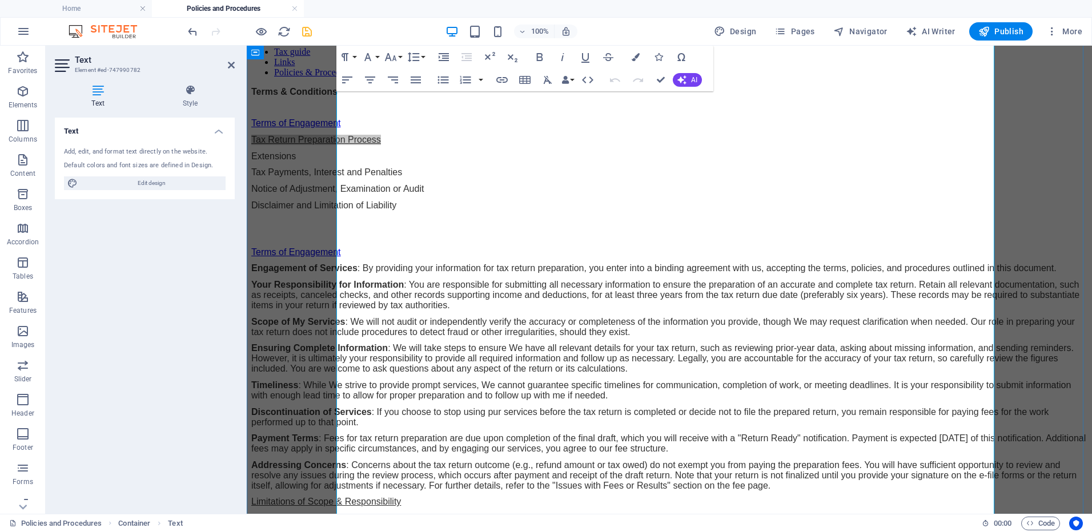
scroll to position [286, 0]
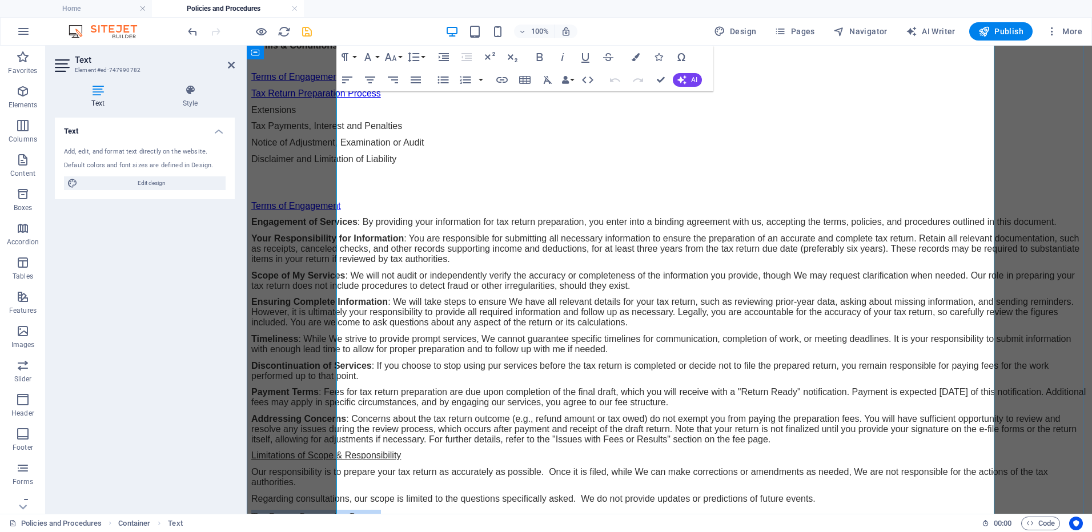
drag, startPoint x: 480, startPoint y: 432, endPoint x: 337, endPoint y: 430, distance: 143.4
click at [337, 510] on p "Tax Return Preparation Process" at bounding box center [669, 517] width 836 height 15
click at [499, 81] on icon "button" at bounding box center [502, 80] width 14 height 14
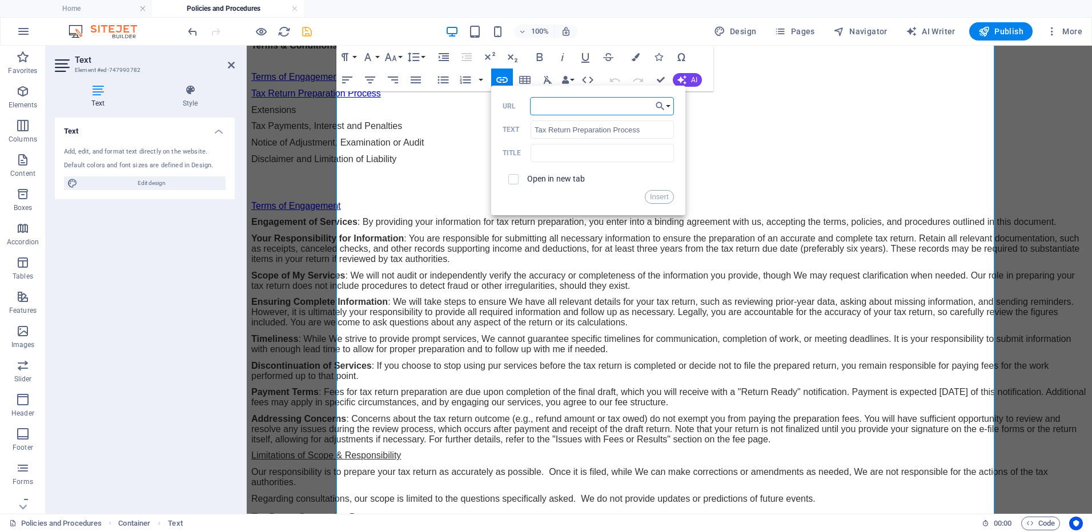
type input "#tax-return"
click at [657, 195] on button "Insert" at bounding box center [659, 197] width 29 height 14
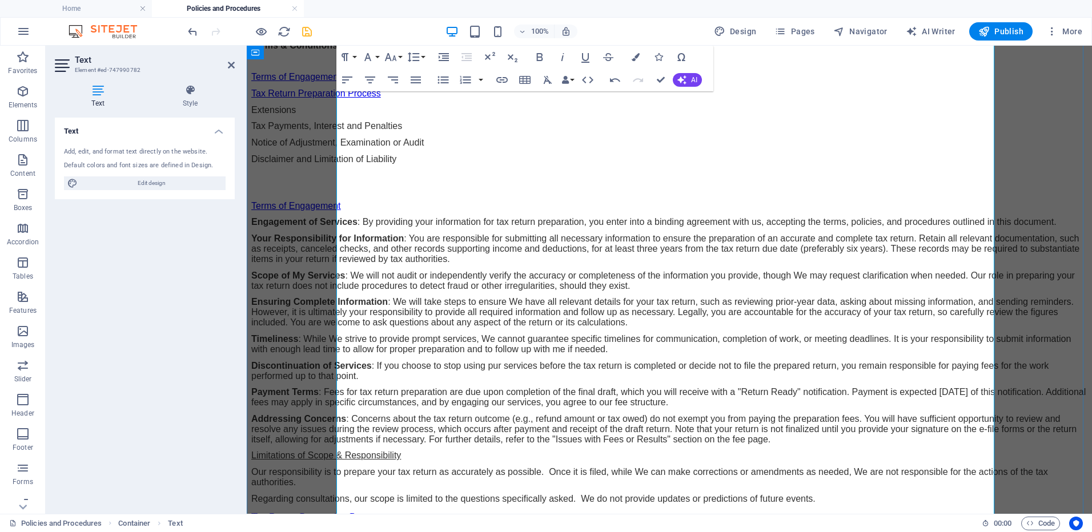
click at [569, 334] on p "Timeliness : While We strive to provide prompt services, We cannot guarantee sp…" at bounding box center [669, 344] width 836 height 21
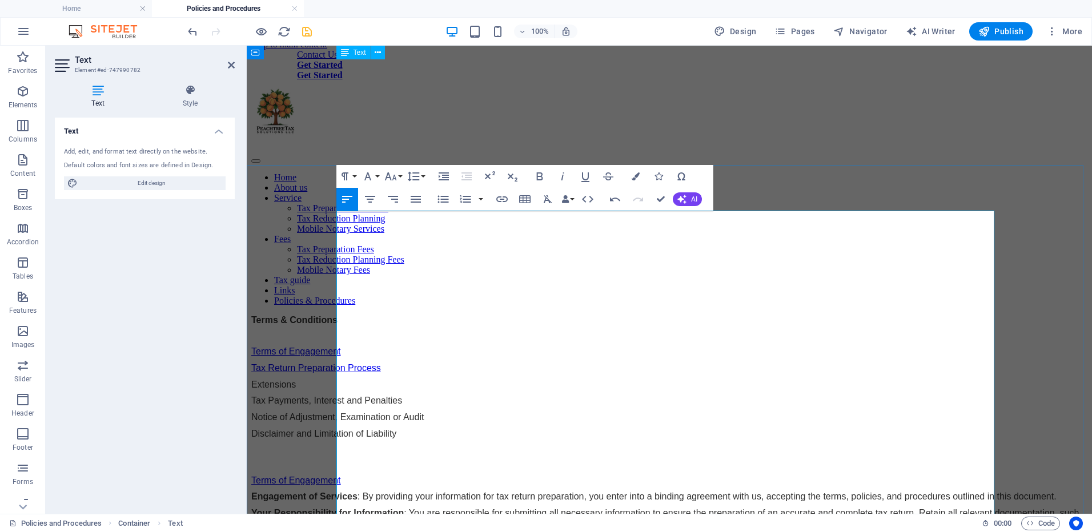
scroll to position [0, 0]
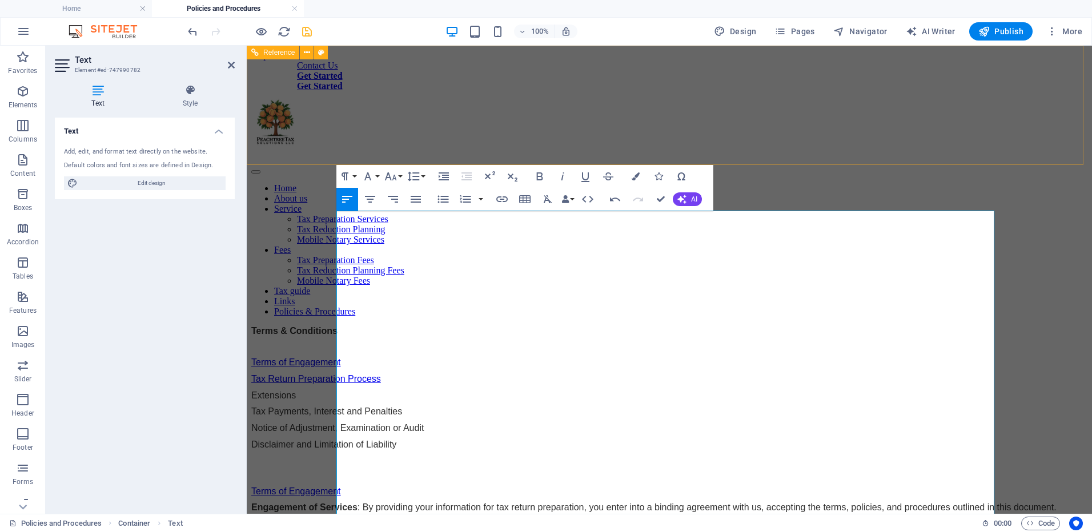
click at [440, 136] on div "Contact Us Get Started Get Started Home About us Service Tax Preparation Servic…" at bounding box center [669, 189] width 836 height 256
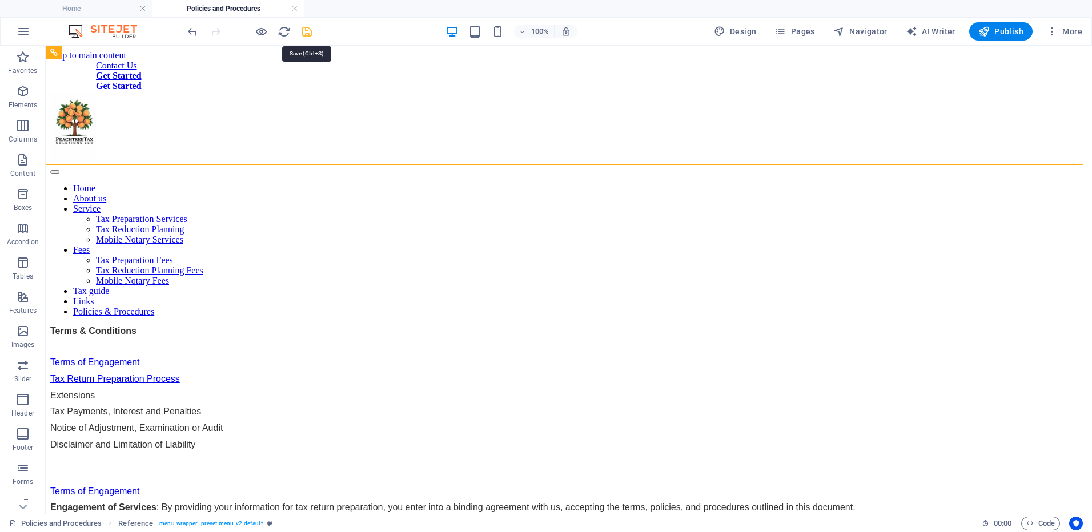
click at [303, 35] on icon "save" at bounding box center [306, 31] width 13 height 13
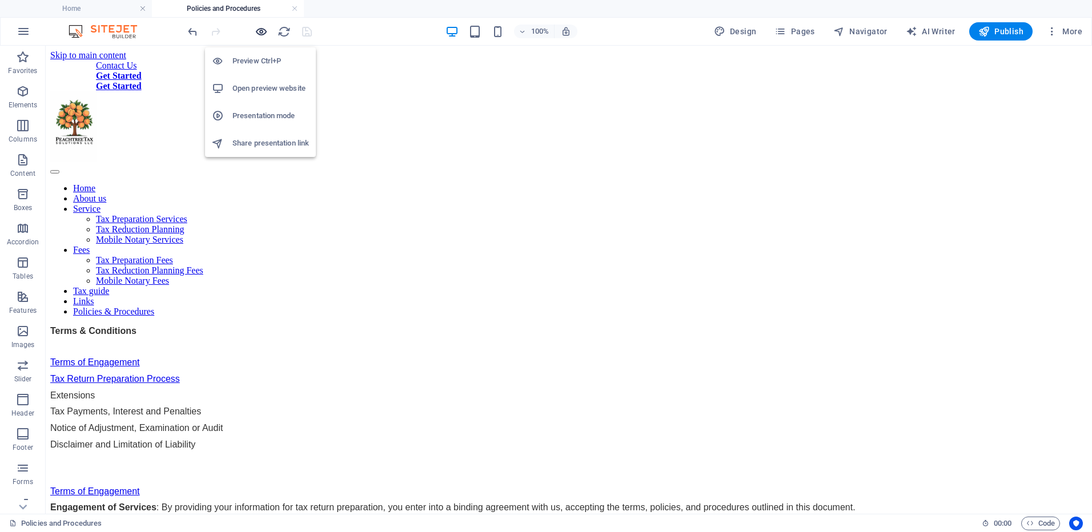
click at [261, 34] on icon "button" at bounding box center [261, 31] width 13 height 13
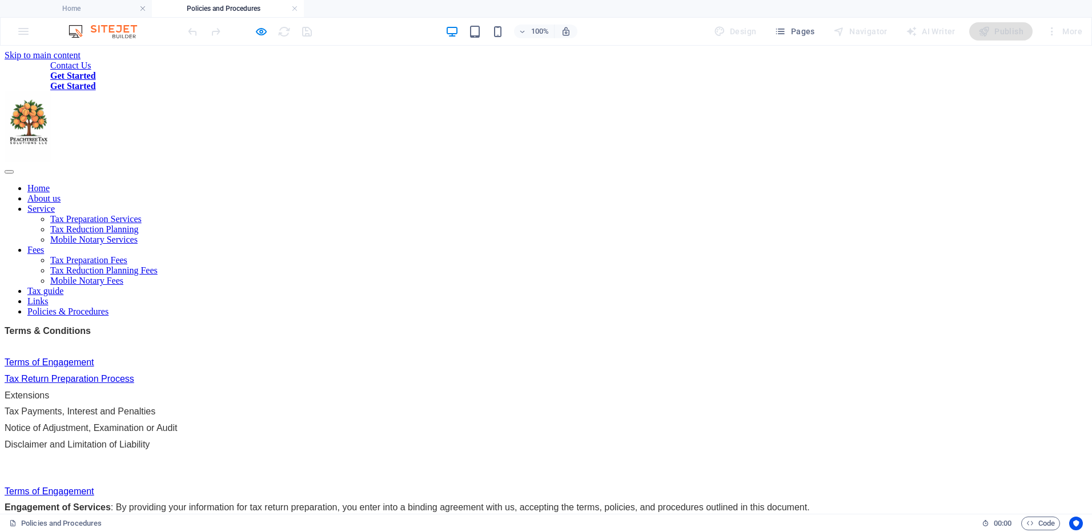
click at [134, 374] on link "Tax Return Preparation Process" at bounding box center [70, 379] width 130 height 10
click at [94, 358] on link "Terms of Engagement" at bounding box center [50, 363] width 90 height 10
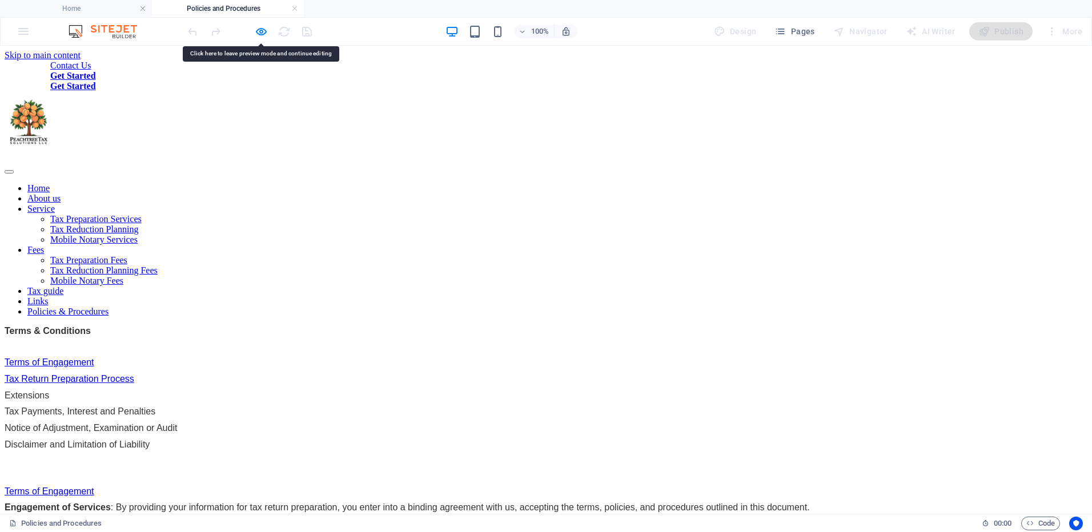
click at [134, 374] on link "Tax Return Preparation Process" at bounding box center [70, 379] width 130 height 10
click at [94, 358] on link "Terms of Engagement" at bounding box center [50, 363] width 90 height 10
click at [134, 374] on link "Tax Return Preparation Process" at bounding box center [70, 379] width 130 height 10
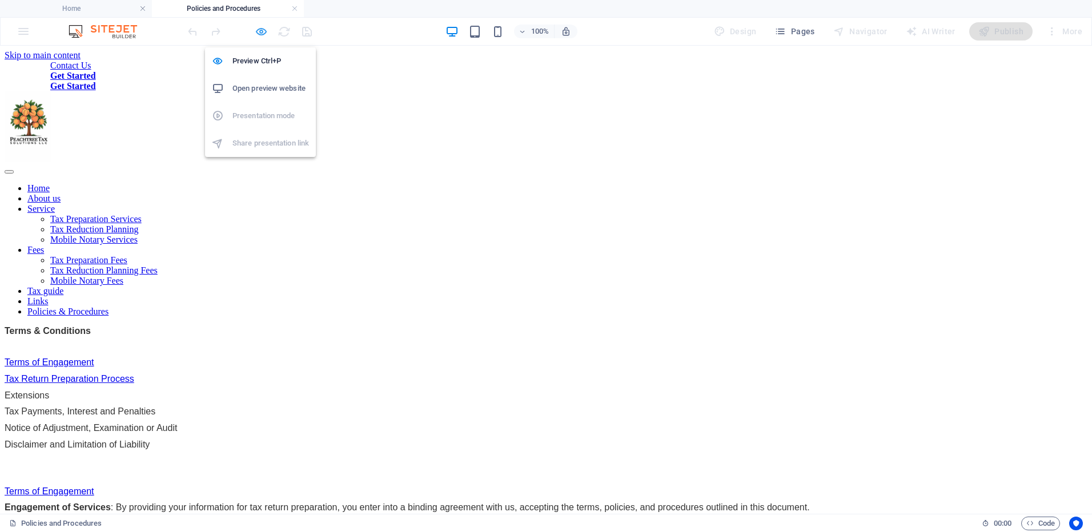
click at [262, 38] on div at bounding box center [250, 31] width 128 height 18
click at [254, 55] on h6 "Preview Ctrl+P" at bounding box center [270, 61] width 77 height 14
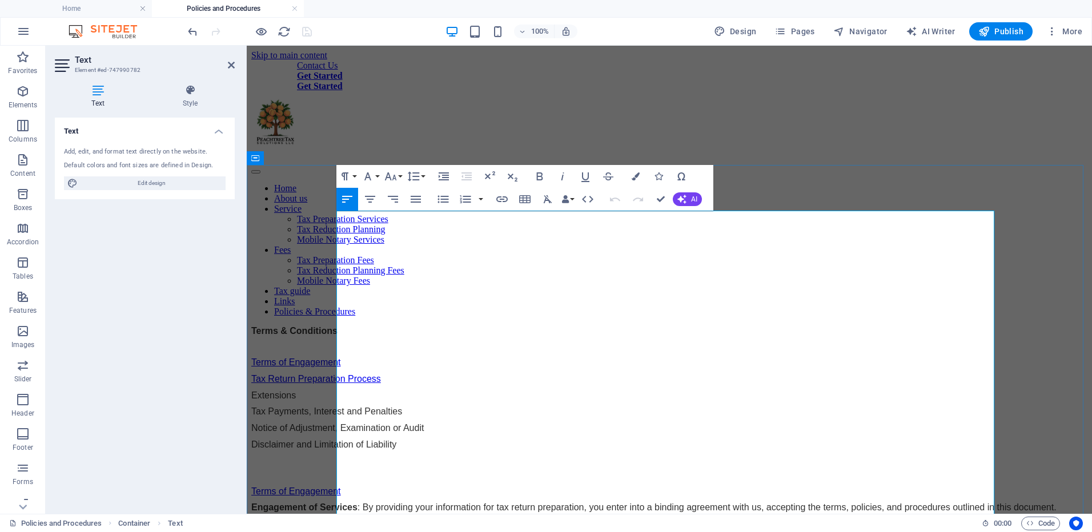
click at [341, 487] on link "Terms of Engagement" at bounding box center [296, 492] width 90 height 10
click at [291, 346] on icon "button" at bounding box center [286, 347] width 14 height 14
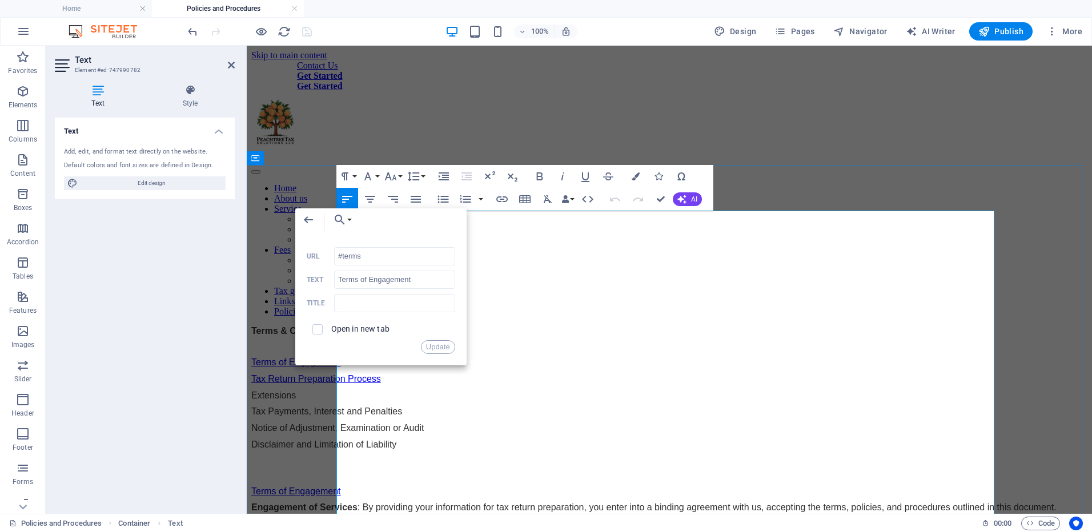
drag, startPoint x: 622, startPoint y: 262, endPoint x: 514, endPoint y: 236, distance: 111.1
drag, startPoint x: 328, startPoint y: 214, endPoint x: 432, endPoint y: 265, distance: 116.0
click at [430, 265] on div "Back Choose Link Home Legal Notice Privacy Tax Preparation Services Tax Reducti…" at bounding box center [380, 284] width 171 height 152
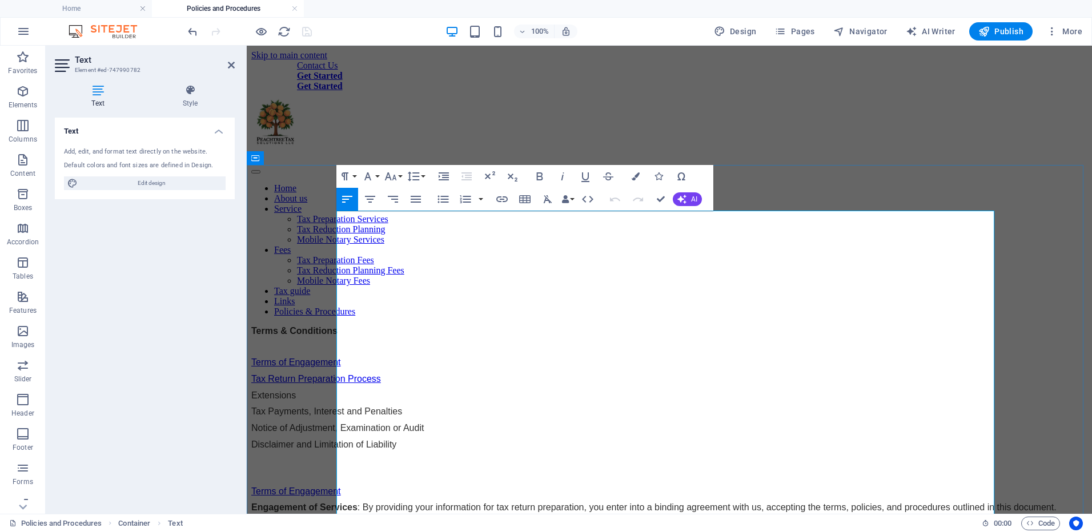
click at [561, 391] on p "Extensions" at bounding box center [669, 396] width 836 height 10
drag, startPoint x: 434, startPoint y: 384, endPoint x: 337, endPoint y: 371, distance: 98.0
click at [337, 487] on link "Terms of Engagem ent" at bounding box center [296, 492] width 90 height 10
click at [355, 176] on button "Paragraph Format" at bounding box center [347, 176] width 22 height 23
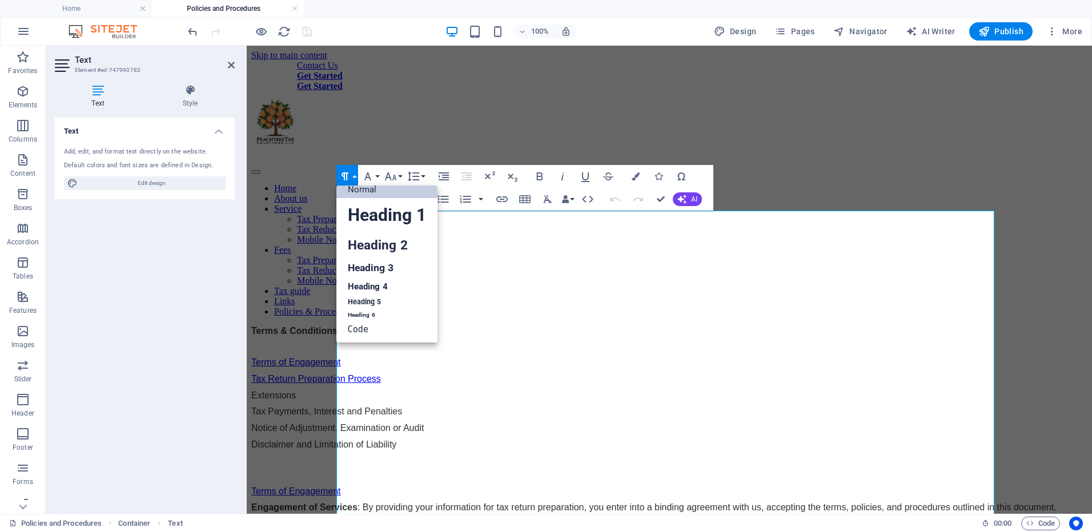
scroll to position [9, 0]
click at [685, 326] on p "Terms & Conditions" at bounding box center [669, 331] width 836 height 10
click at [616, 343] on p at bounding box center [669, 347] width 836 height 9
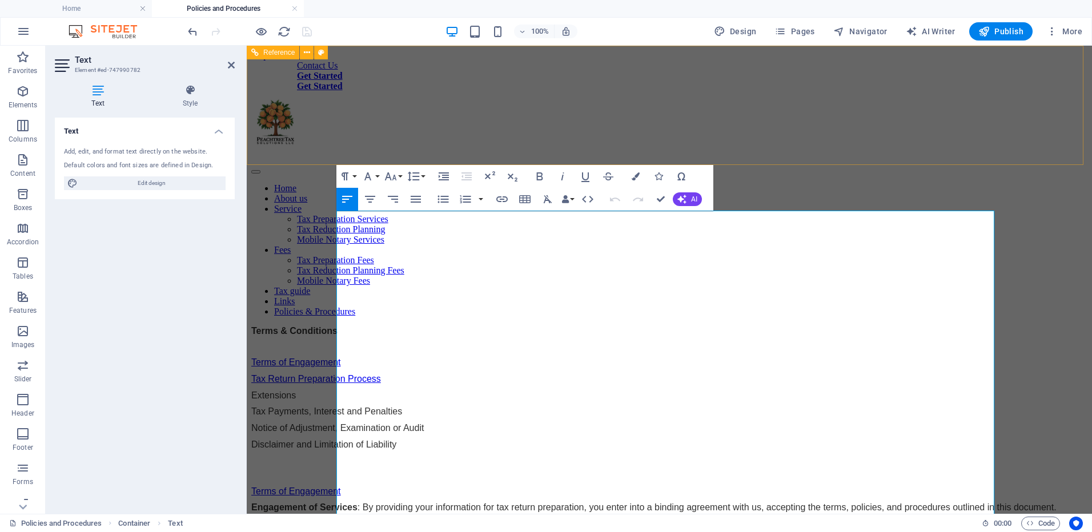
click at [842, 143] on div "Contact Us Get Started Get Started Home About us Service Tax Preparation Servic…" at bounding box center [669, 189] width 836 height 256
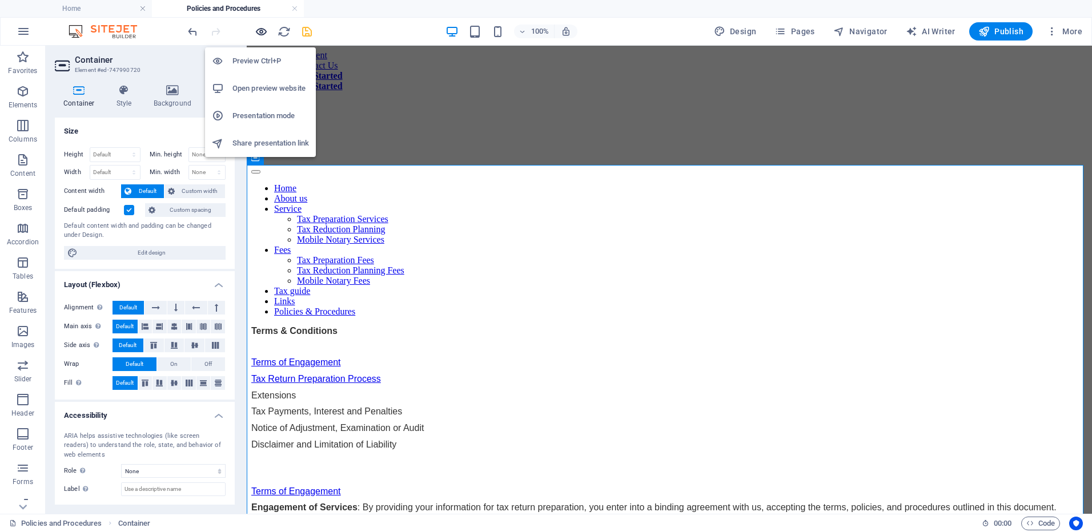
click at [259, 31] on icon "button" at bounding box center [261, 31] width 13 height 13
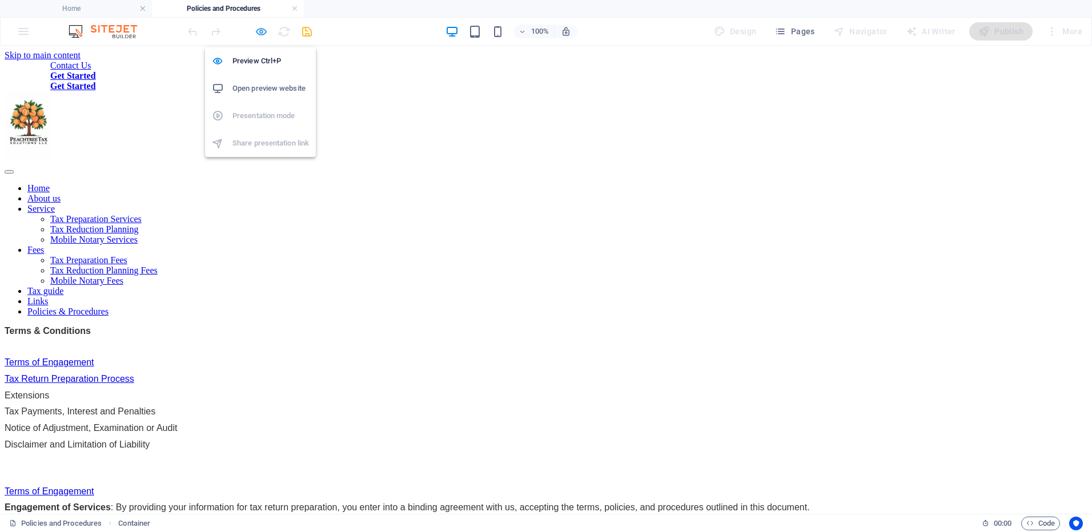
click at [258, 34] on icon "button" at bounding box center [261, 31] width 13 height 13
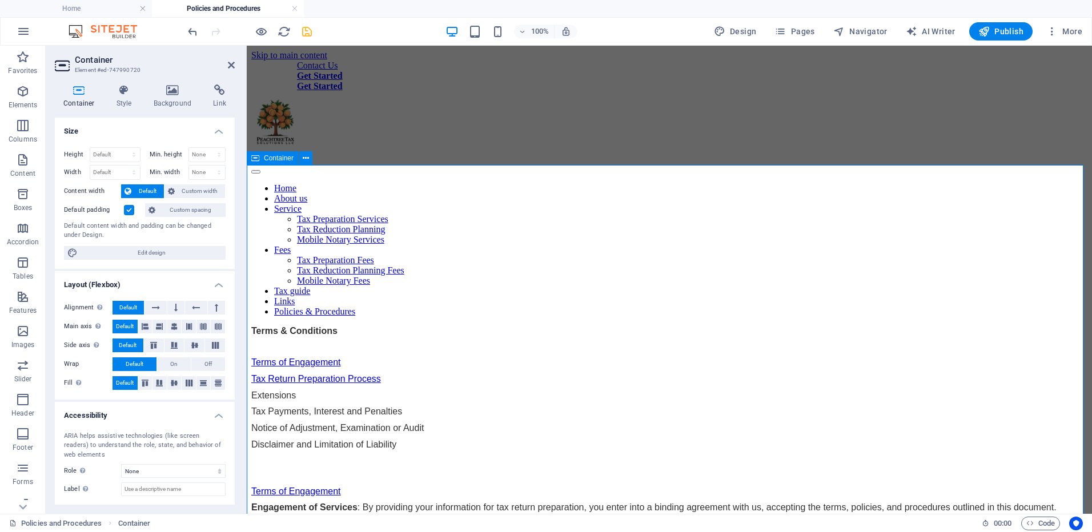
click at [943, 147] on div "Contact Us Get Started Get Started Home About us Service Tax Preparation Servic…" at bounding box center [669, 189] width 836 height 256
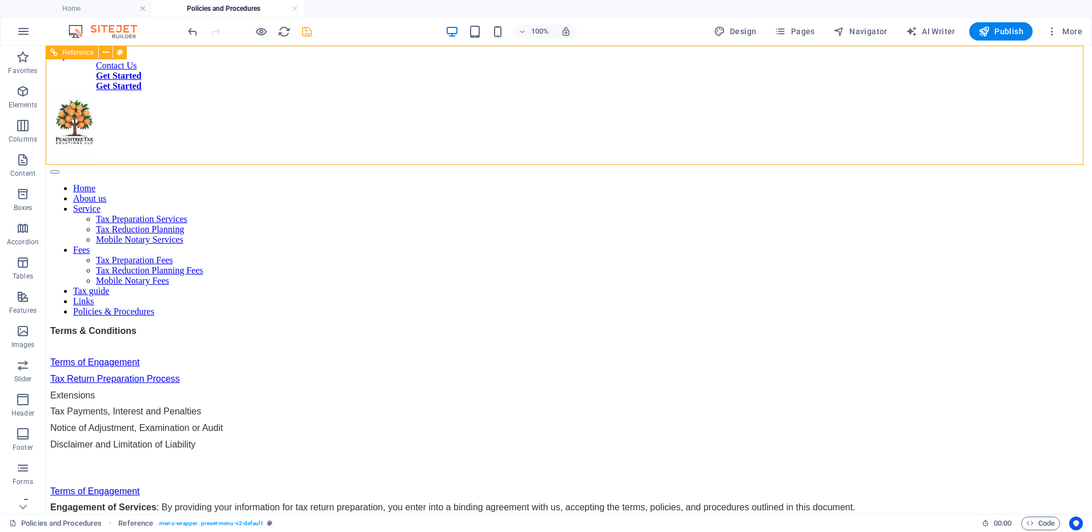
click at [188, 91] on div "Get Started" at bounding box center [591, 86] width 991 height 10
click at [190, 35] on icon "undo" at bounding box center [192, 31] width 13 height 13
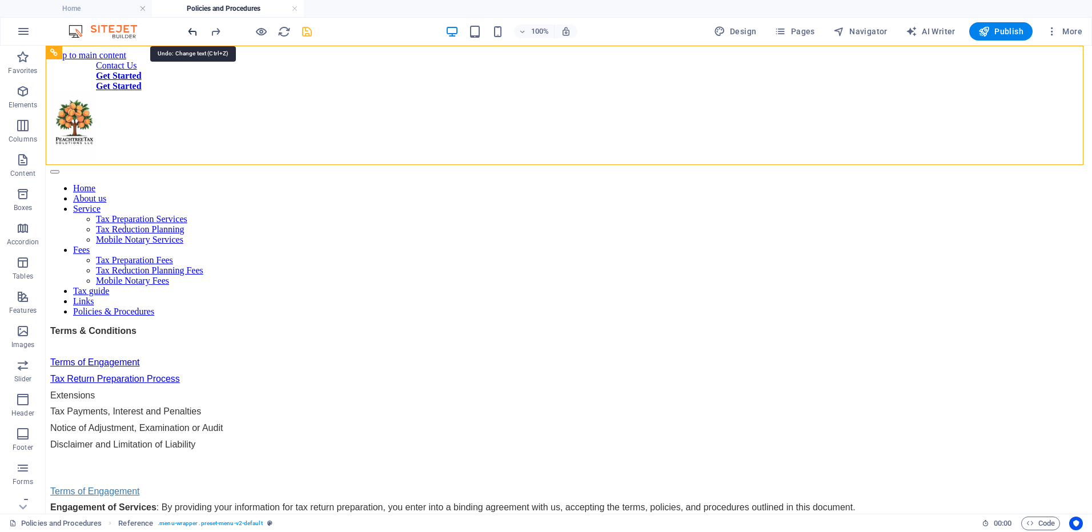
click at [192, 31] on icon "undo" at bounding box center [192, 31] width 13 height 13
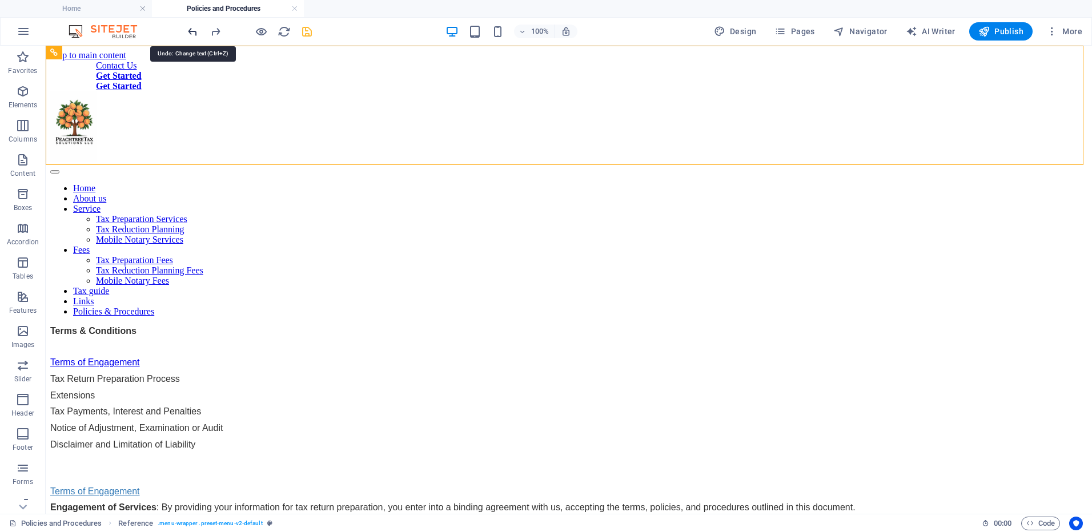
click at [192, 31] on icon "undo" at bounding box center [192, 31] width 13 height 13
click at [192, 31] on div at bounding box center [250, 31] width 128 height 18
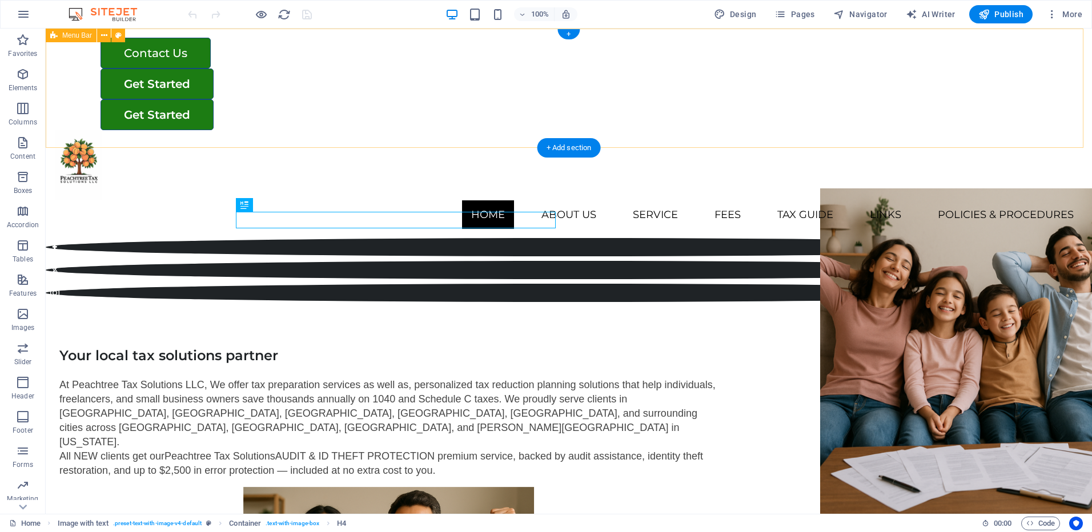
click at [206, 126] on div "Get Started" at bounding box center [592, 114] width 982 height 31
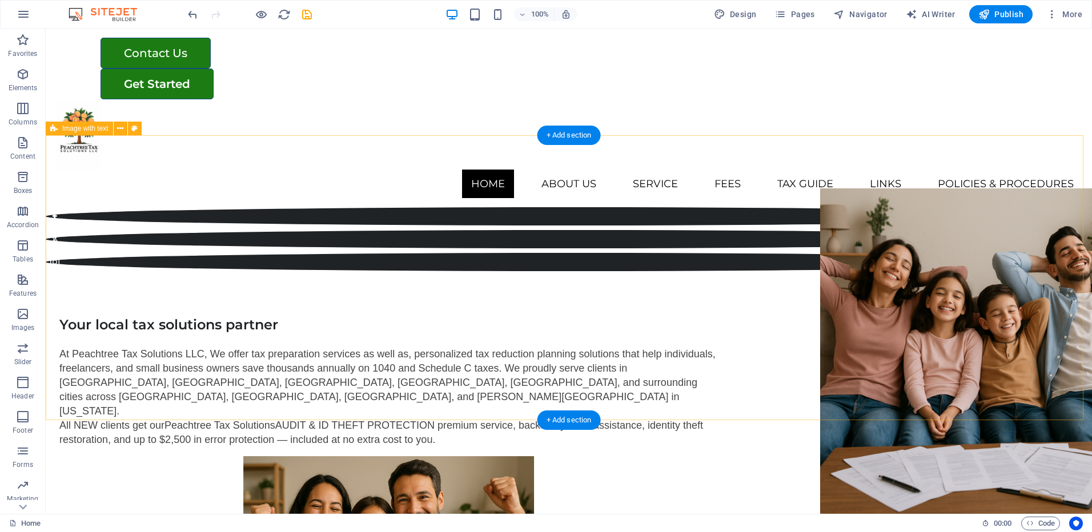
click at [975, 271] on div "Your local tax solutions partner At Peachtree Tax Solutions LLC, We offer tax p…" at bounding box center [569, 523] width 1046 height 505
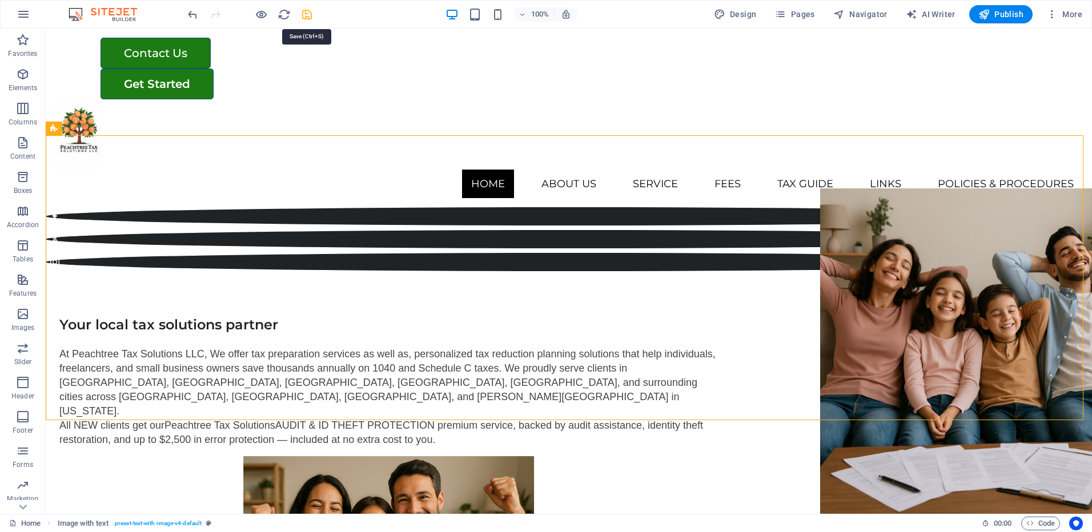
click at [307, 12] on icon "save" at bounding box center [306, 14] width 13 height 13
checkbox input "false"
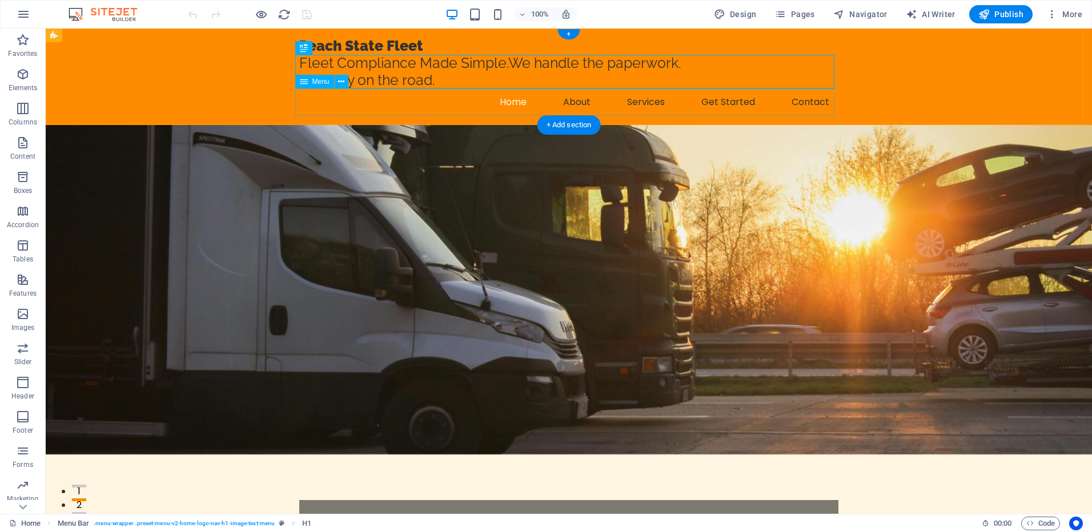
click at [742, 103] on nav "Home About Services Get Started Contact" at bounding box center [568, 102] width 539 height 27
click at [396, 99] on nav "Home About Services Get Started Contact" at bounding box center [568, 102] width 539 height 27
select select
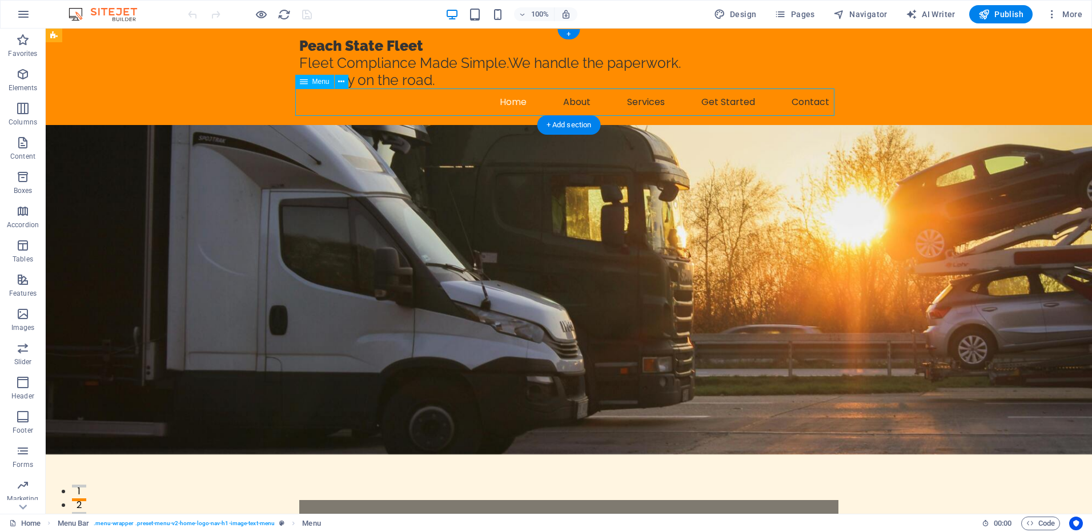
select select
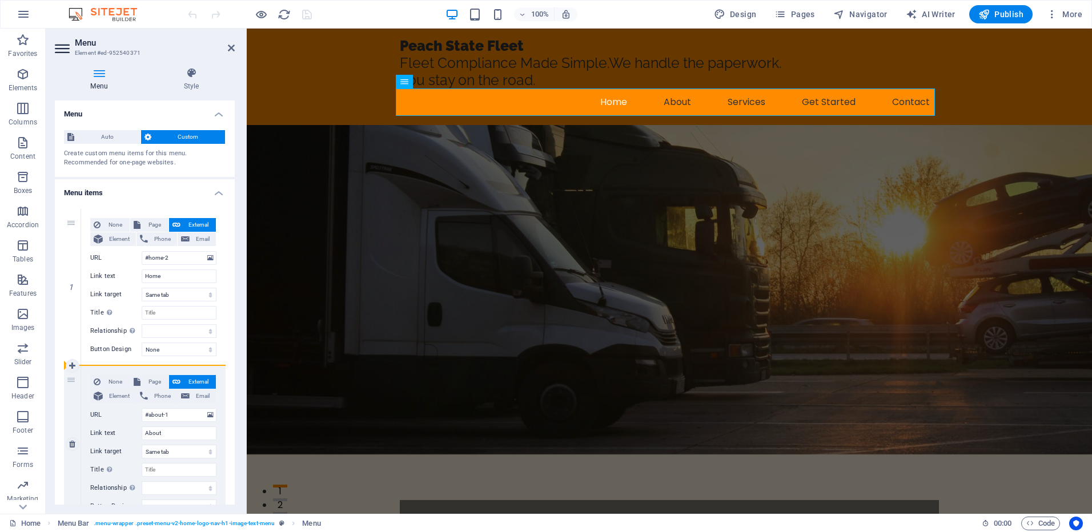
click at [70, 377] on div "2" at bounding box center [72, 444] width 17 height 156
select select
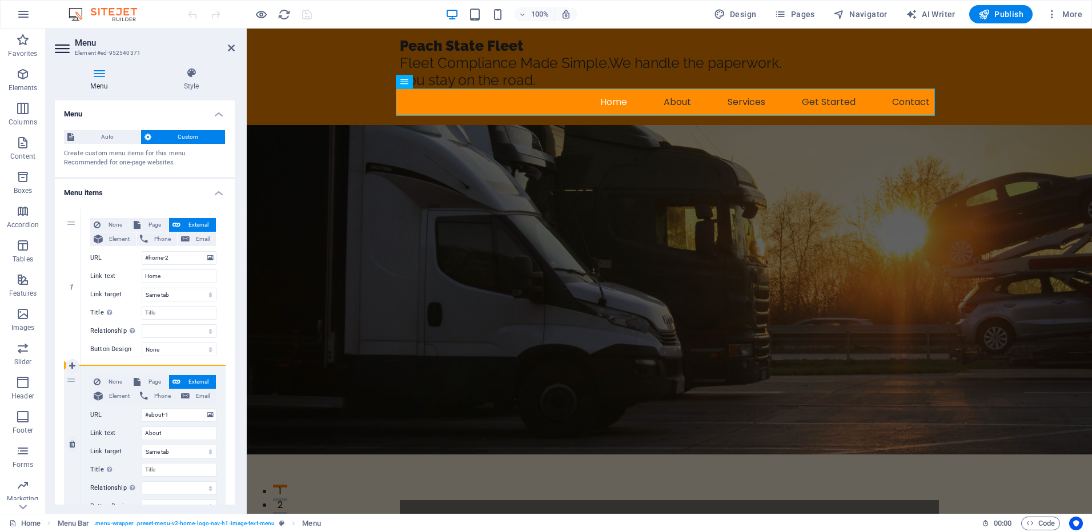
select select
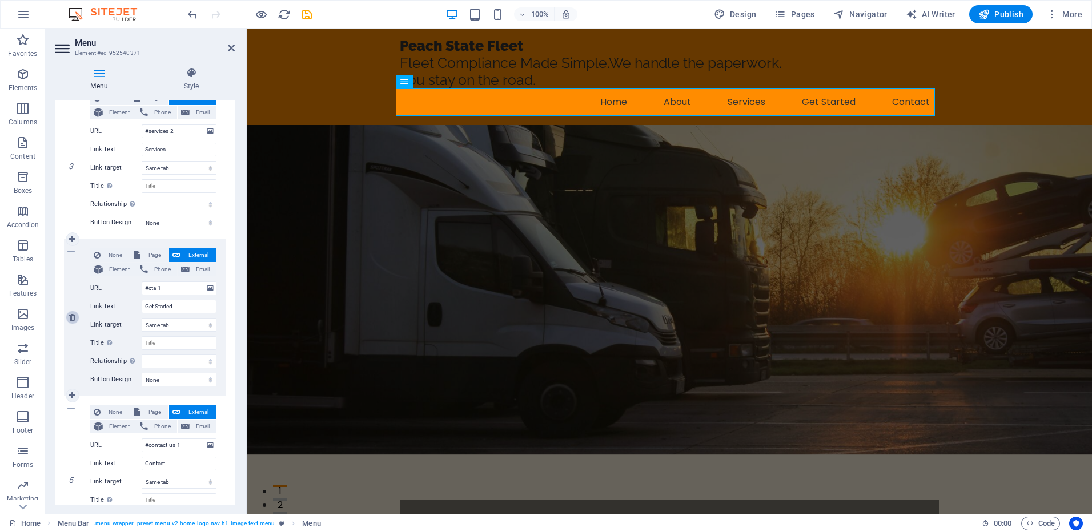
scroll to position [457, 0]
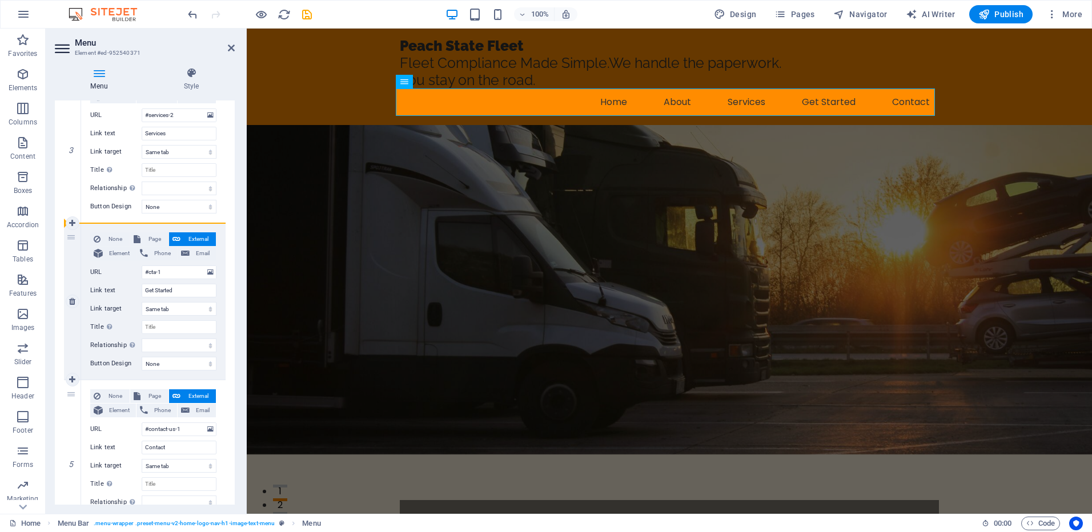
drag, startPoint x: 71, startPoint y: 395, endPoint x: 69, endPoint y: 243, distance: 151.4
click at [69, 243] on div "1 None Page External Element Phone Email Page Home Element URL #home-2 Phone Em…" at bounding box center [145, 144] width 162 height 785
select select
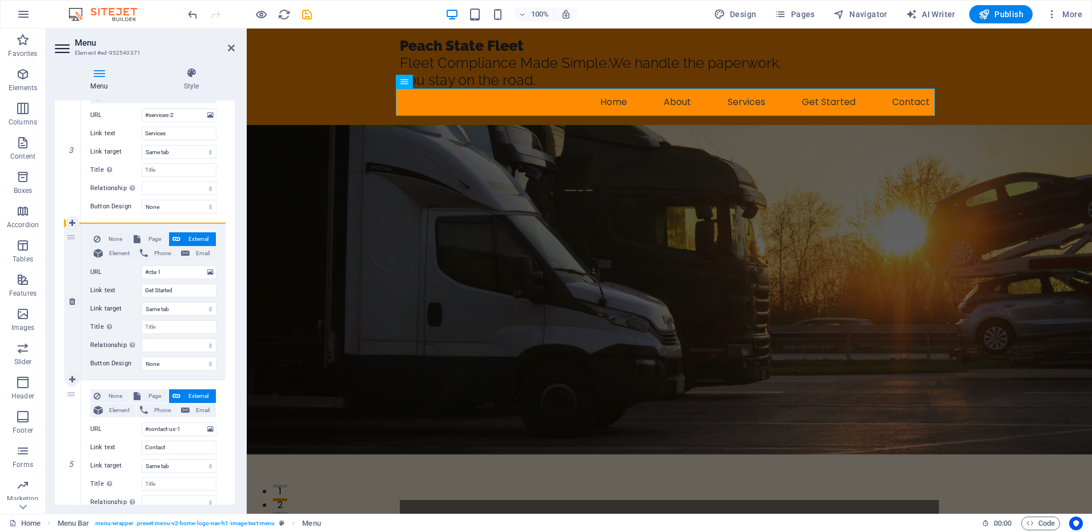
type input "#contact-us-1"
type input "Contact"
select select
type input "#cta-1"
type input "Get Started"
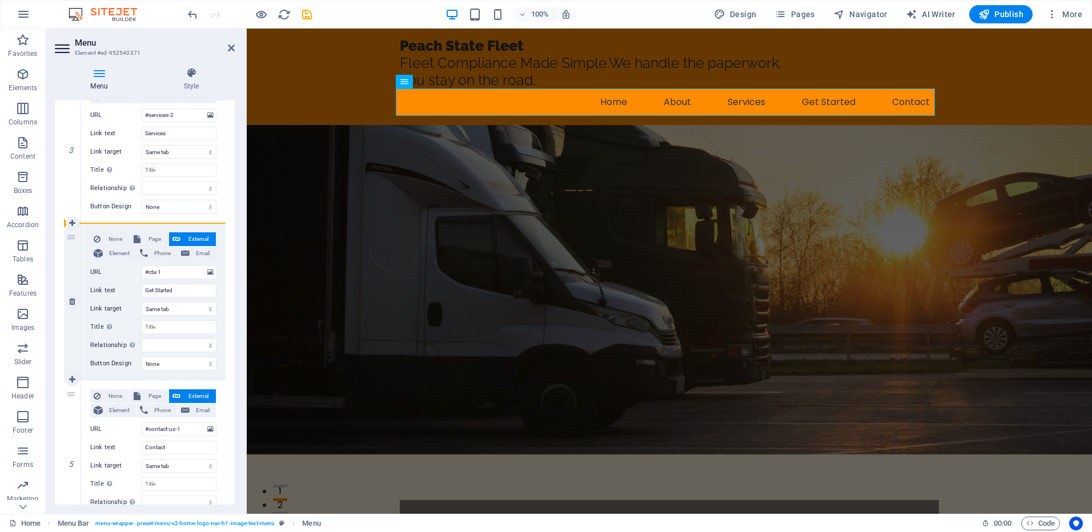
select select
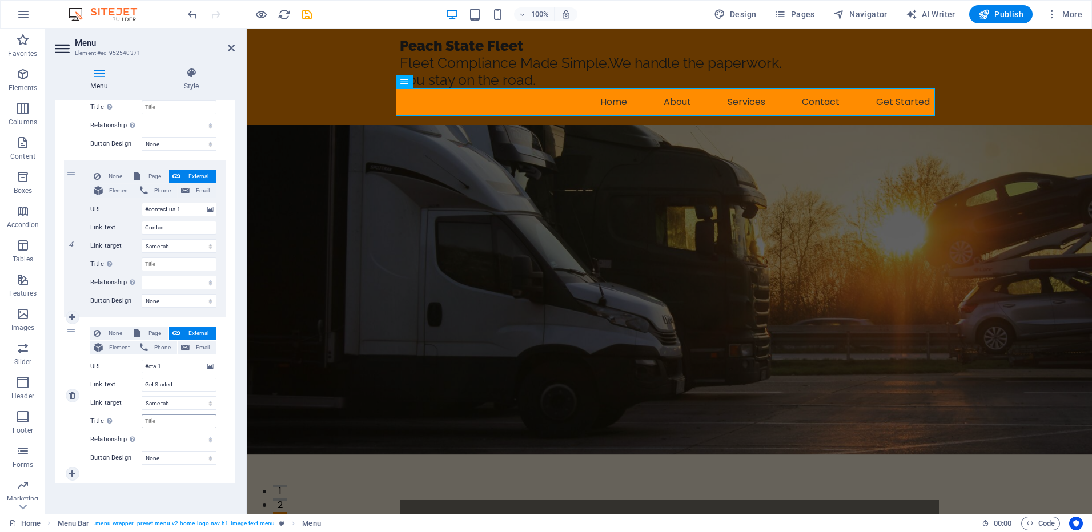
scroll to position [521, 0]
drag, startPoint x: 201, startPoint y: 366, endPoint x: 132, endPoint y: 363, distance: 68.6
click at [132, 363] on div "URL #cta-1" at bounding box center [153, 366] width 126 height 14
paste input "https://portal.peachtreetaxsolutions.com/"
type input "https://portal.peachtreetaxsolutions.com/"
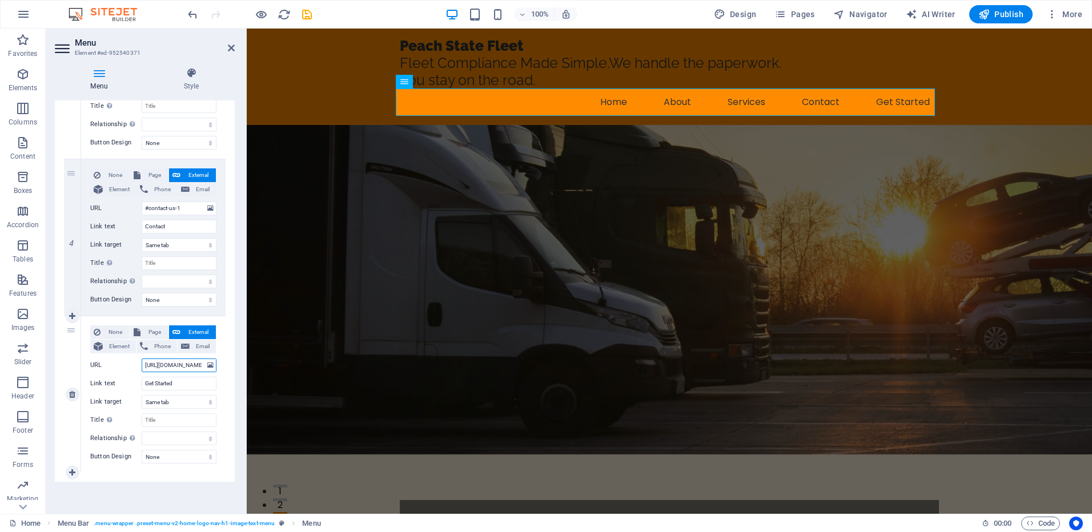
scroll to position [0, 52]
select select
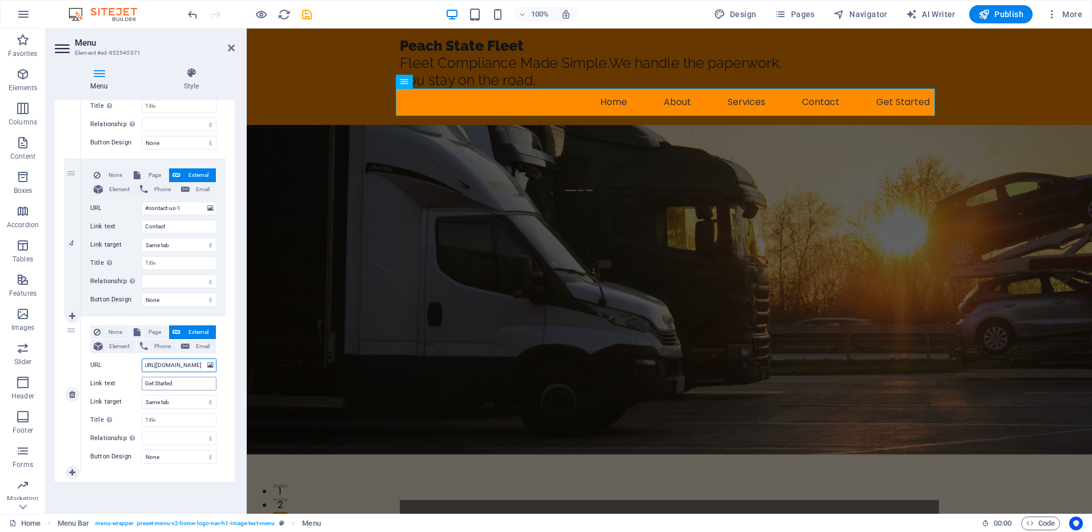
select select
type input "https://portal.peachtreetaxsolutions.com"
select select
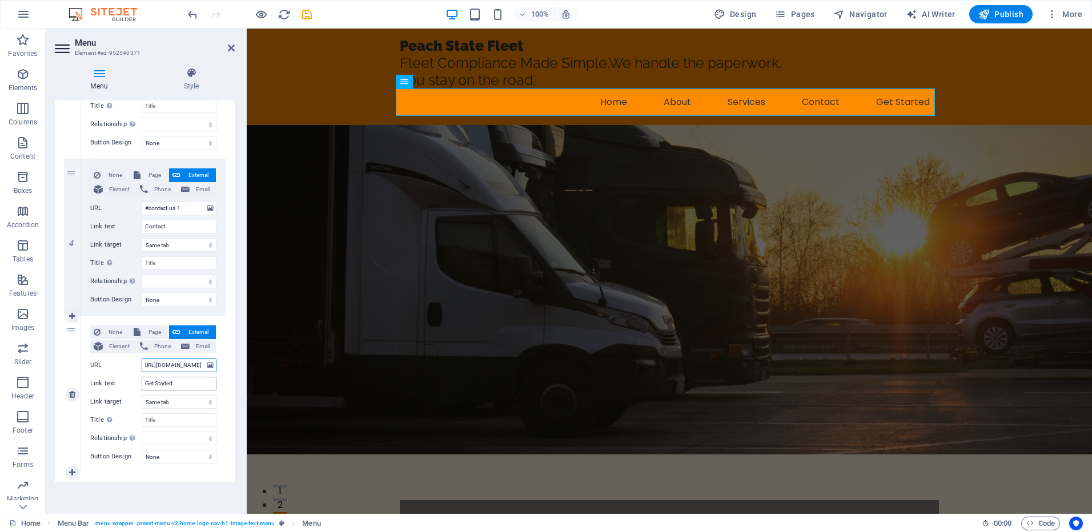
select select
type input "https://portal.peachtreetaxsolutions.com"
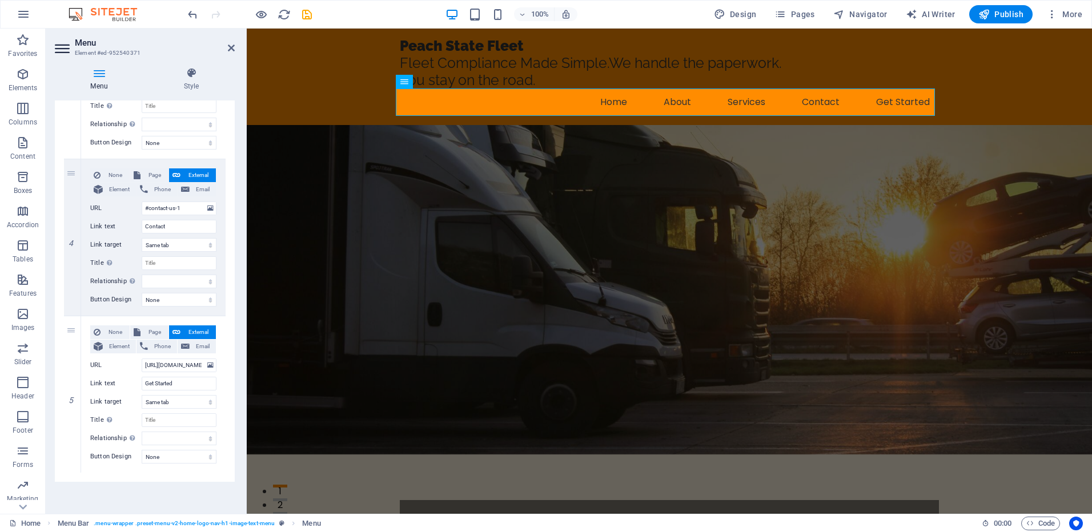
click at [123, 500] on div "Menu Auto Custom Create custom menu items for this menu. Recommended for one-pa…" at bounding box center [145, 303] width 180 height 404
click at [356, 99] on div "Peach State Fleet Fleet Compliance Made Simple.We handle the paperwork. You sta…" at bounding box center [669, 77] width 845 height 97
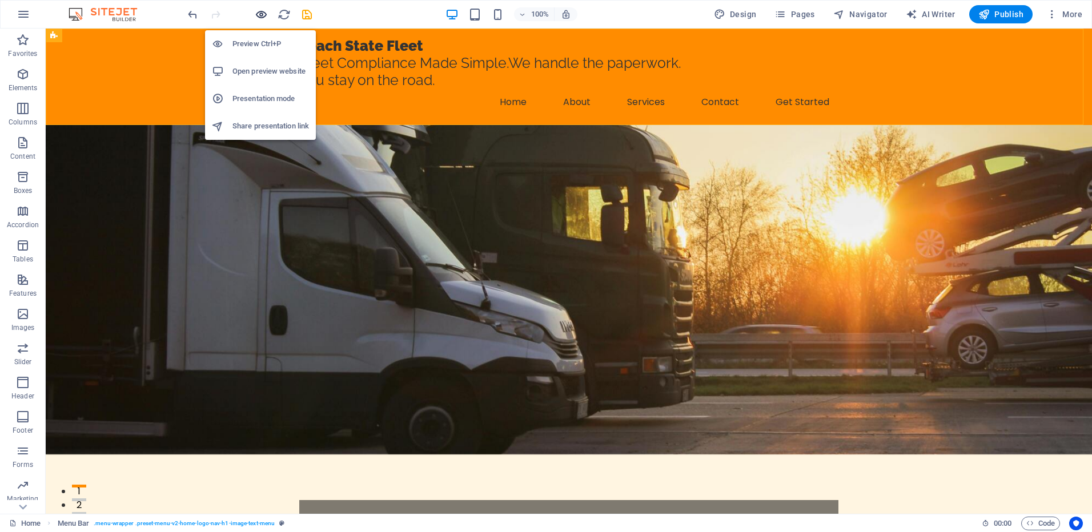
click at [261, 15] on icon "button" at bounding box center [261, 14] width 13 height 13
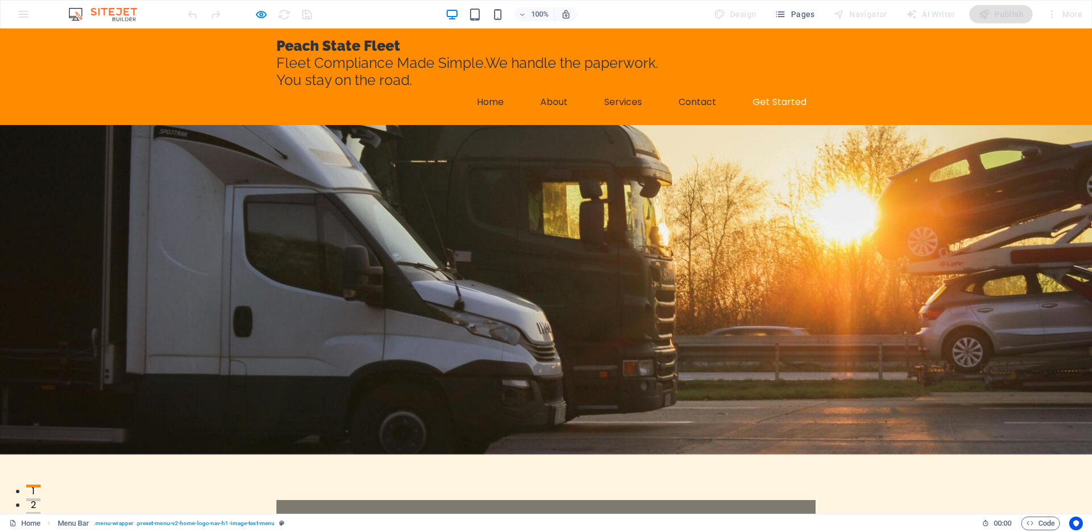
click at [778, 97] on link "Get Started" at bounding box center [780, 102] width 72 height 27
click at [776, 101] on link "Get Started" at bounding box center [780, 102] width 72 height 27
click at [773, 103] on link "Get Started" at bounding box center [780, 102] width 72 height 27
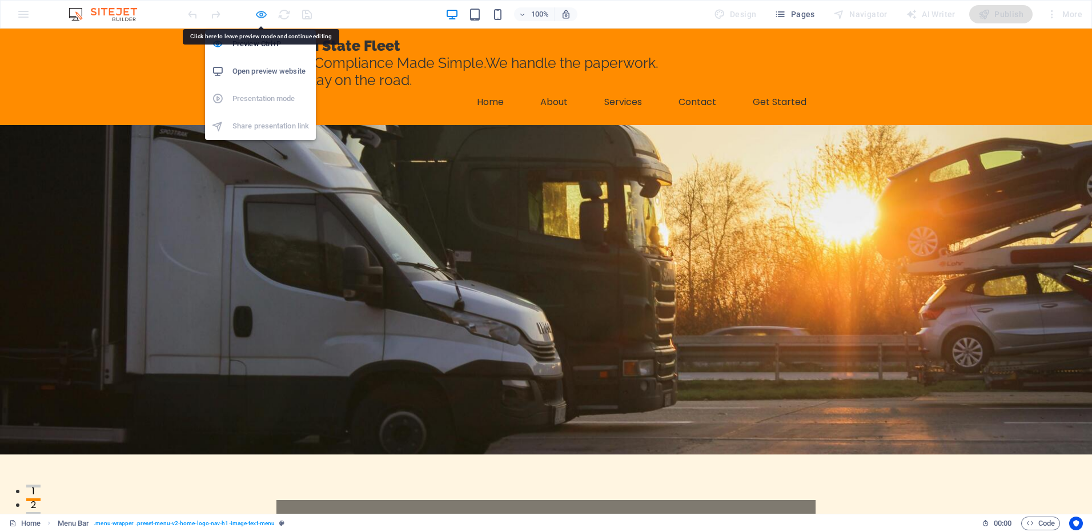
click at [263, 15] on icon "button" at bounding box center [261, 14] width 13 height 13
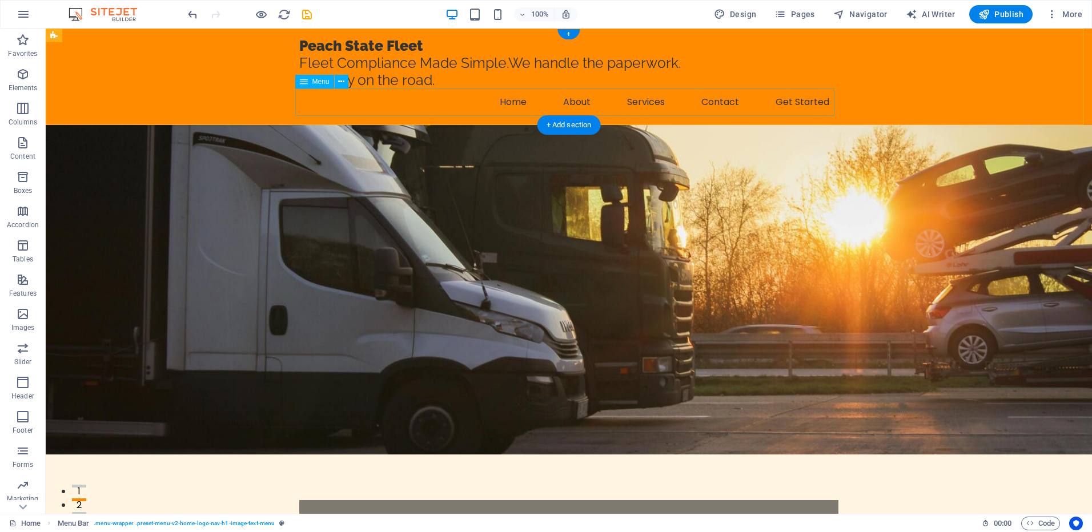
click at [789, 107] on nav "Home About Services Contact Get Started" at bounding box center [568, 102] width 539 height 27
select select
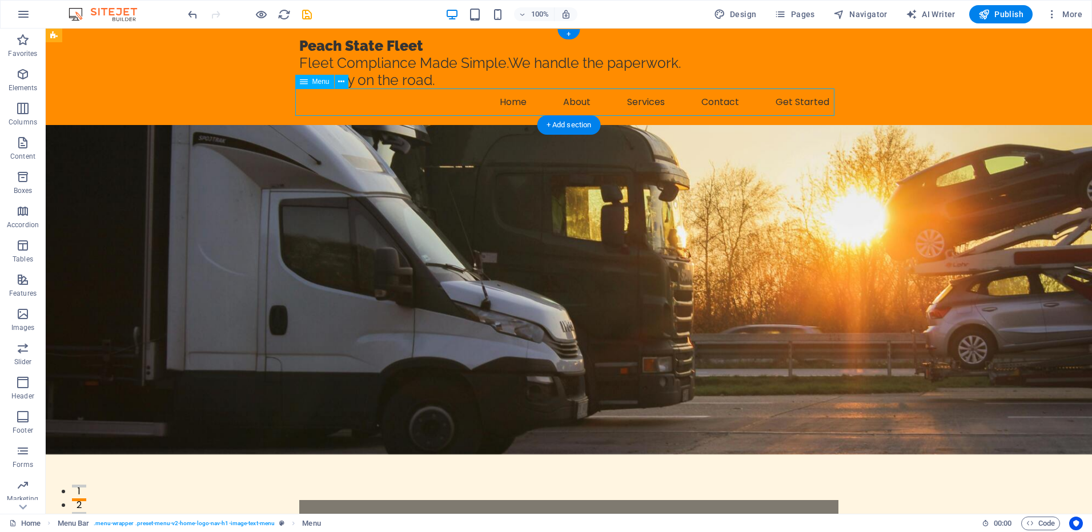
select select
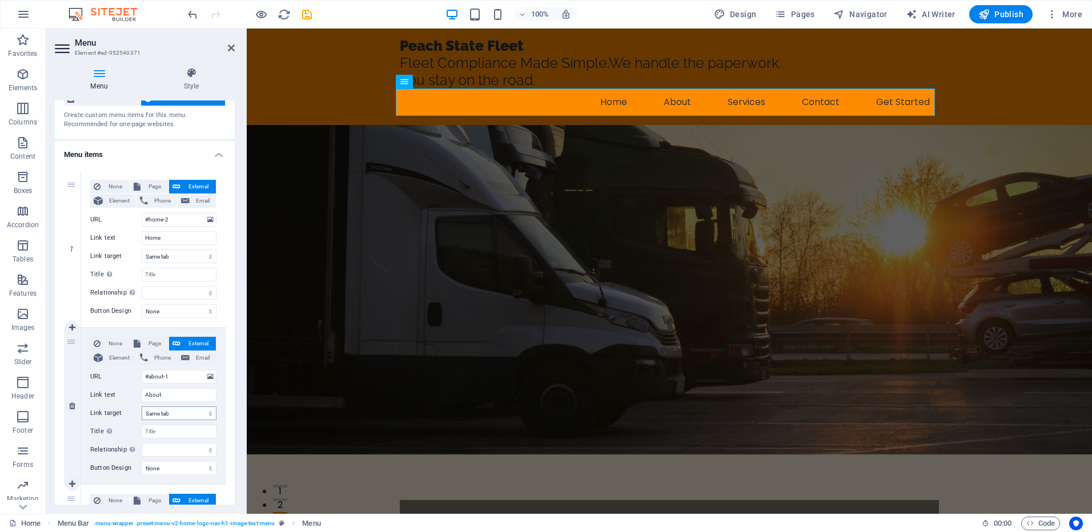
scroll to position [57, 0]
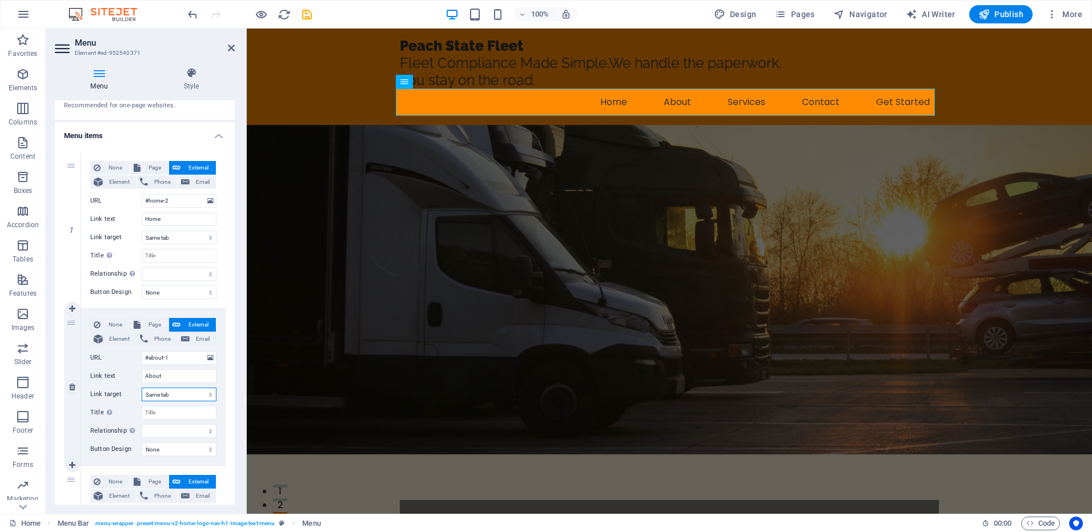
click at [191, 396] on select "New tab Same tab Overlay" at bounding box center [179, 395] width 75 height 14
select select "blank"
click at [142, 388] on select "New tab Same tab Overlay" at bounding box center [179, 395] width 75 height 14
select select
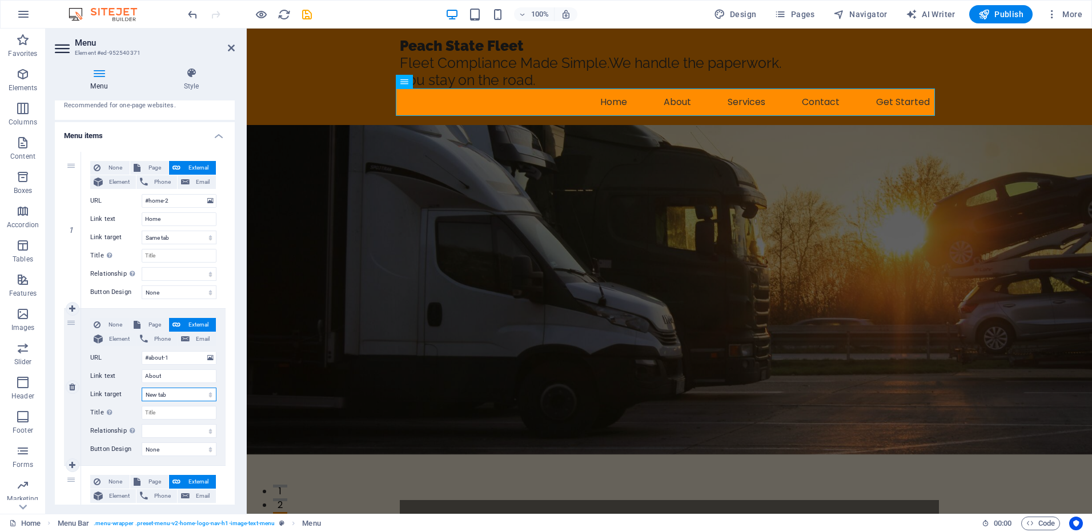
select select
drag, startPoint x: 174, startPoint y: 358, endPoint x: 119, endPoint y: 365, distance: 55.3
click at [119, 365] on div "None Page External Element Phone Email Page Home Element URL #about-1 Phone Ema…" at bounding box center [153, 378] width 126 height 120
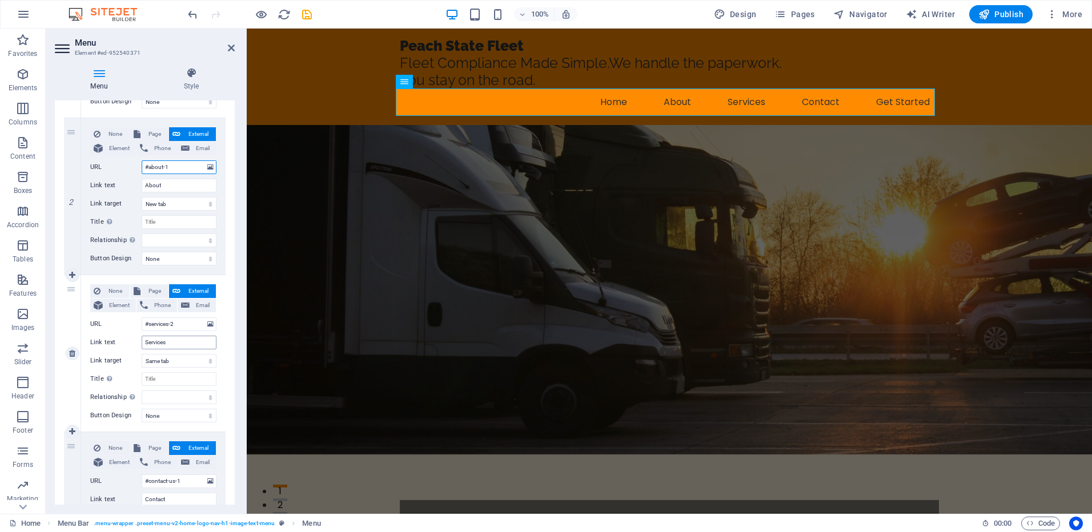
scroll to position [228, 0]
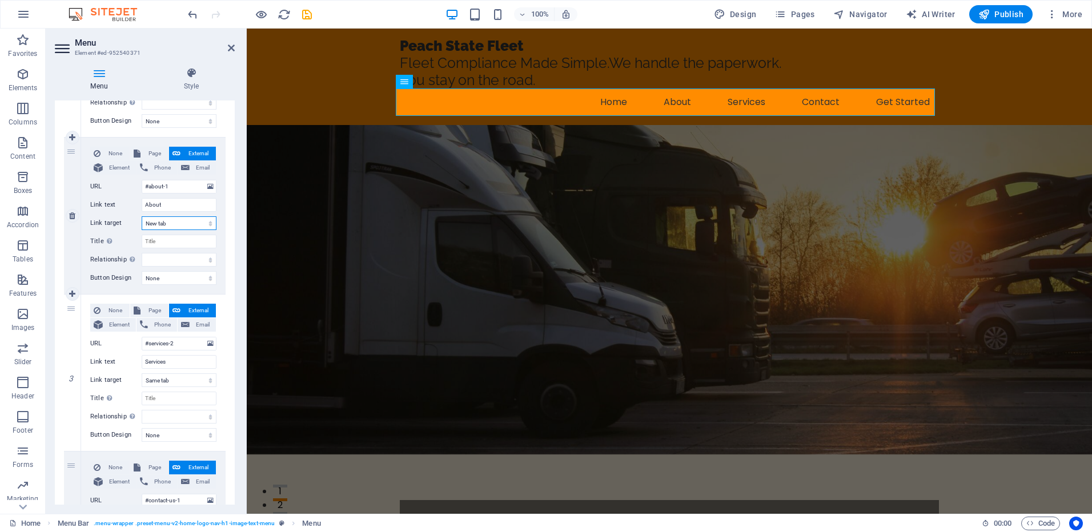
click at [189, 224] on select "New tab Same tab Overlay" at bounding box center [179, 223] width 75 height 14
select select
click at [142, 216] on select "New tab Same tab Overlay" at bounding box center [179, 223] width 75 height 14
select select
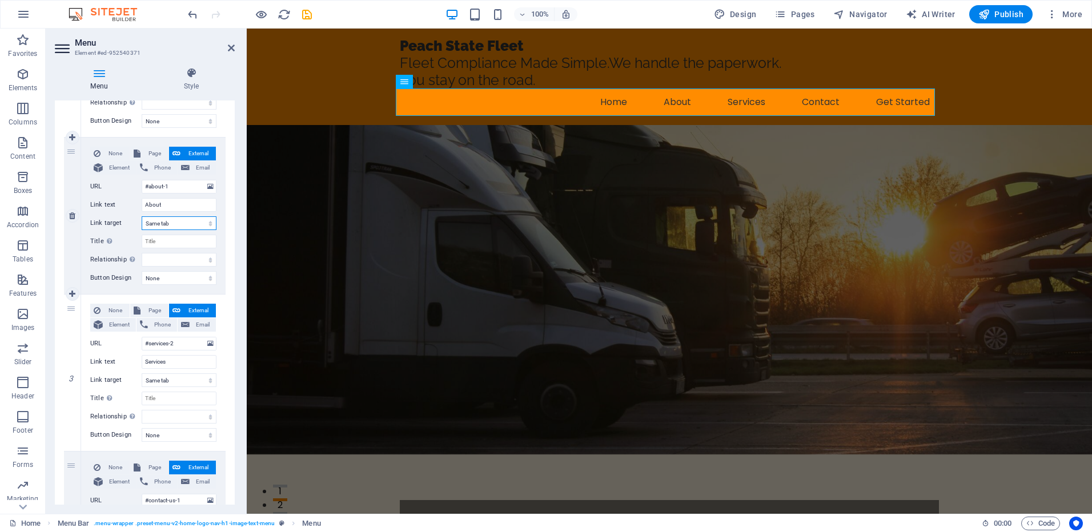
select select
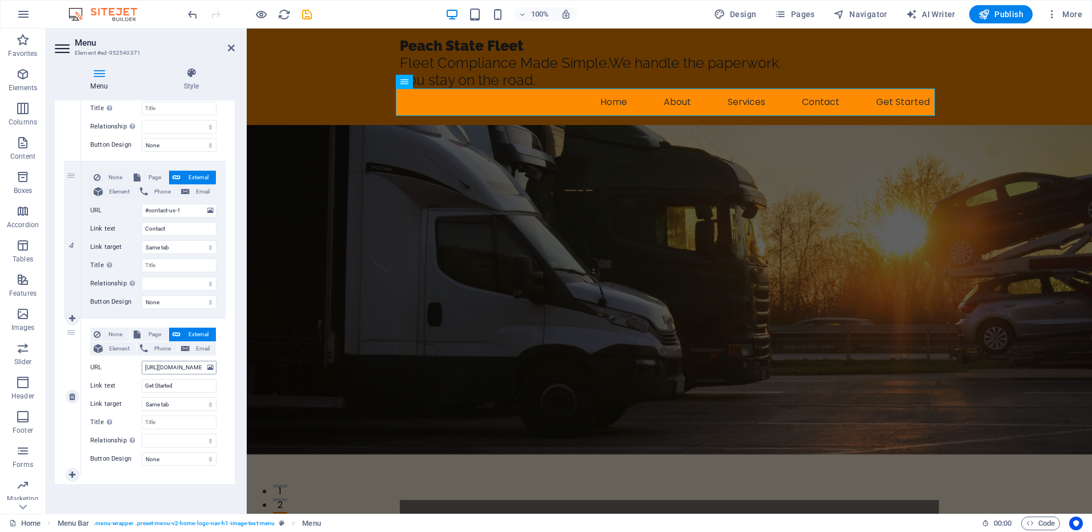
scroll to position [521, 0]
click at [177, 400] on select "New tab Same tab Overlay" at bounding box center [179, 402] width 75 height 14
select select "blank"
click at [142, 395] on select "New tab Same tab Overlay" at bounding box center [179, 402] width 75 height 14
select select
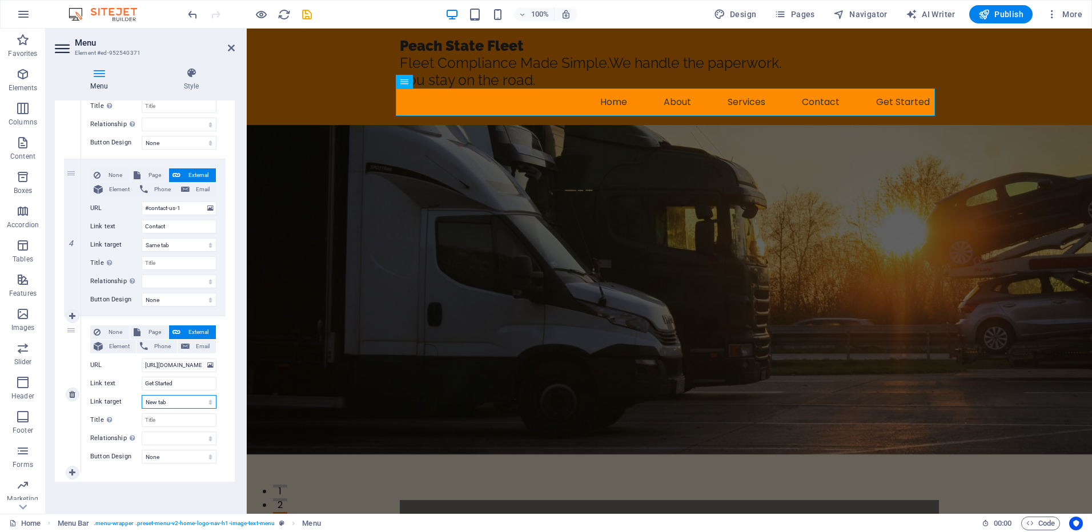
select select
click at [275, 348] on figure at bounding box center [669, 290] width 845 height 330
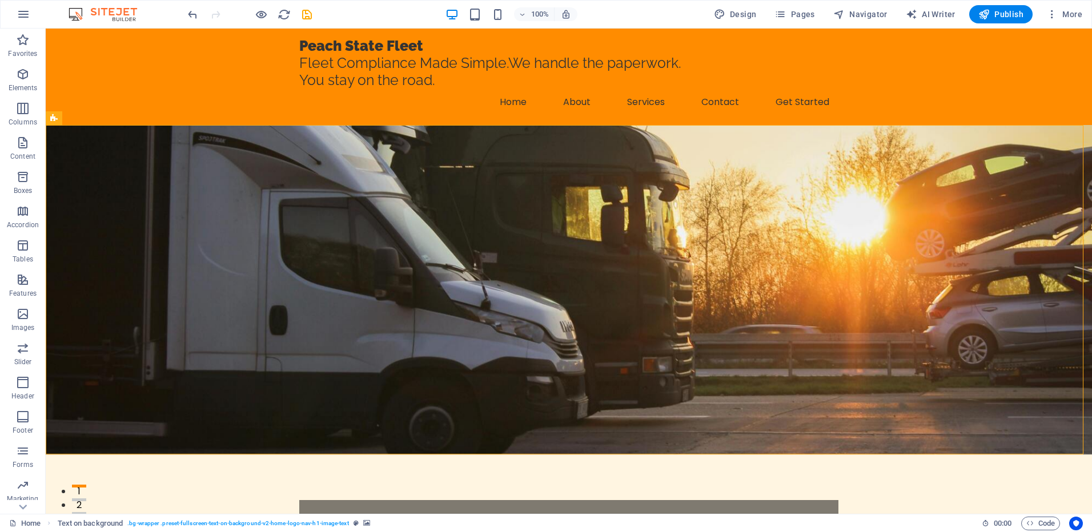
click at [306, 13] on icon "save" at bounding box center [306, 14] width 13 height 13
checkbox input "false"
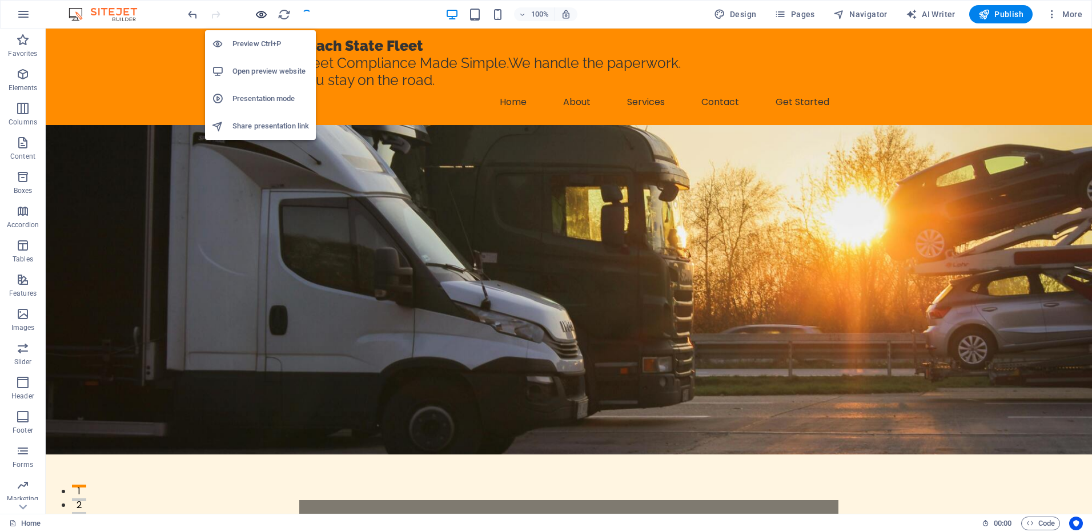
click at [262, 15] on icon "button" at bounding box center [261, 14] width 13 height 13
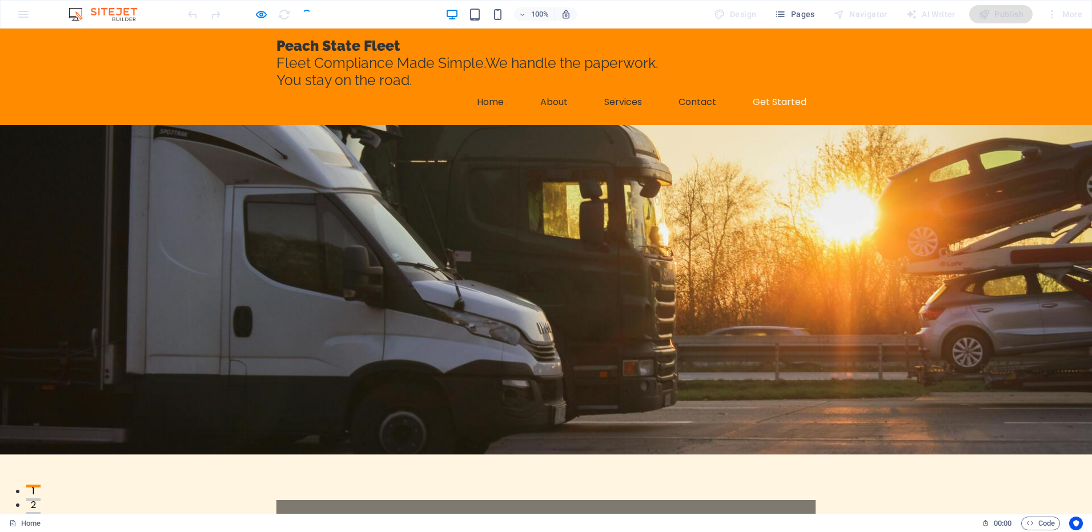
click at [782, 97] on link "Get Started" at bounding box center [780, 102] width 72 height 27
click at [780, 99] on link "Get Started" at bounding box center [780, 102] width 72 height 27
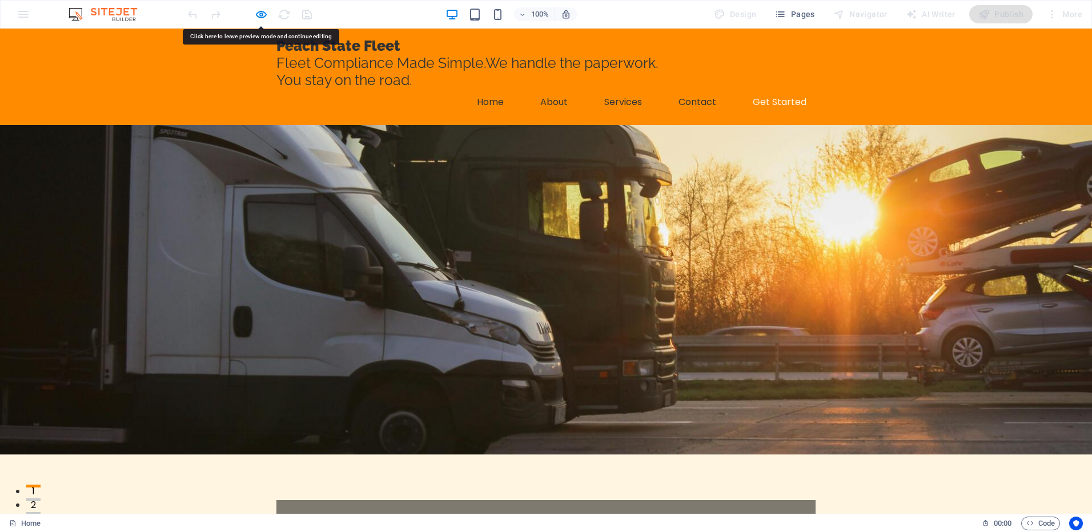
click at [780, 99] on link "Get Started" at bounding box center [780, 102] width 72 height 27
click at [770, 99] on link "Get Started" at bounding box center [780, 102] width 72 height 27
click at [765, 100] on link "Get Started" at bounding box center [780, 102] width 72 height 27
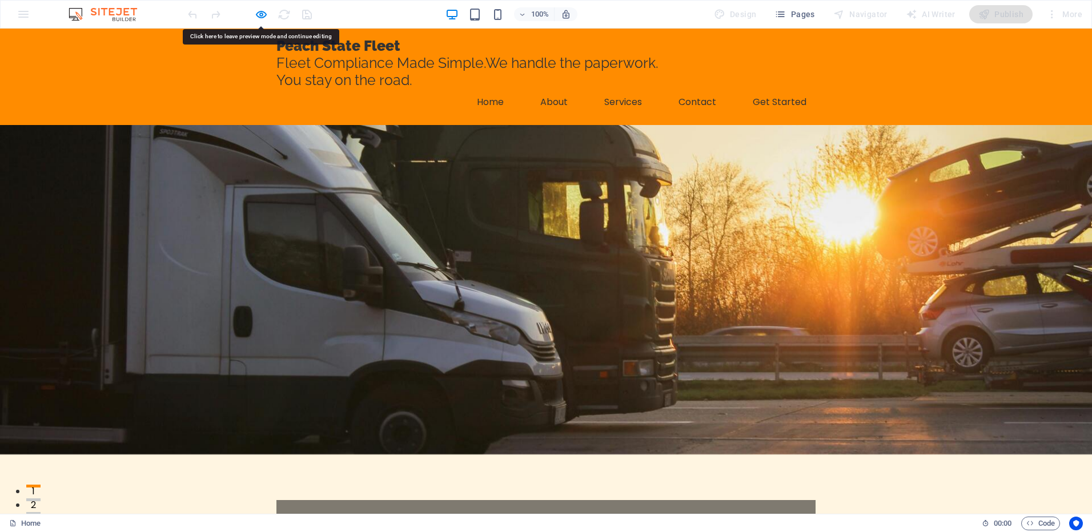
click at [253, 15] on div at bounding box center [250, 14] width 128 height 18
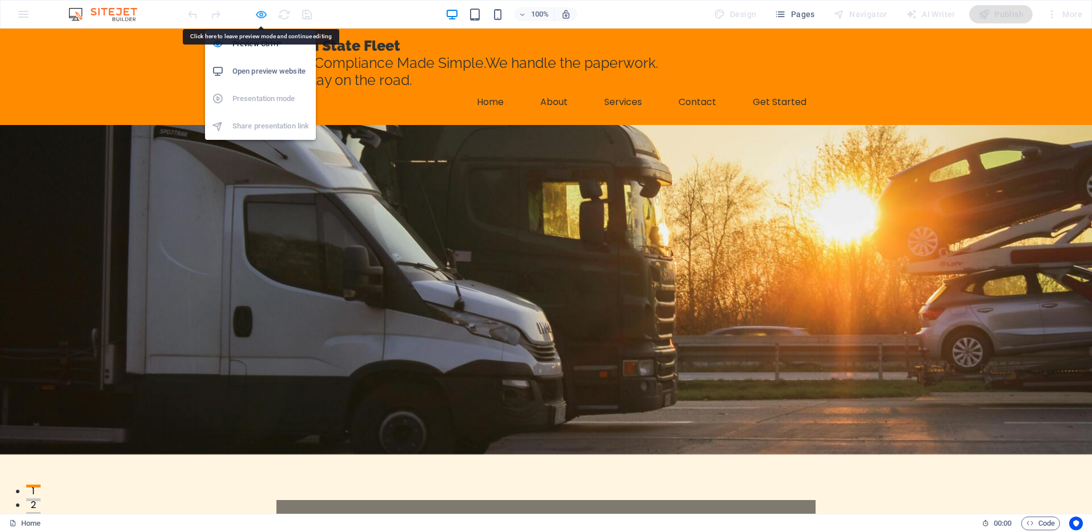
click at [259, 14] on icon "button" at bounding box center [261, 14] width 13 height 13
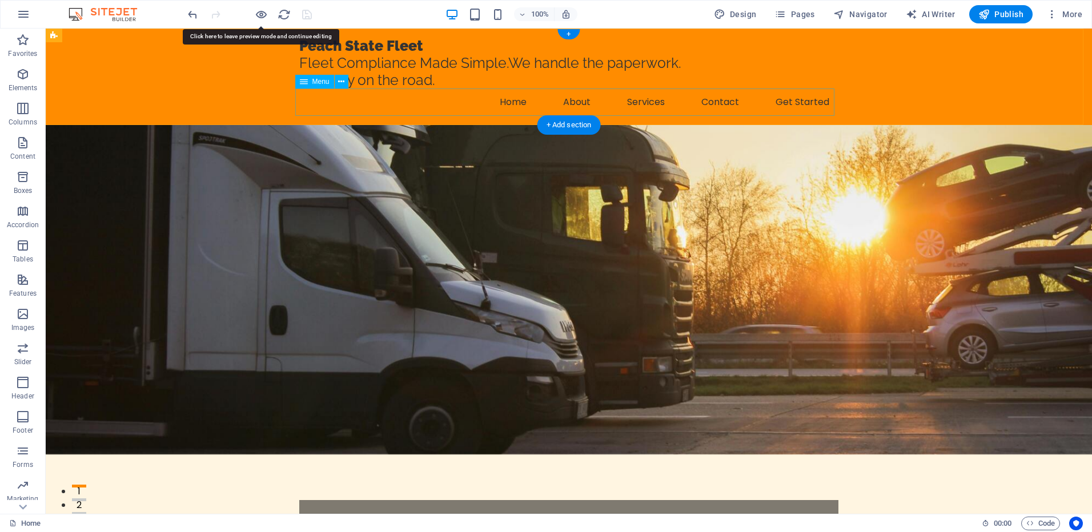
click at [816, 96] on nav "Home About Services Contact Get Started" at bounding box center [568, 102] width 539 height 27
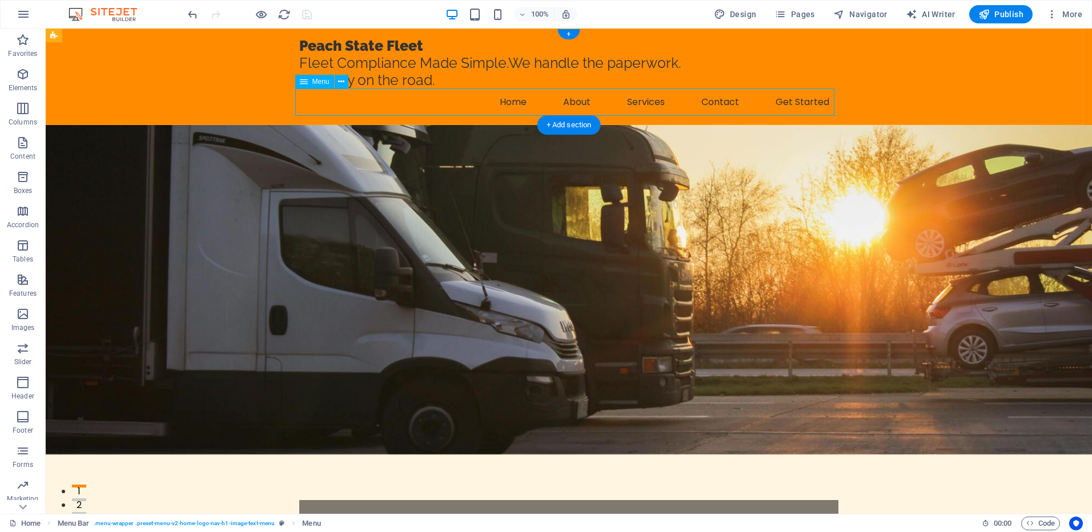
click at [804, 103] on nav "Home About Services Contact Get Started" at bounding box center [568, 102] width 539 height 27
select select
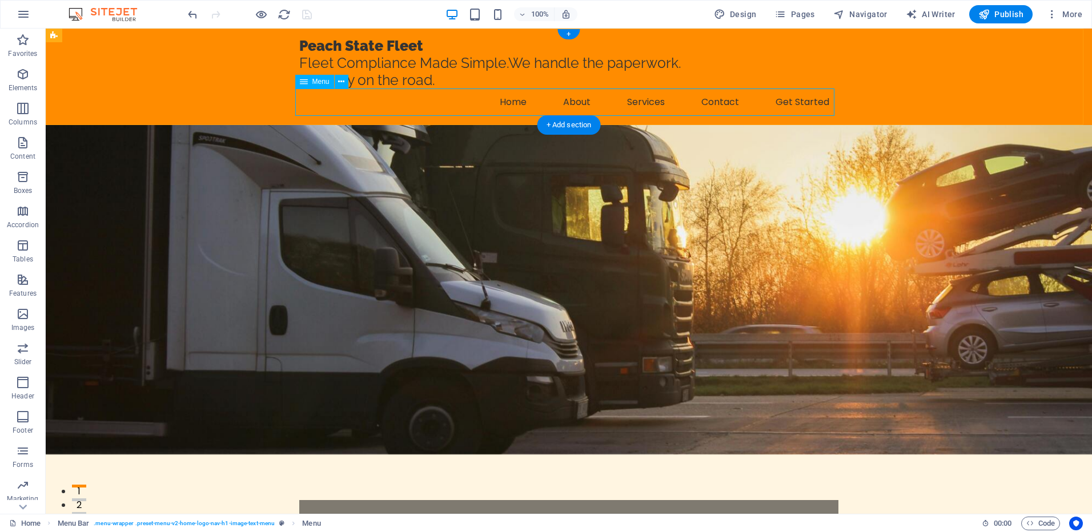
select select
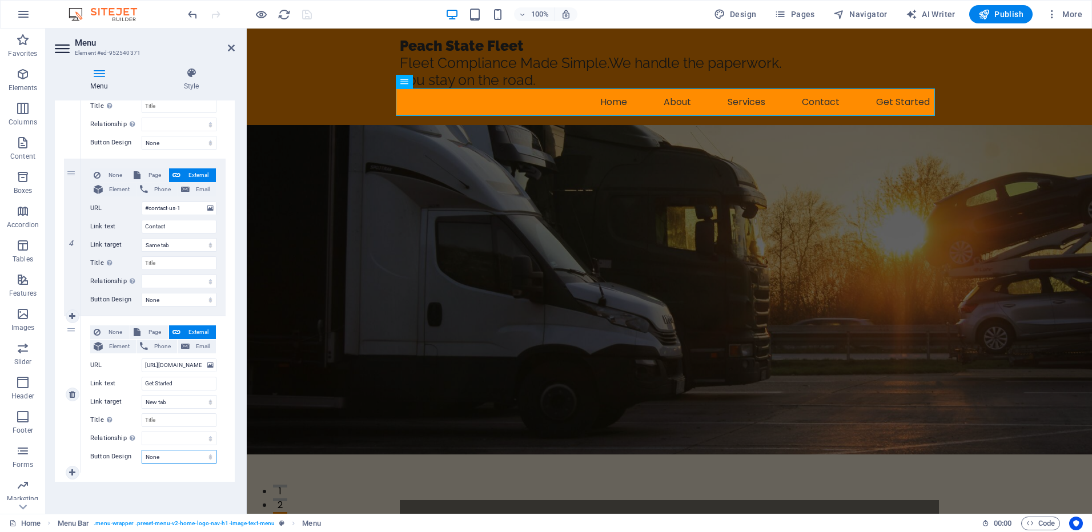
click at [195, 461] on select "None Default Primary Secondary" at bounding box center [179, 457] width 75 height 14
select select "default"
click at [142, 450] on select "None Default Primary Secondary" at bounding box center [179, 457] width 75 height 14
select select
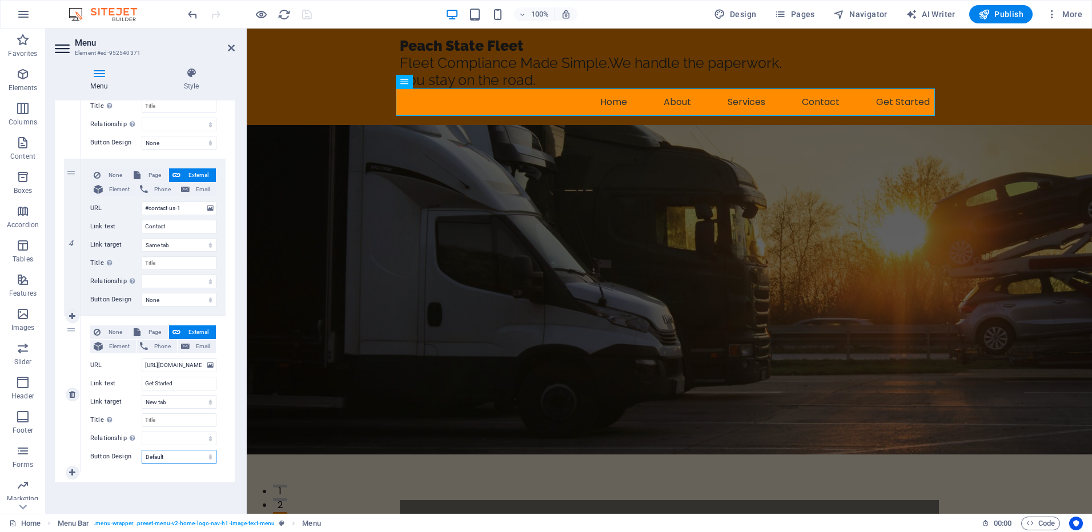
select select
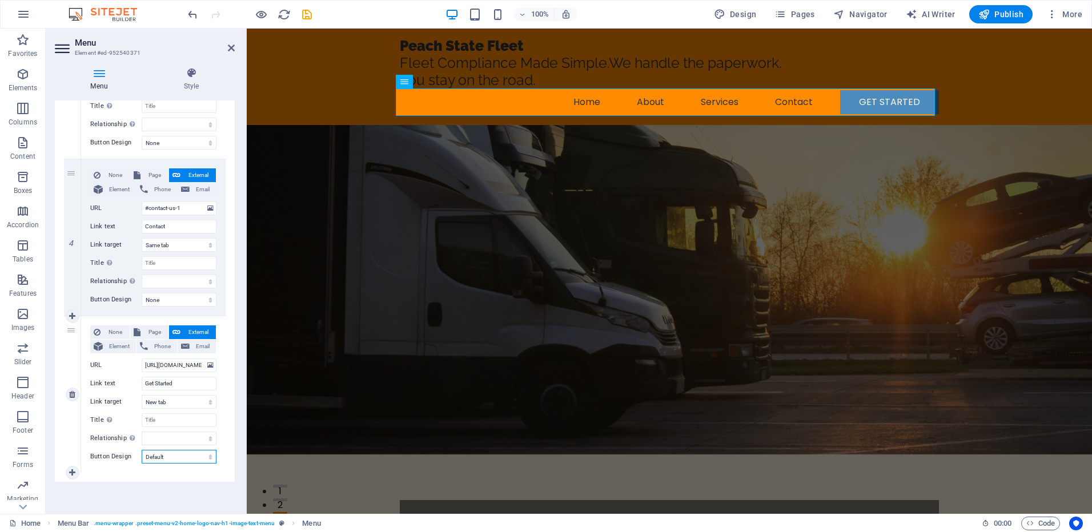
drag, startPoint x: 189, startPoint y: 459, endPoint x: 191, endPoint y: 465, distance: 6.5
click at [189, 459] on select "None Default Primary Secondary" at bounding box center [179, 457] width 75 height 14
select select "primary"
click at [142, 450] on select "None Default Primary Secondary" at bounding box center [179, 457] width 75 height 14
select select
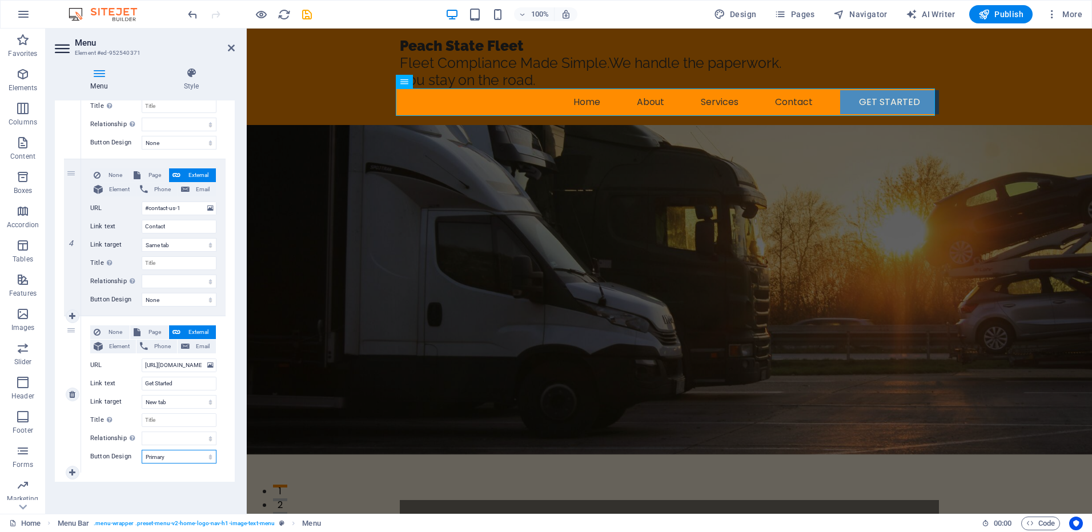
select select
click at [187, 455] on select "None Default Primary Secondary" at bounding box center [179, 457] width 75 height 14
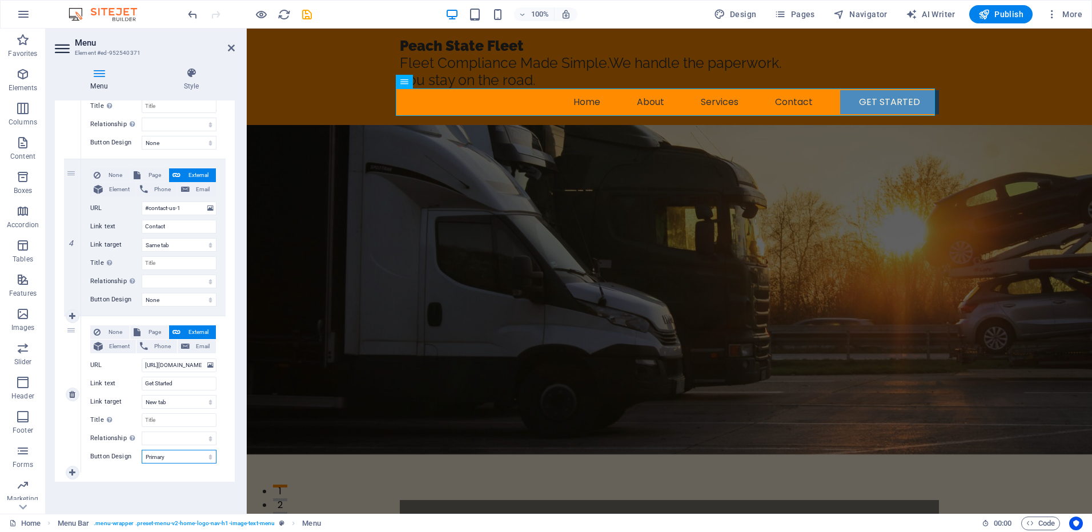
select select "secondary"
click at [142, 450] on select "None Default Primary Secondary" at bounding box center [179, 457] width 75 height 14
select select
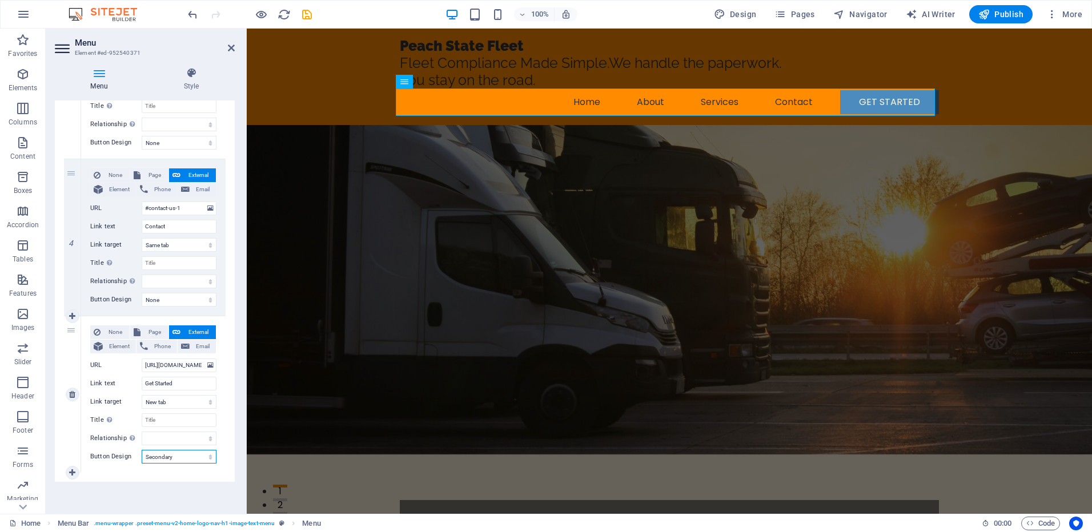
select select
click at [188, 463] on select "None Default Primary Secondary" at bounding box center [179, 457] width 75 height 14
select select "default"
click at [142, 450] on select "None Default Primary Secondary" at bounding box center [179, 457] width 75 height 14
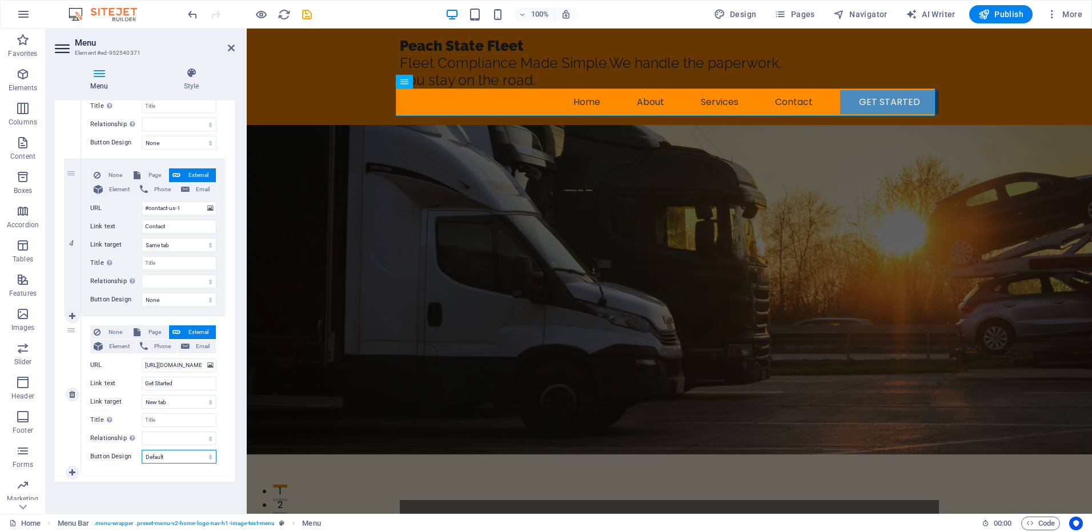
select select
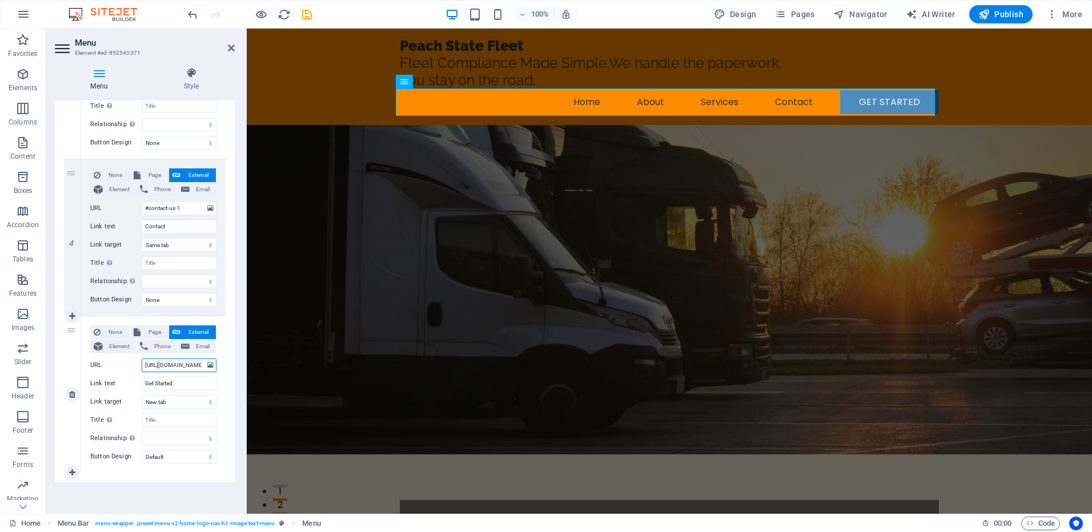
click at [175, 365] on input "https://portal.peachtreetaxsolutions.com" at bounding box center [179, 366] width 75 height 14
drag, startPoint x: 163, startPoint y: 366, endPoint x: 49, endPoint y: 373, distance: 114.5
click at [49, 373] on div "Menu Style Menu Auto Custom Create custom menu items for this menu. Recommended…" at bounding box center [145, 286] width 198 height 456
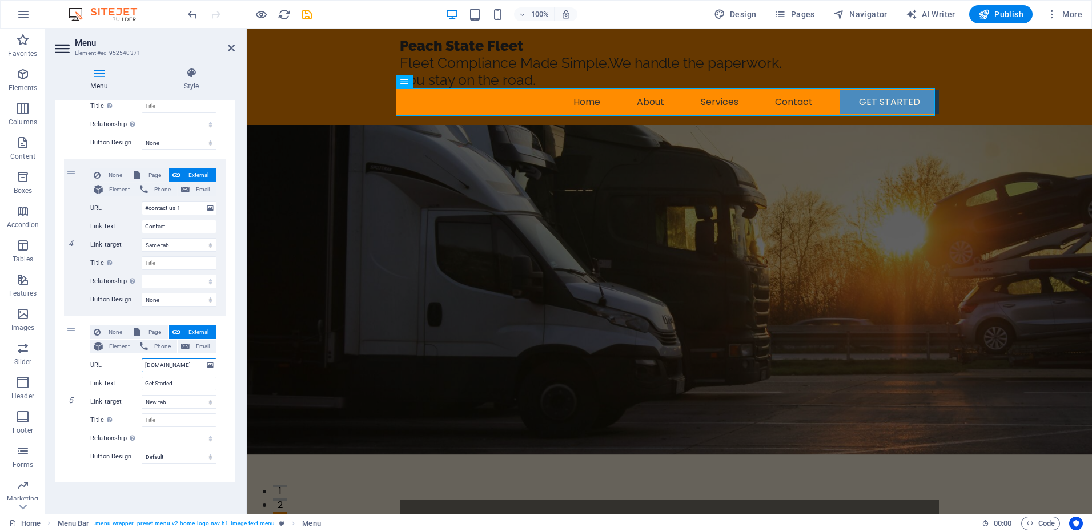
type input "www.portal.peachtreetaxsolutions.com"
select select
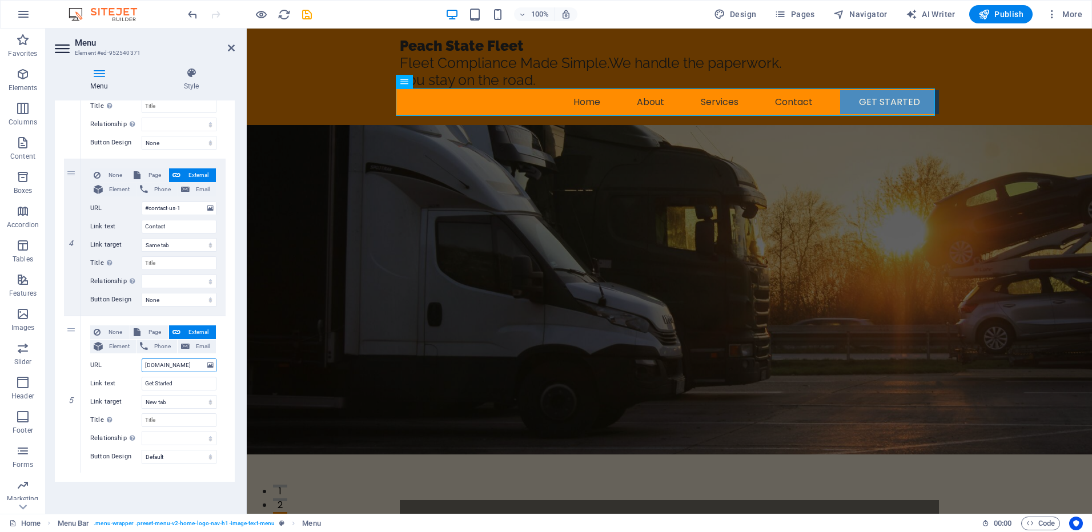
select select
type input "www.portal.peachtreetaxsolutions.com"
click at [287, 312] on figure at bounding box center [669, 290] width 845 height 330
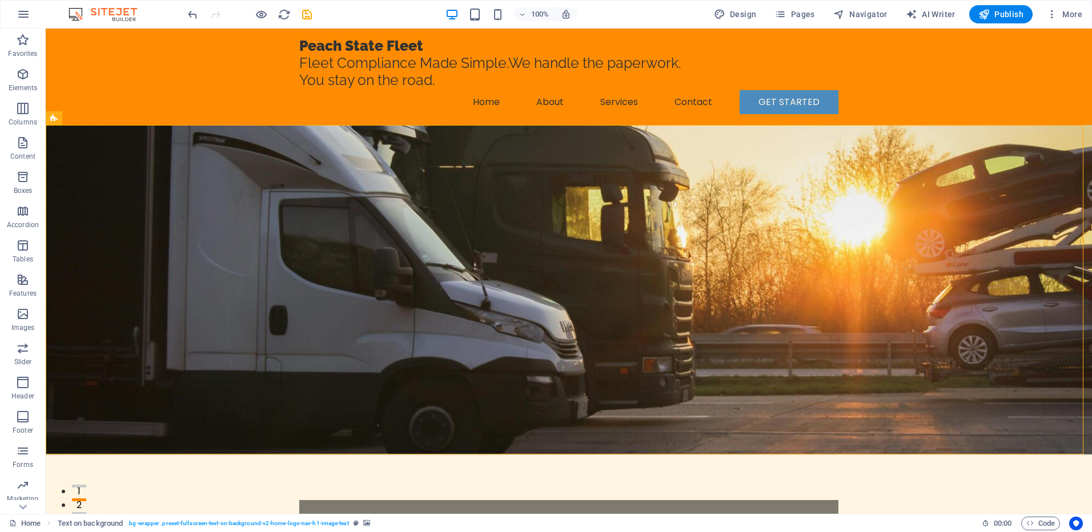
click at [305, 23] on div "100% Design Pages Navigator AI Writer Publish More" at bounding box center [546, 14] width 1091 height 27
click at [305, 19] on icon "save" at bounding box center [306, 14] width 13 height 13
click at [1010, 13] on span "Publish" at bounding box center [1000, 14] width 45 height 11
checkbox input "false"
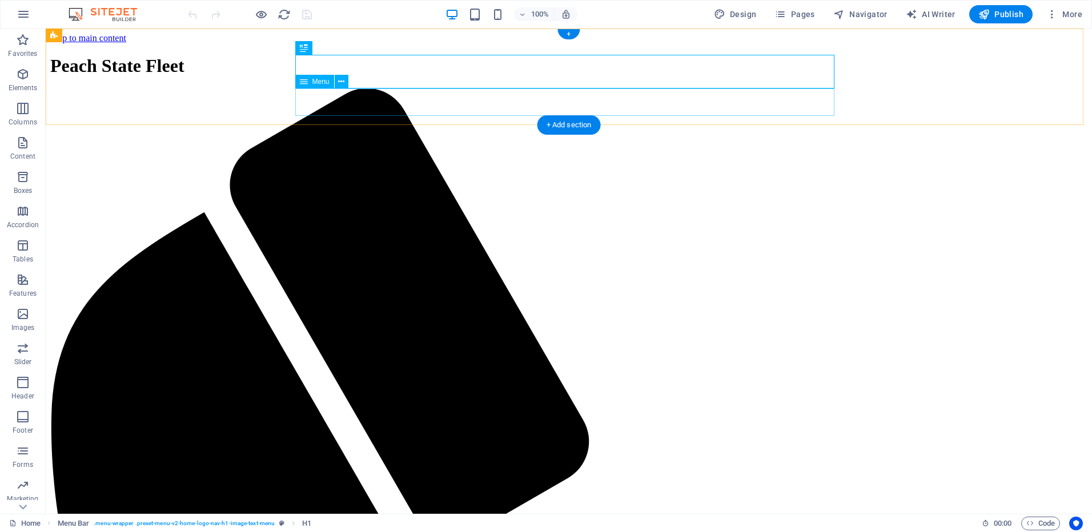
select select
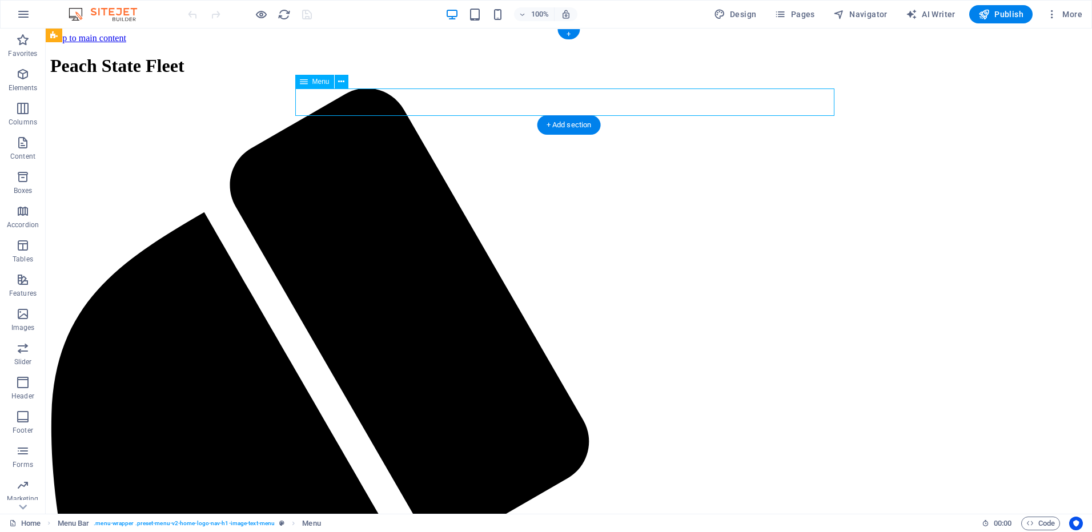
select select
select select "default"
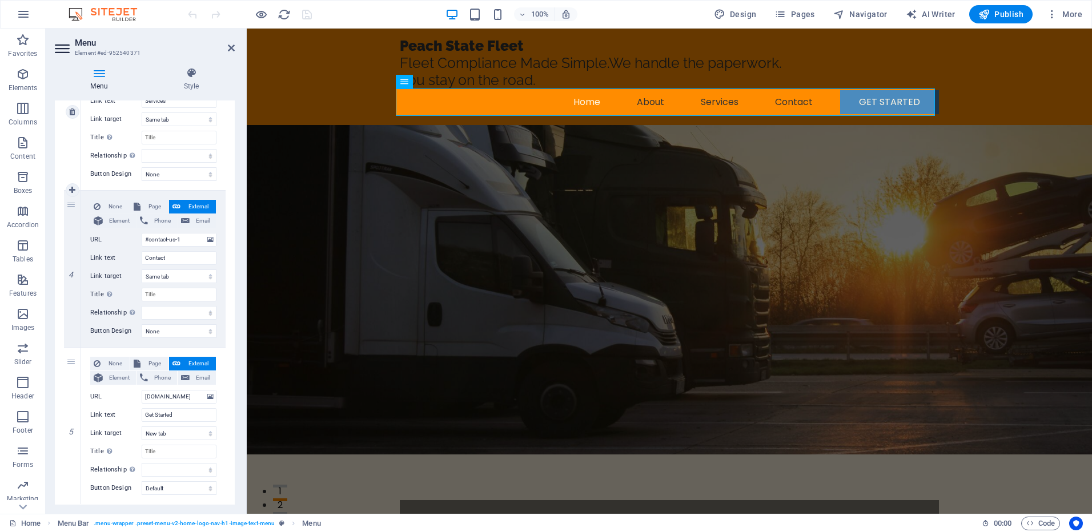
scroll to position [521, 0]
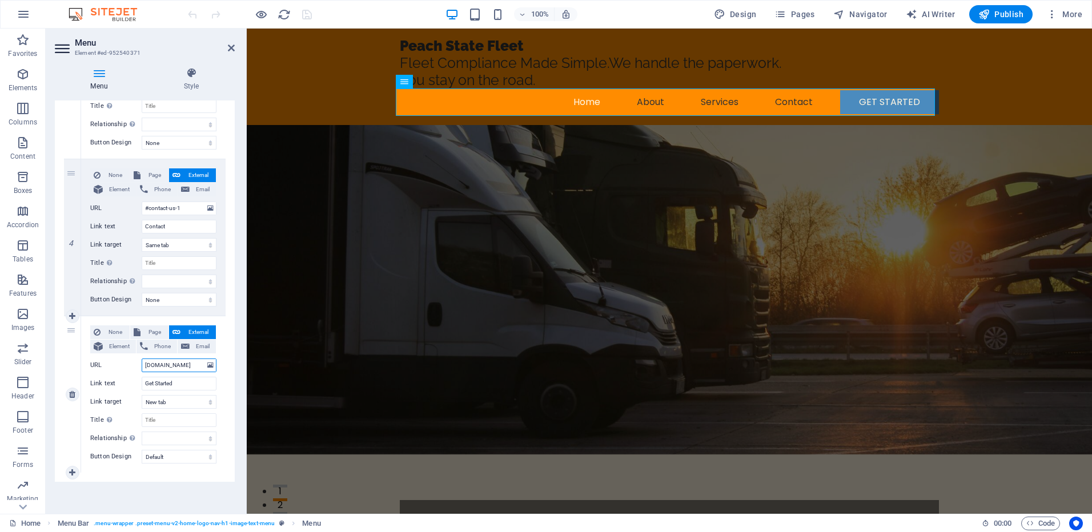
click at [198, 366] on input "[DOMAIN_NAME]" at bounding box center [179, 366] width 75 height 14
click at [205, 368] on button at bounding box center [210, 365] width 11 height 13
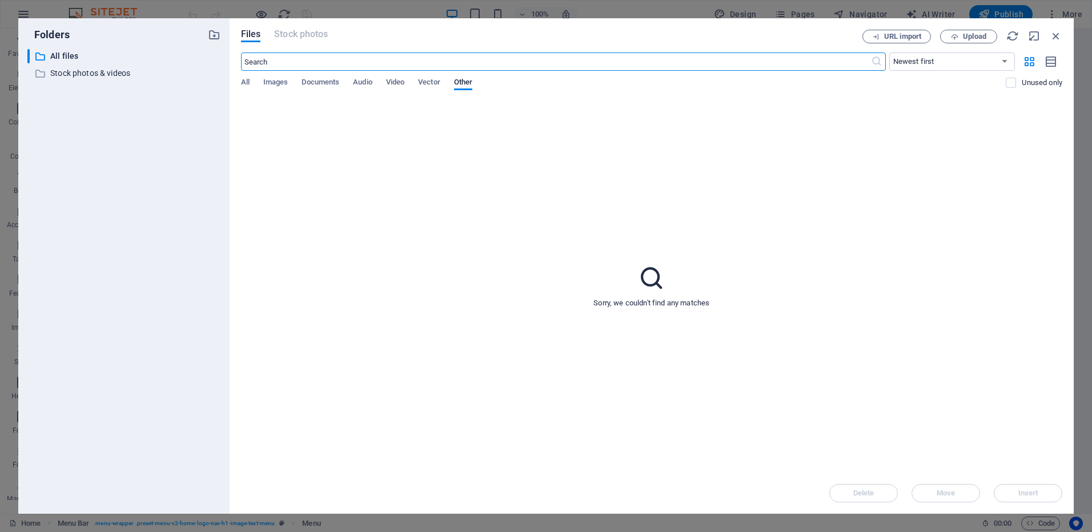
click at [1048, 34] on div "URL import Upload" at bounding box center [962, 37] width 200 height 14
drag, startPoint x: 1053, startPoint y: 35, endPoint x: 770, endPoint y: 18, distance: 283.2
click at [1053, 35] on icon "button" at bounding box center [1056, 36] width 13 height 13
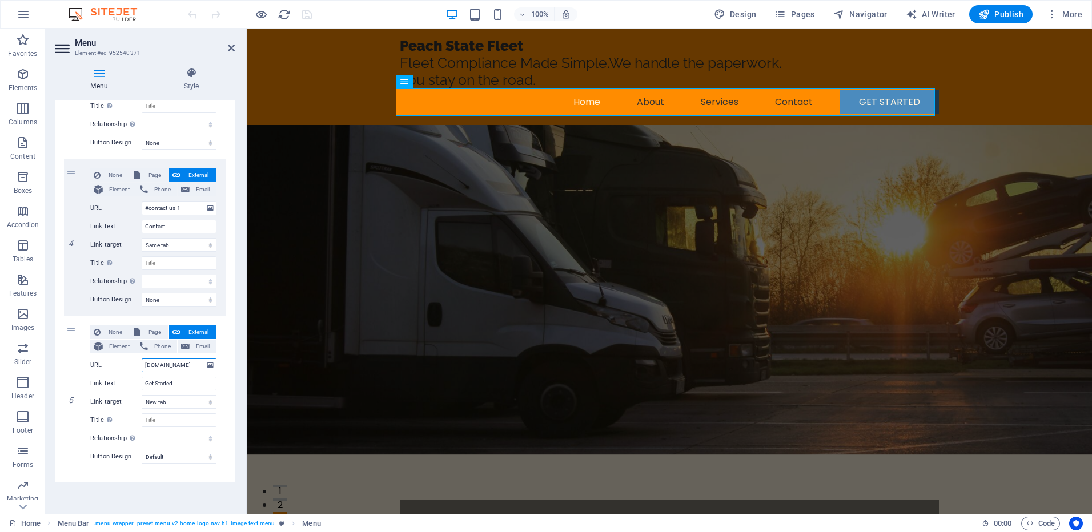
scroll to position [0, 46]
drag, startPoint x: 182, startPoint y: 368, endPoint x: 246, endPoint y: 363, distance: 64.2
click at [244, 367] on aside "Menu Element #ed-952540371 Menu Style Menu Auto Custom Create custom menu items…" at bounding box center [146, 271] width 201 height 485
type input "www.portal.peachtreetaxsolutions.com/log in"
select select
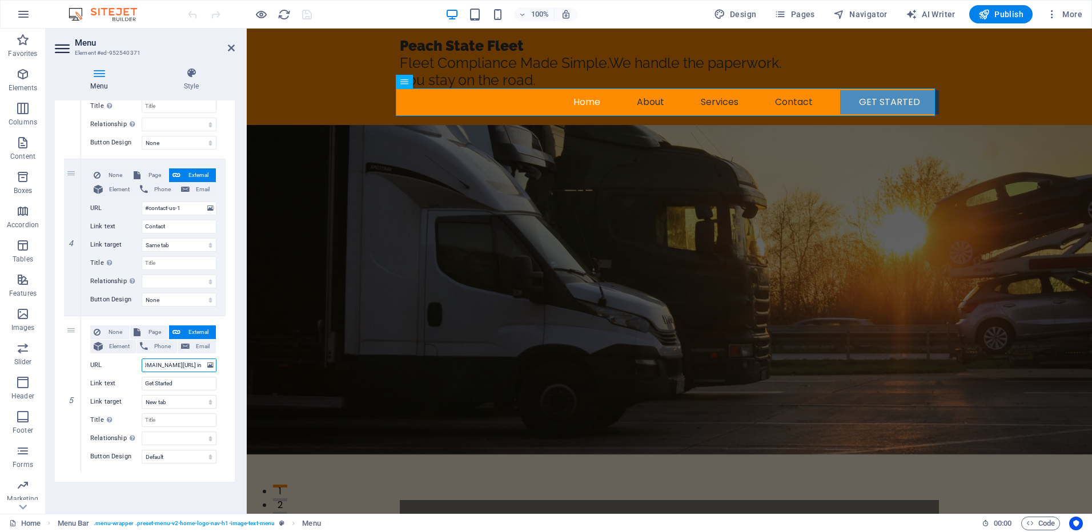
select select
type input "www.portal.peachtreetaxsolutions.com/log"
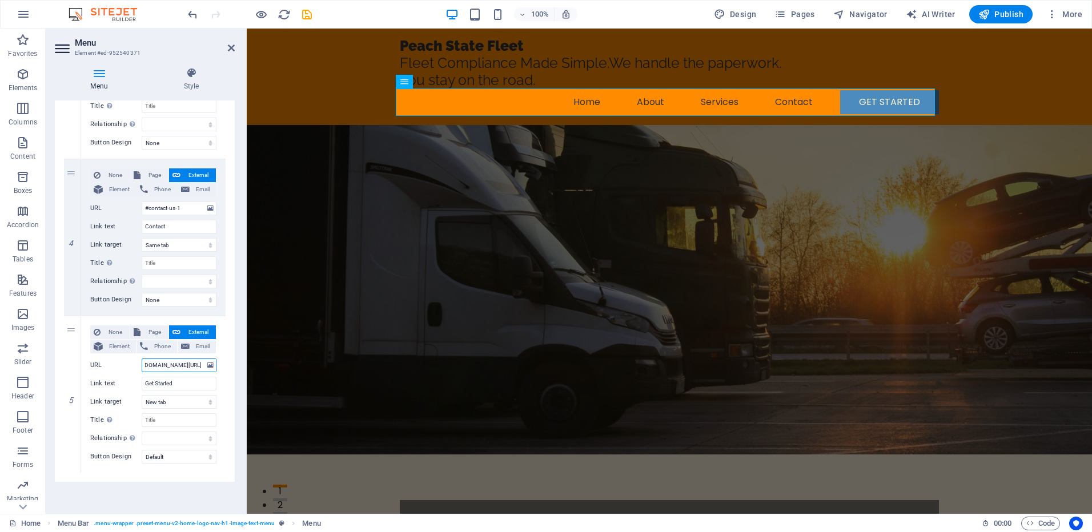
select select
type input "www.portal.peachtreetaxsolutions.com/log"
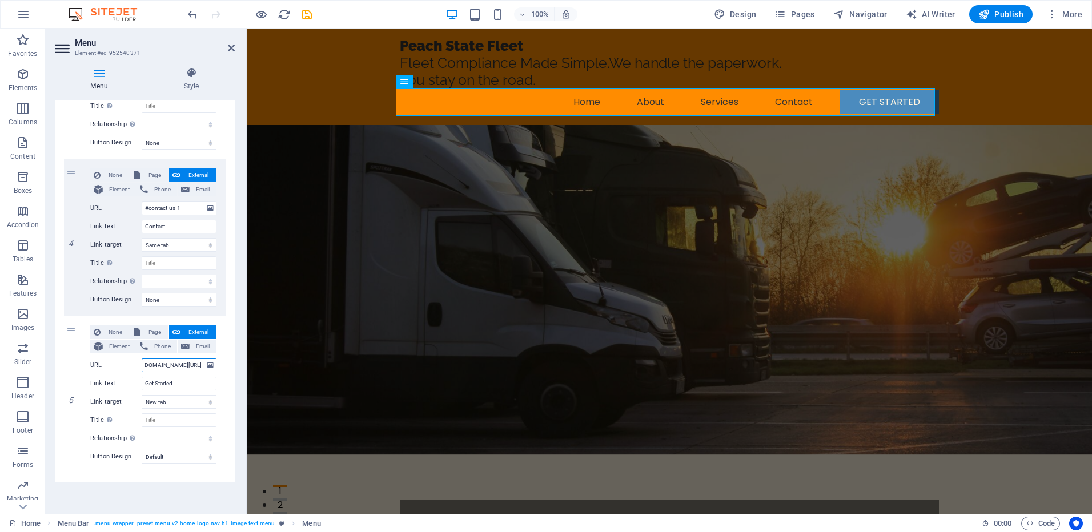
select select
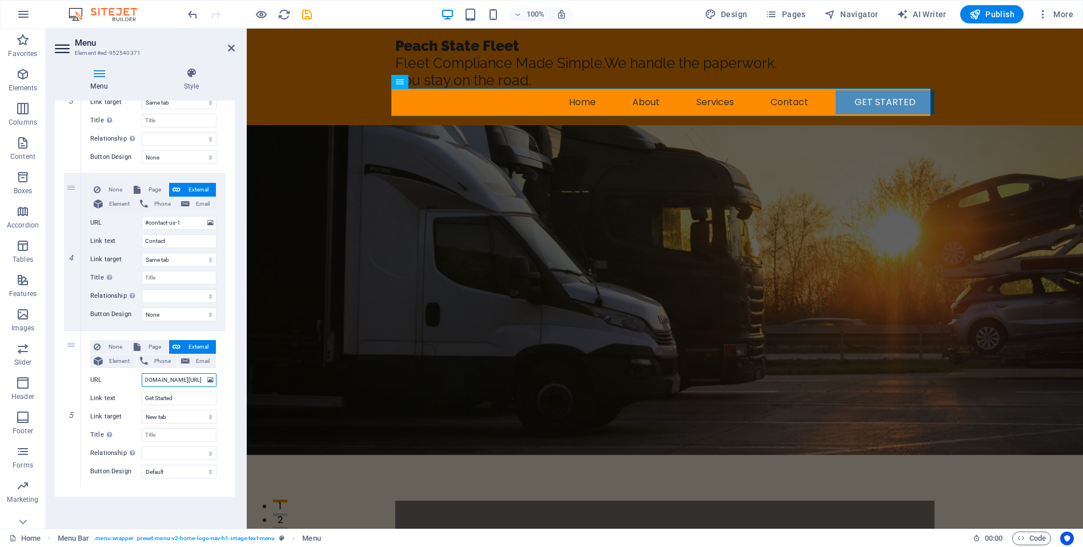
scroll to position [0, 0]
click at [175, 379] on input "www.portal.peachtreetaxsolutions.com/log" at bounding box center [179, 380] width 75 height 14
paste input "[URL][DOMAIN_NAME]"
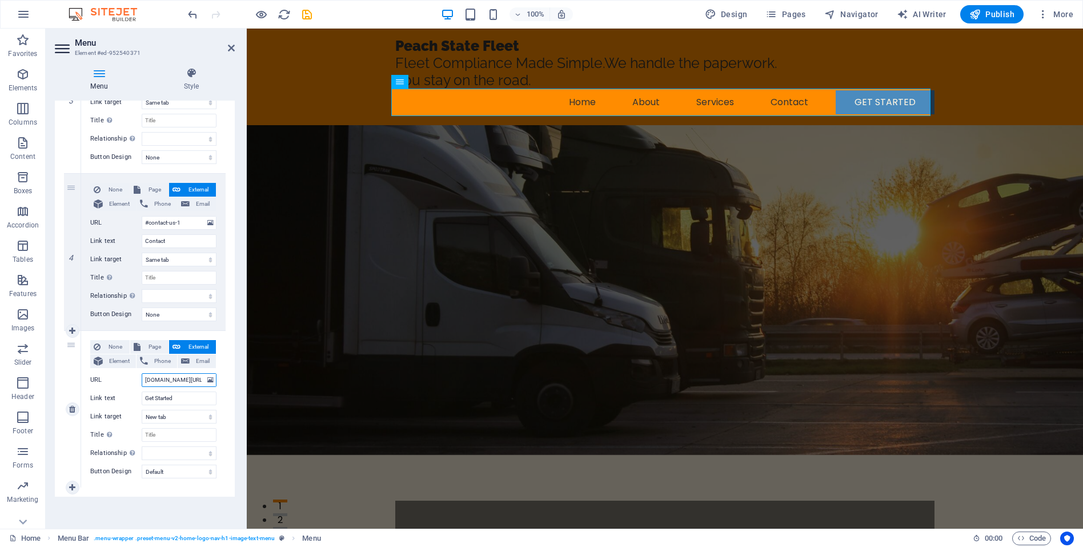
type input "[URL][DOMAIN_NAME]"
select select
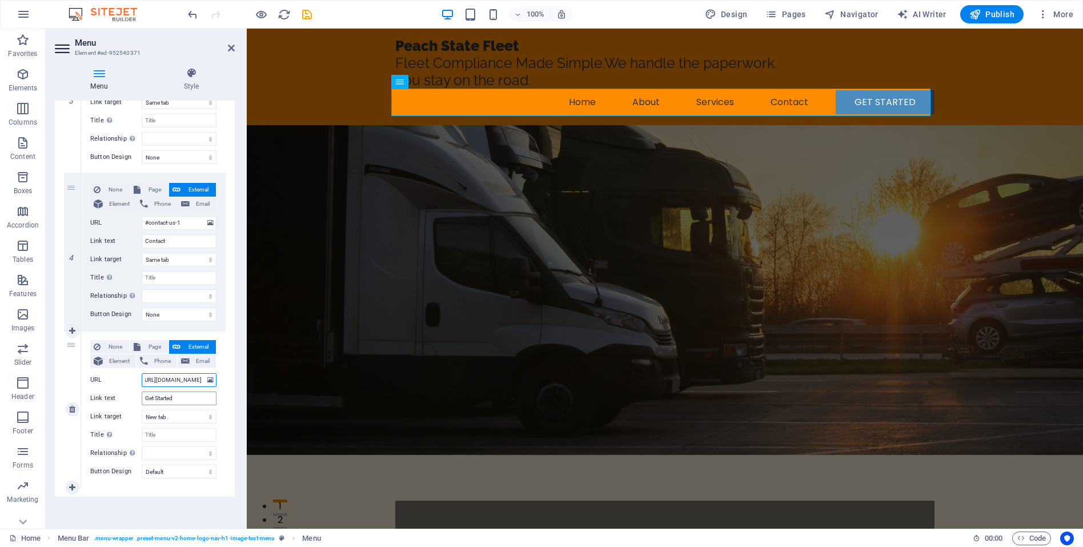
select select
type input "[URL][DOMAIN_NAME]"
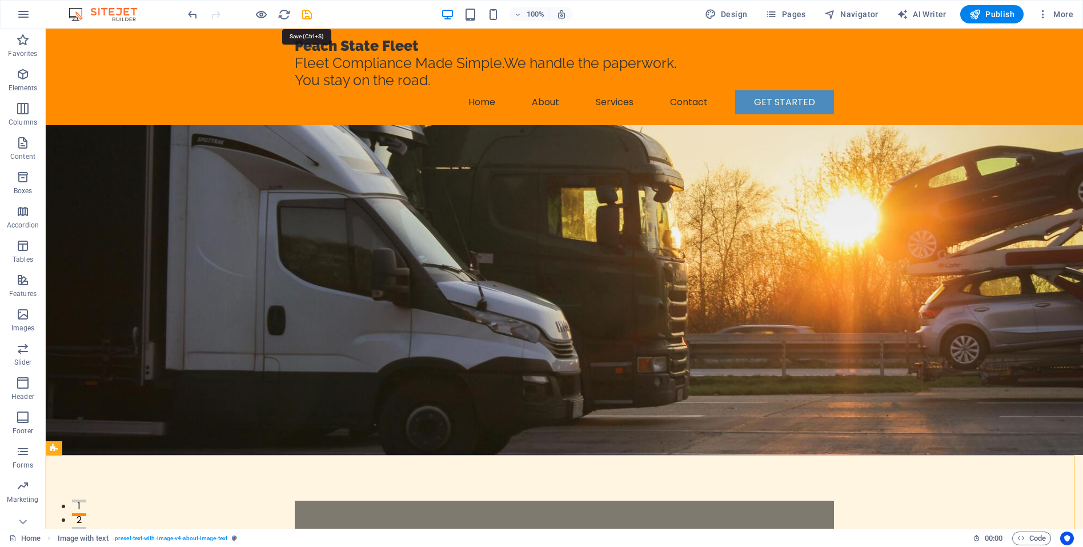
click at [310, 13] on icon "save" at bounding box center [306, 14] width 13 height 13
checkbox input "false"
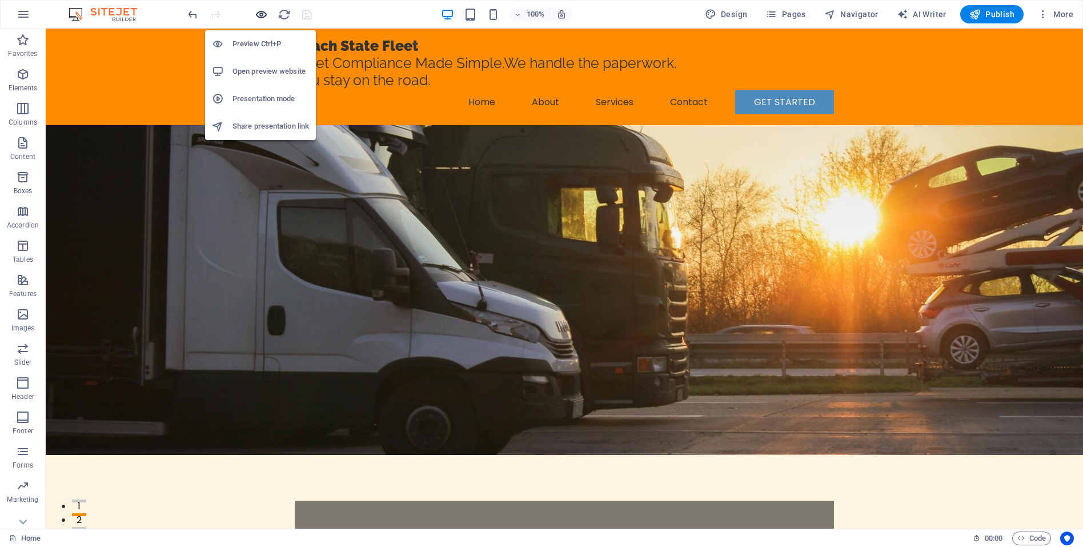
click at [266, 11] on icon "button" at bounding box center [261, 14] width 13 height 13
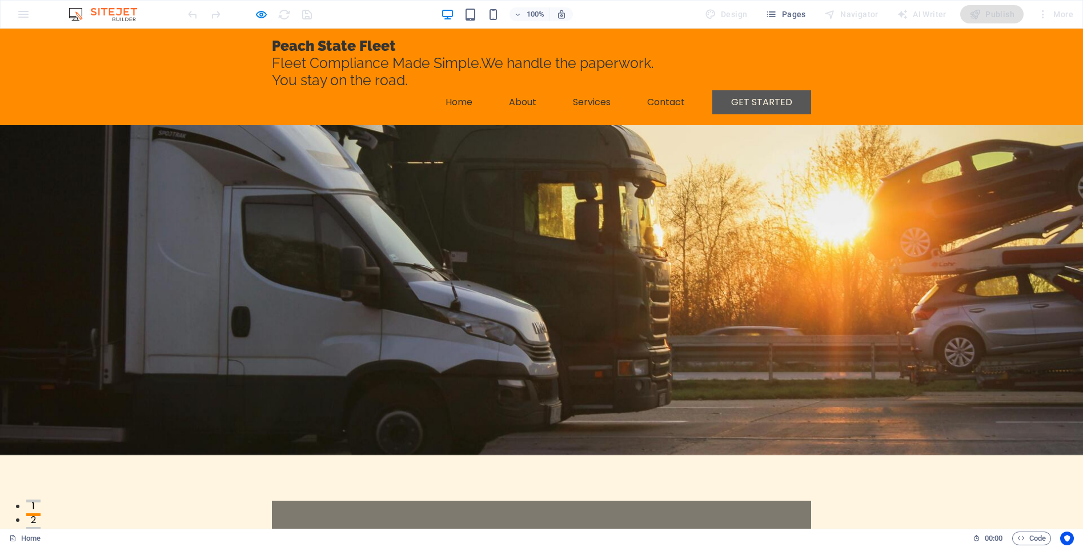
click at [778, 100] on link "Get Started" at bounding box center [761, 102] width 99 height 24
click at [732, 90] on link "Get Started" at bounding box center [761, 102] width 99 height 24
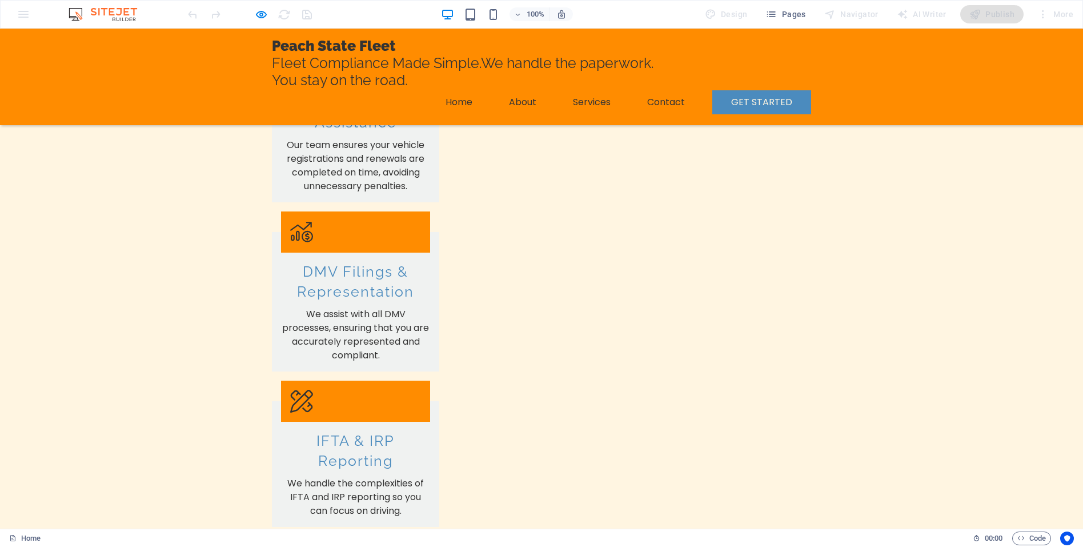
scroll to position [1428, 0]
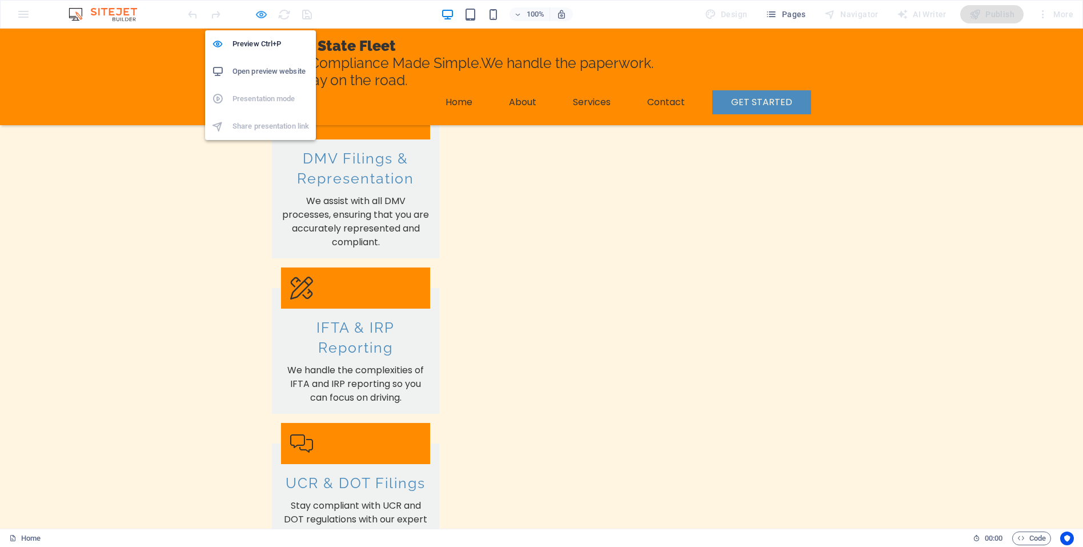
click at [262, 19] on icon "button" at bounding box center [261, 14] width 13 height 13
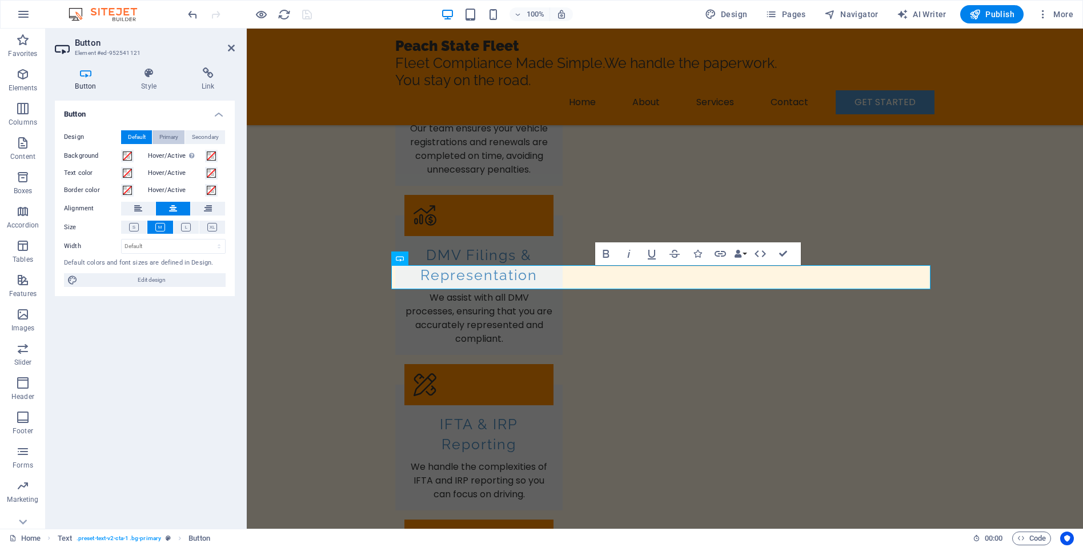
click at [175, 137] on span "Primary" at bounding box center [168, 137] width 19 height 14
click at [210, 134] on span "Secondary" at bounding box center [205, 137] width 27 height 14
click at [131, 131] on span "Default" at bounding box center [137, 137] width 18 height 14
click at [199, 75] on icon at bounding box center [208, 72] width 54 height 11
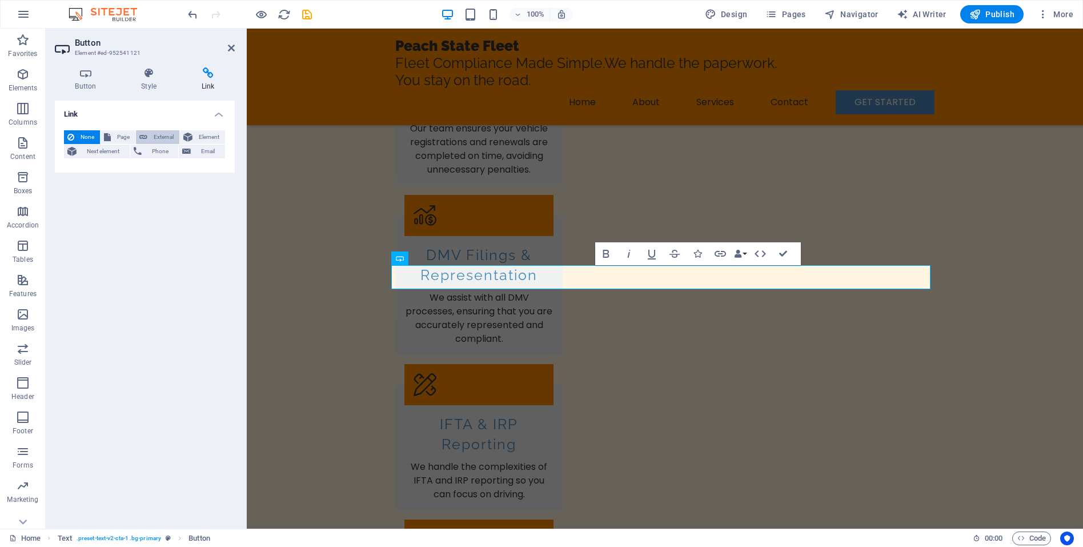
click at [161, 138] on span "External" at bounding box center [163, 137] width 25 height 14
select select "blank"
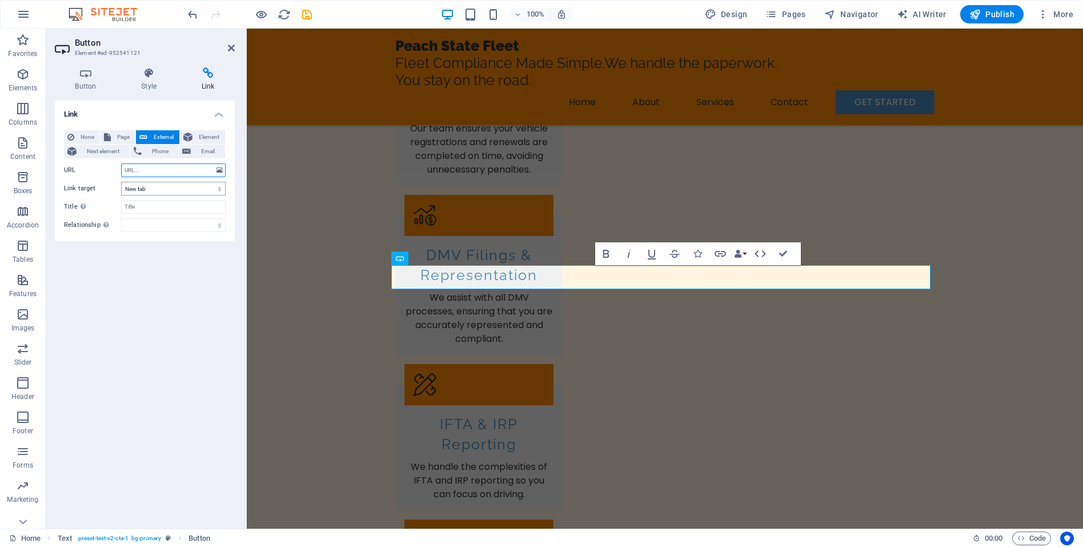
paste input "[URL][DOMAIN_NAME]"
drag, startPoint x: 159, startPoint y: 170, endPoint x: 99, endPoint y: 169, distance: 60.0
click at [99, 169] on div "URL https://portal.peachtreetaxsolutions.com/login" at bounding box center [145, 170] width 162 height 14
type input "[URL][DOMAIN_NAME]"
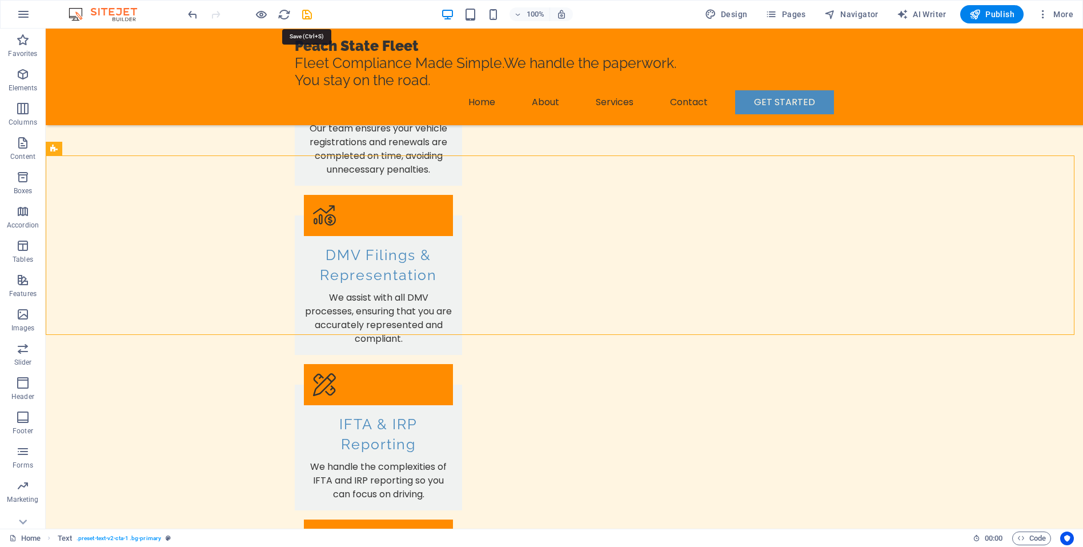
click at [308, 15] on icon "save" at bounding box center [306, 14] width 13 height 13
checkbox input "false"
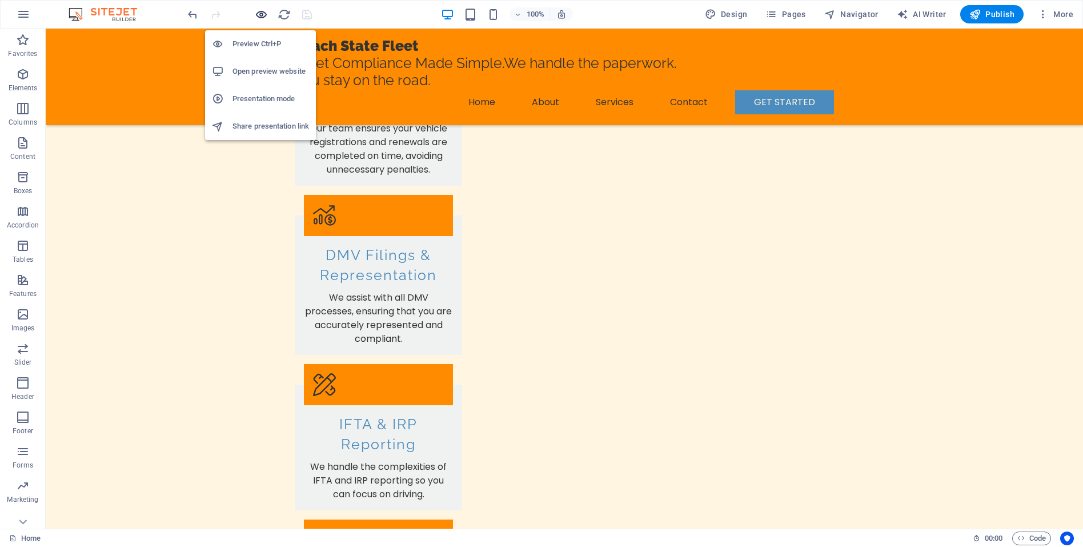
click at [260, 14] on icon "button" at bounding box center [261, 14] width 13 height 13
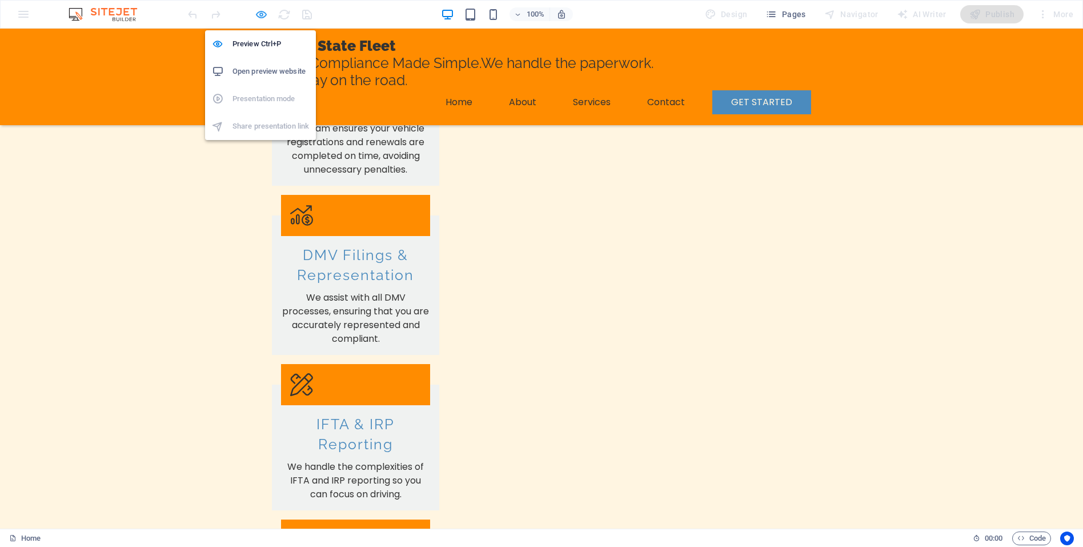
click at [266, 16] on icon "button" at bounding box center [261, 14] width 13 height 13
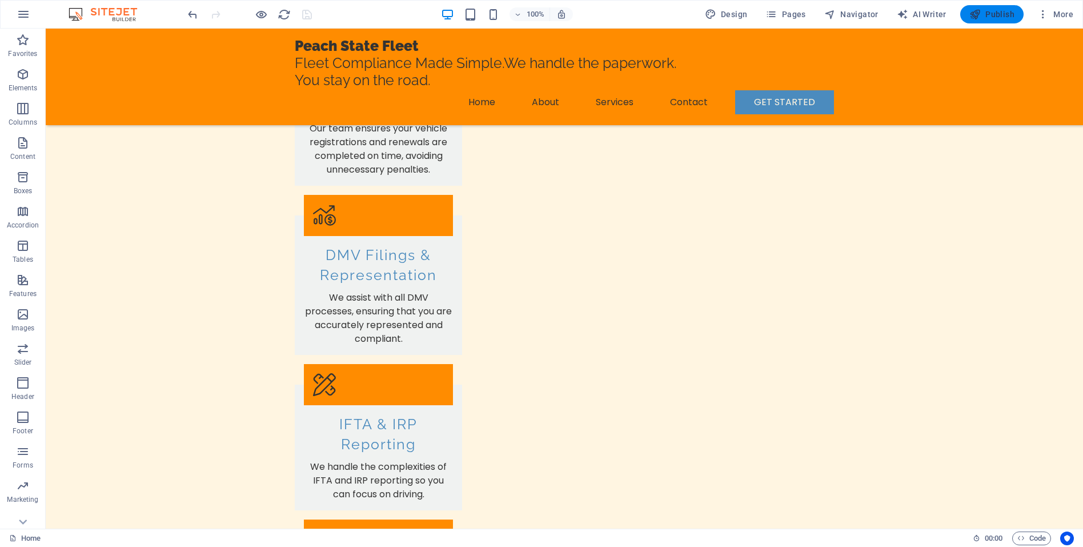
click at [1006, 15] on span "Publish" at bounding box center [991, 14] width 45 height 11
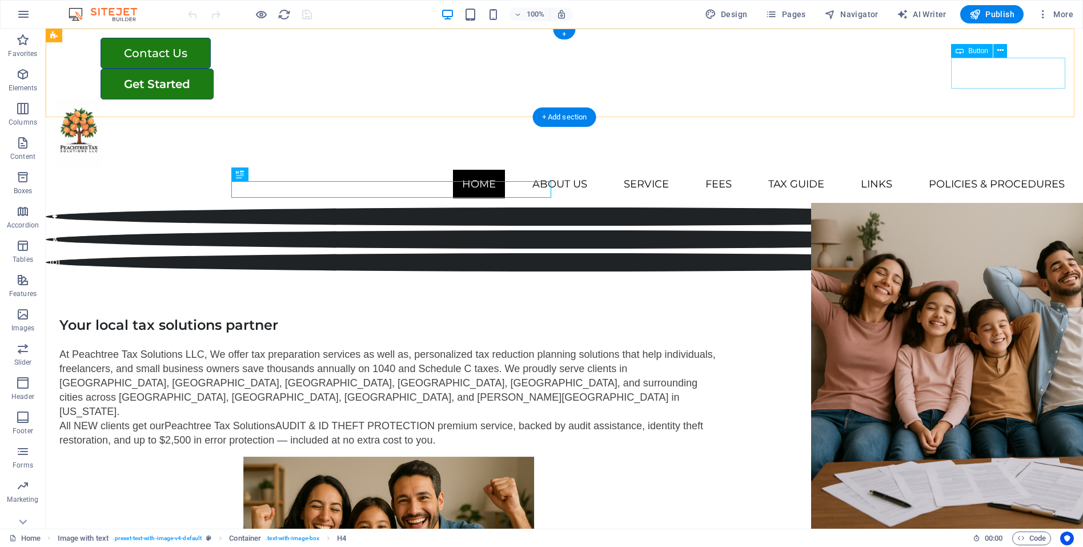
click at [985, 78] on div "Get Started" at bounding box center [587, 84] width 973 height 31
select select "external"
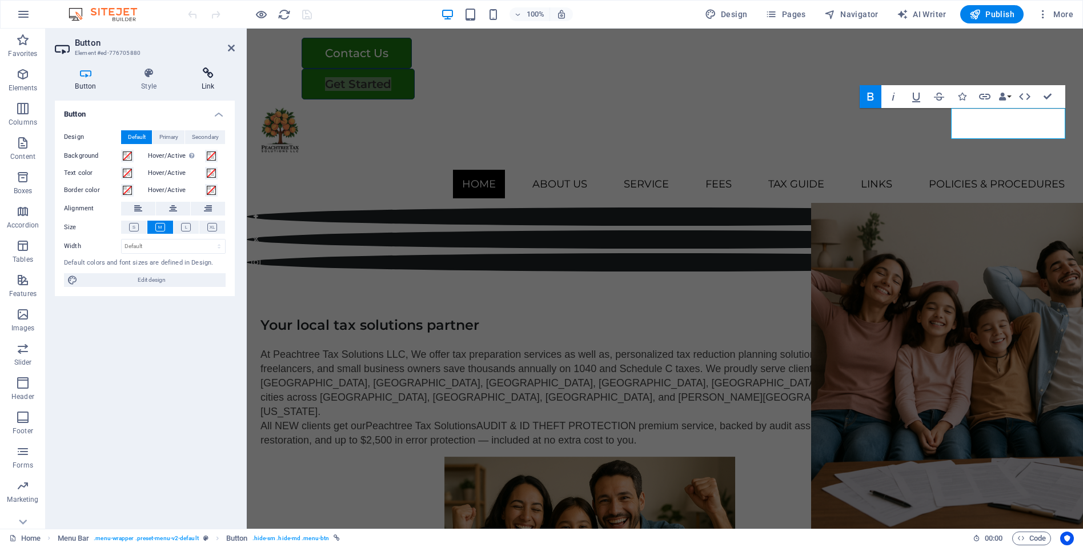
click at [209, 87] on h4 "Link" at bounding box center [208, 79] width 54 height 24
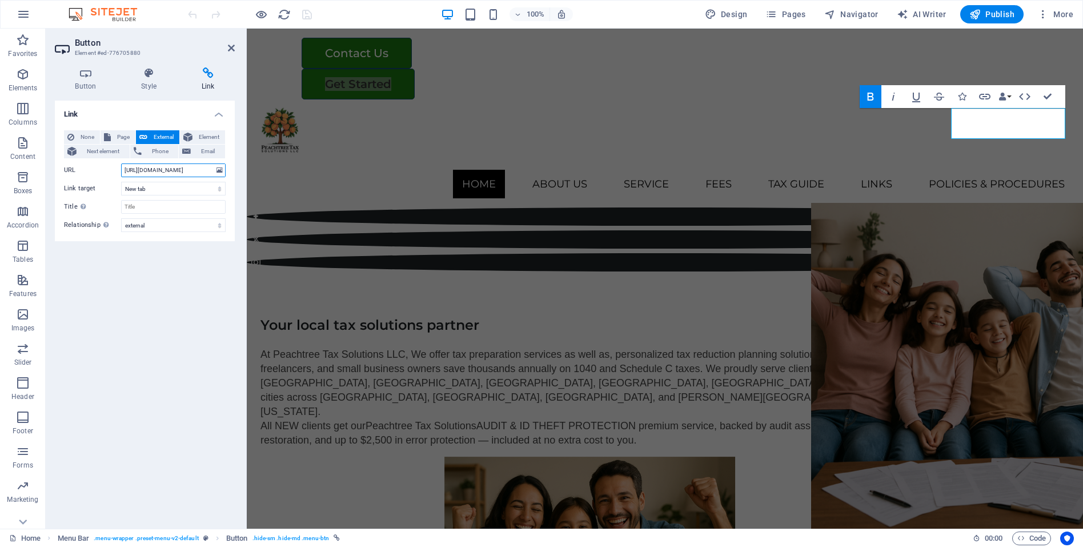
scroll to position [0, 33]
drag, startPoint x: 437, startPoint y: 198, endPoint x: 259, endPoint y: 171, distance: 180.3
click at [167, 173] on input "[URL][DOMAIN_NAME]" at bounding box center [173, 170] width 105 height 14
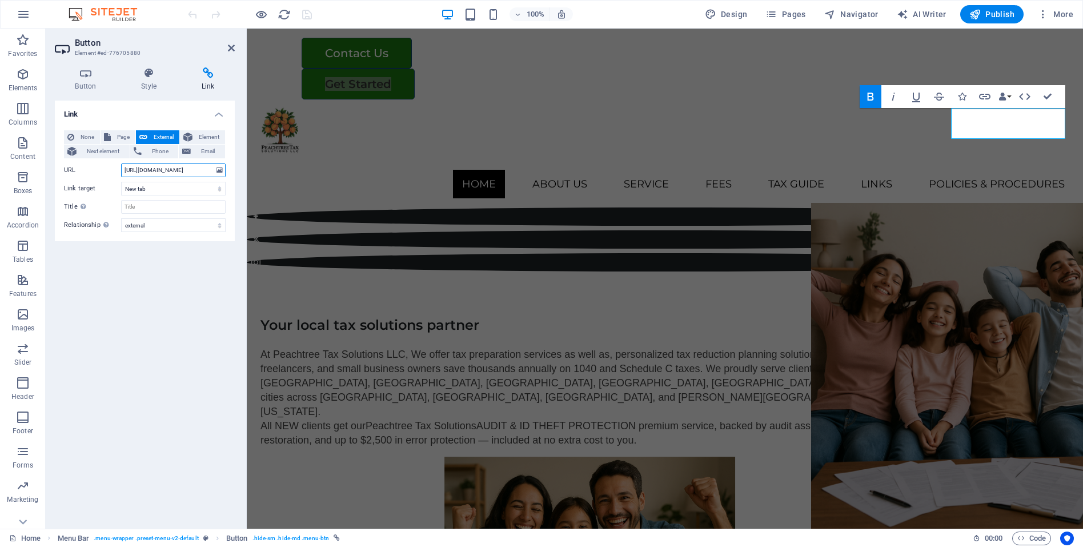
click at [167, 173] on input "[URL][DOMAIN_NAME]" at bounding box center [173, 170] width 105 height 14
click at [315, 271] on div "Your local tax solutions partner At Peachtree Tax Solutions LLC, We offer tax p…" at bounding box center [665, 523] width 836 height 505
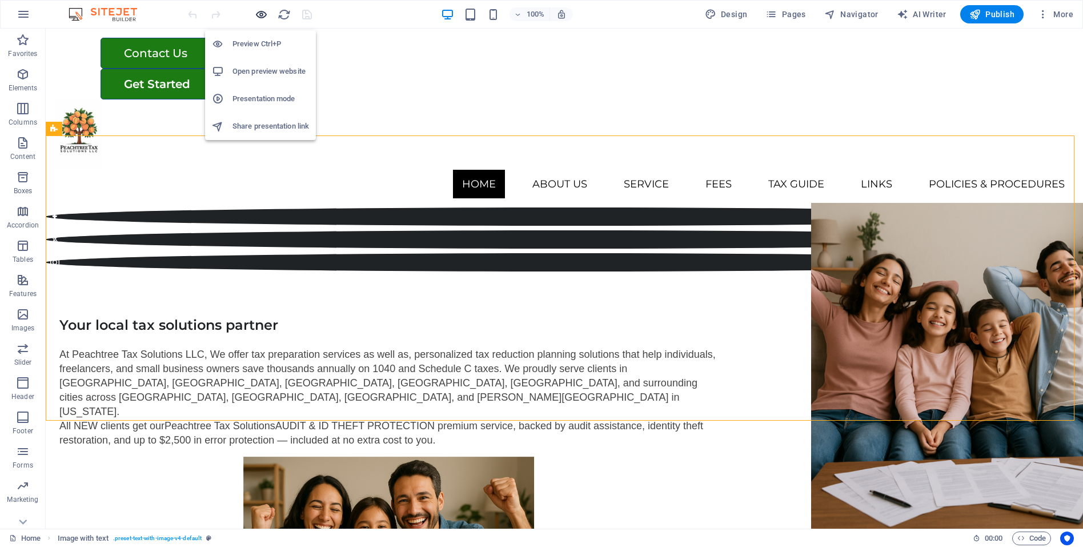
click at [259, 15] on icon "button" at bounding box center [261, 14] width 13 height 13
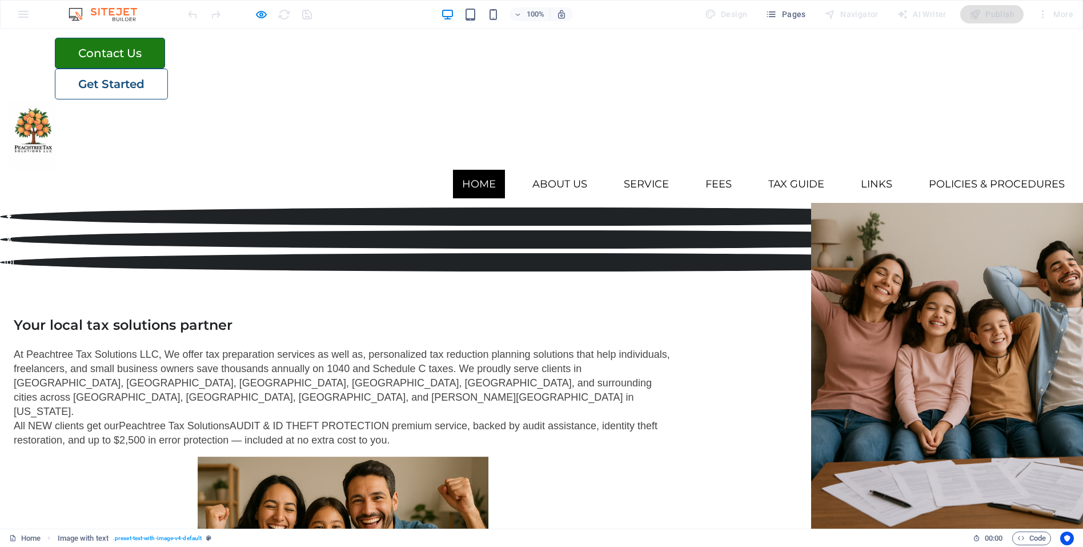
click at [144, 77] on strong "Get Started" at bounding box center [111, 84] width 66 height 14
